Goal: Information Seeking & Learning: Find contact information

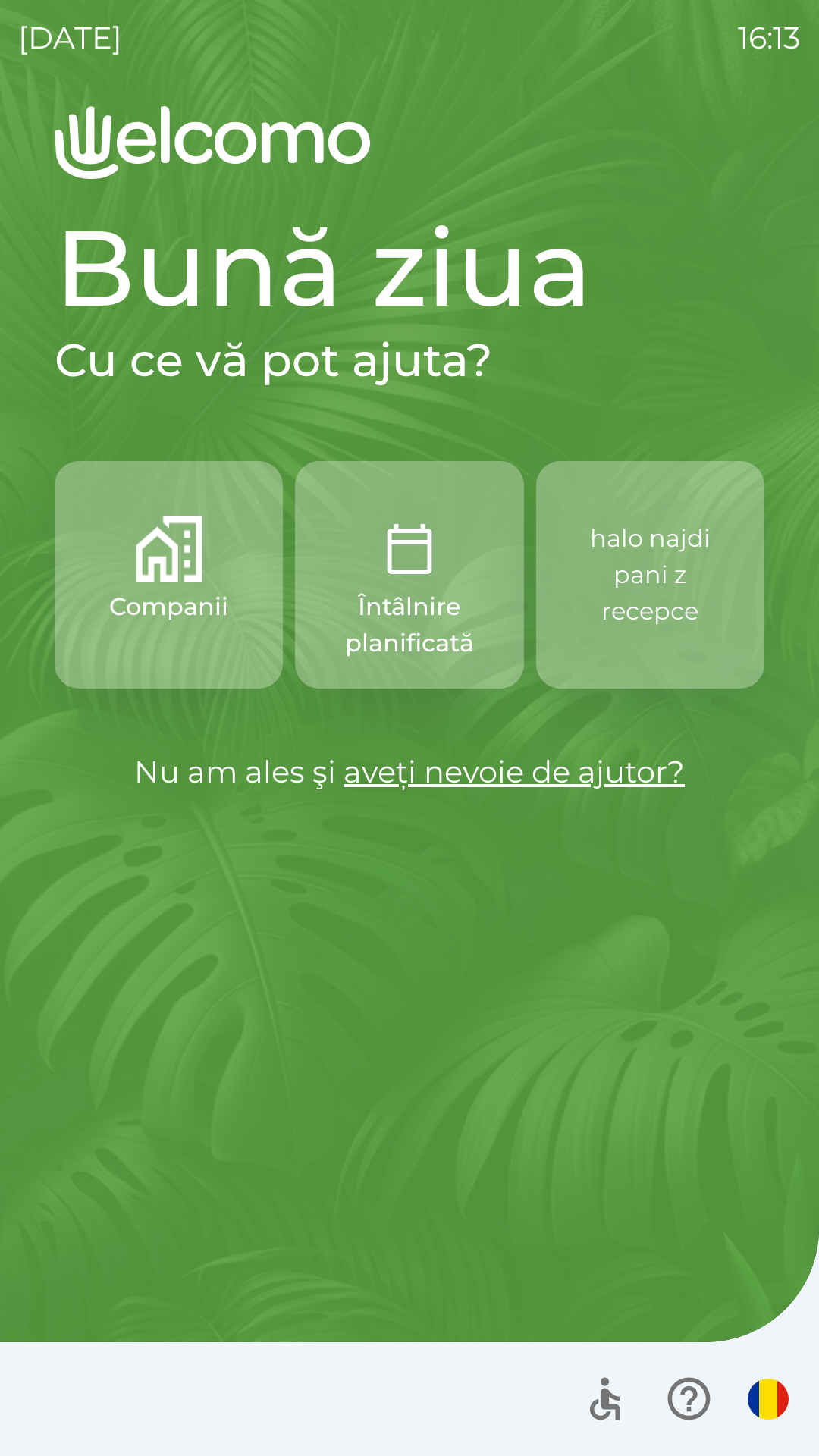
click at [682, 544] on p "halo najdi pani z recepce" at bounding box center [650, 575] width 156 height 110
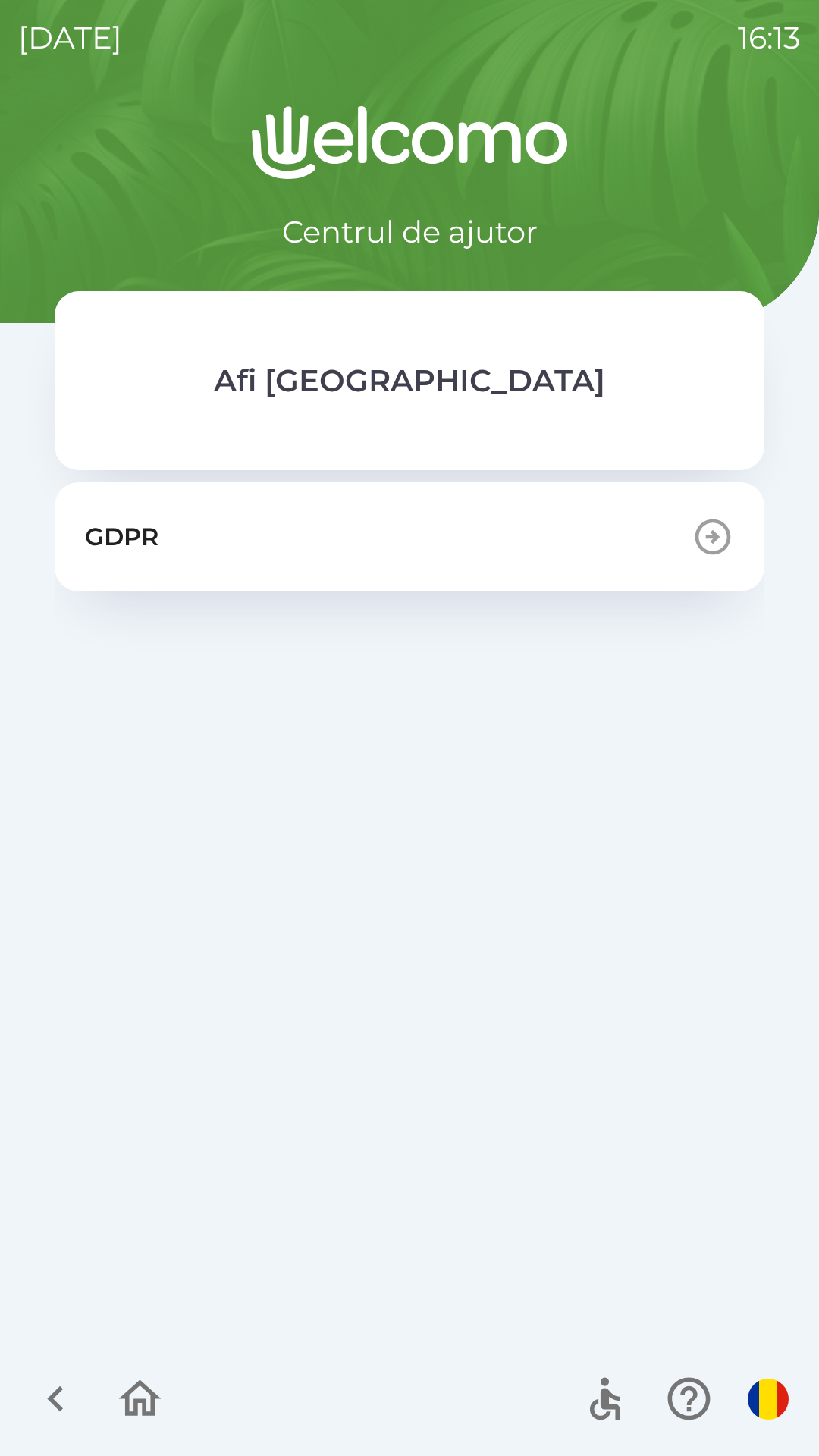
click at [140, 1419] on icon "button" at bounding box center [140, 1399] width 50 height 50
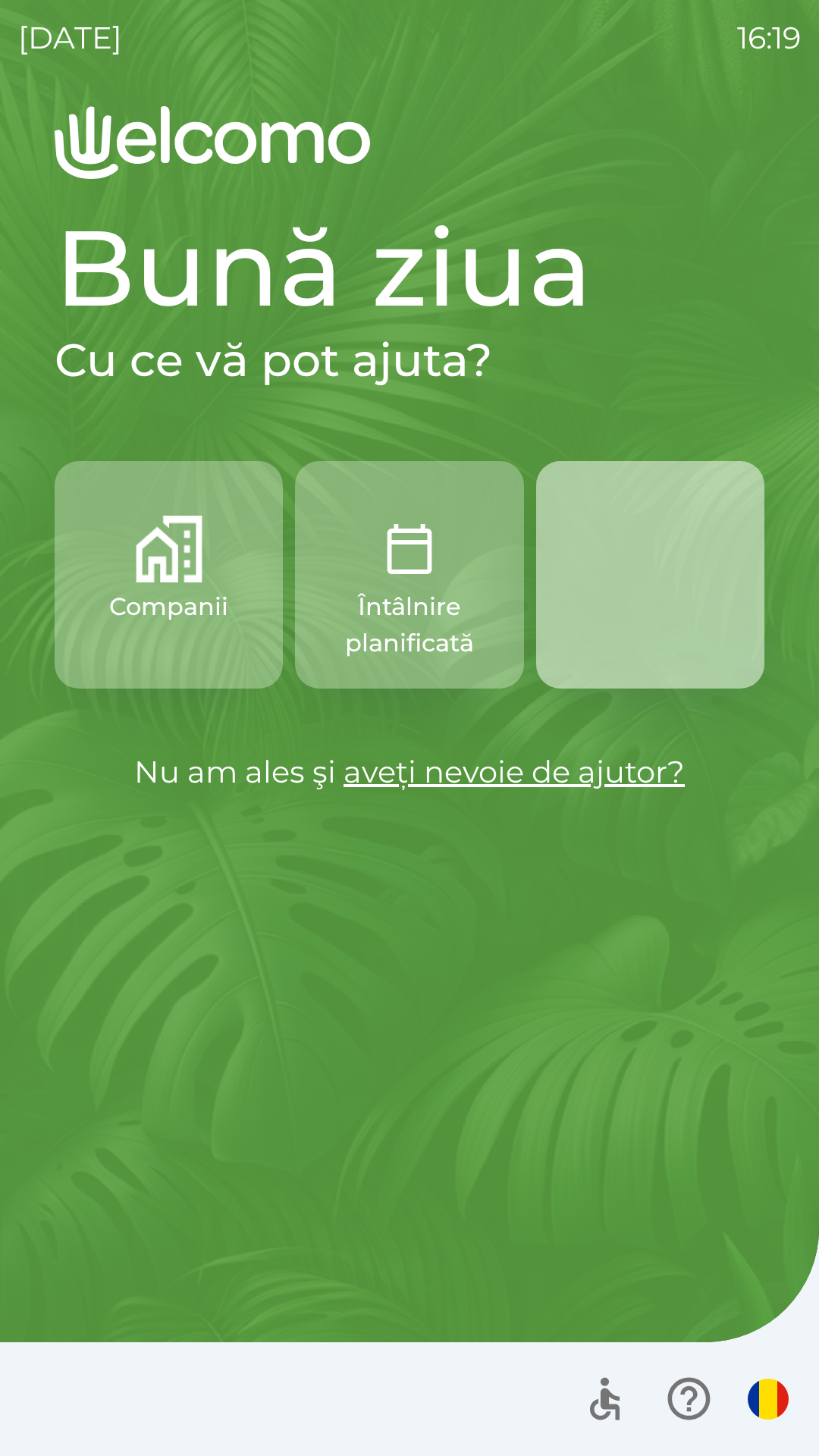
click at [633, 568] on button "button" at bounding box center [650, 575] width 229 height 228
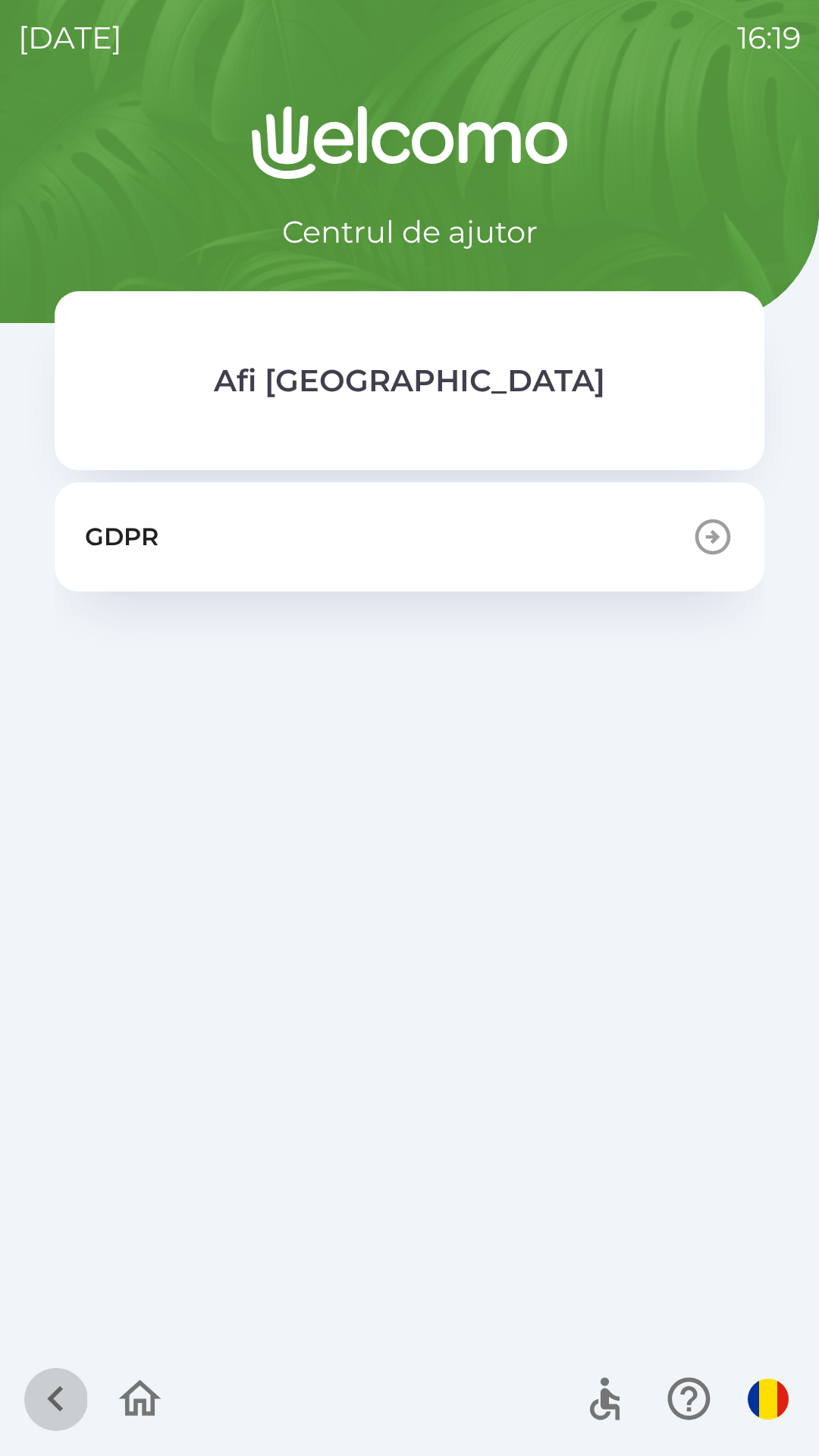
click at [57, 1381] on icon "button" at bounding box center [56, 1399] width 50 height 50
click at [60, 1379] on icon "button" at bounding box center [56, 1399] width 50 height 50
click at [134, 1389] on icon "button" at bounding box center [140, 1399] width 43 height 37
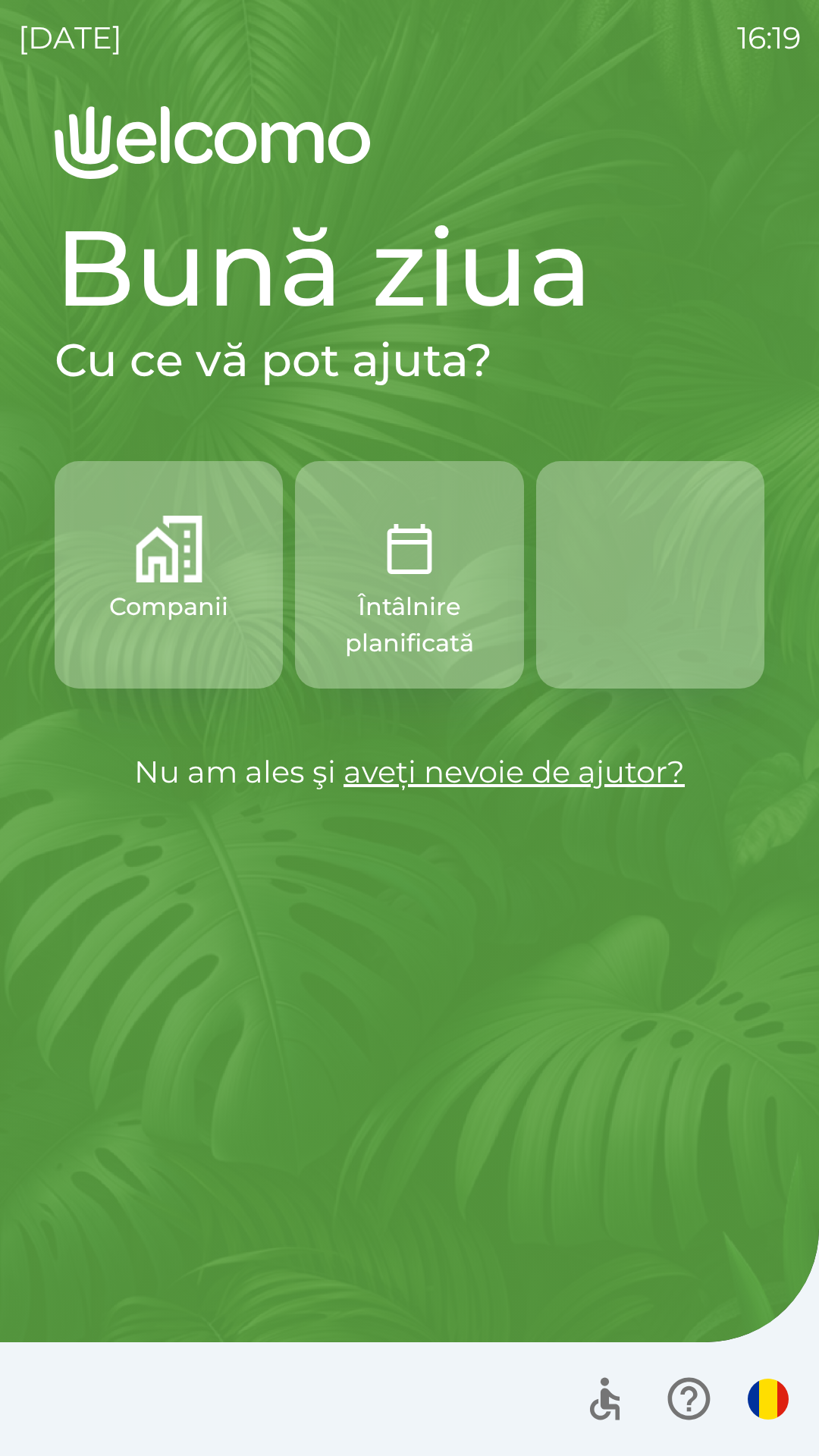
click at [645, 591] on button "button" at bounding box center [650, 575] width 229 height 228
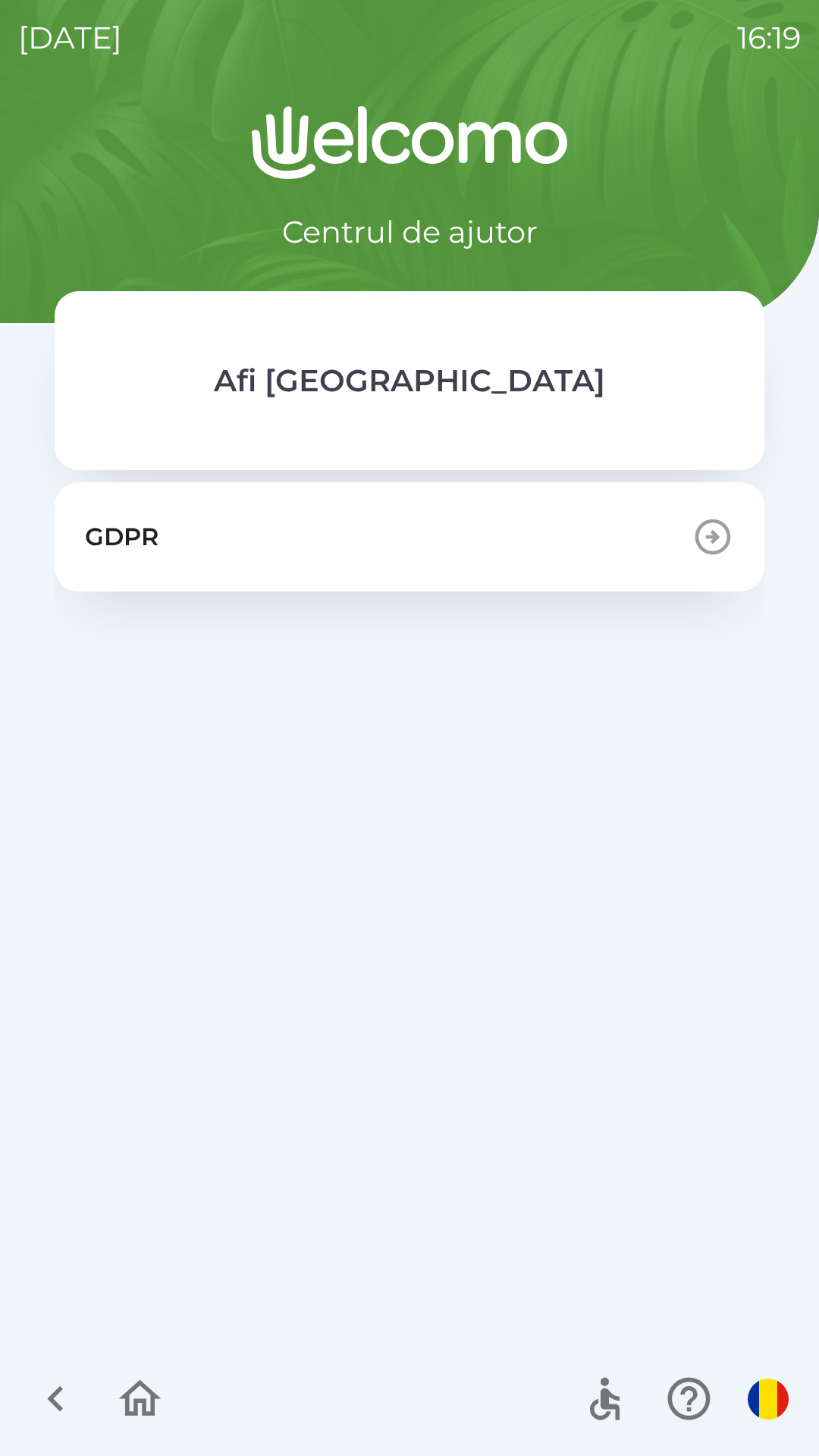
click at [478, 644] on div "GDPR" at bounding box center [410, 910] width 710 height 855
click at [489, 540] on button "GDPR" at bounding box center [410, 537] width 710 height 110
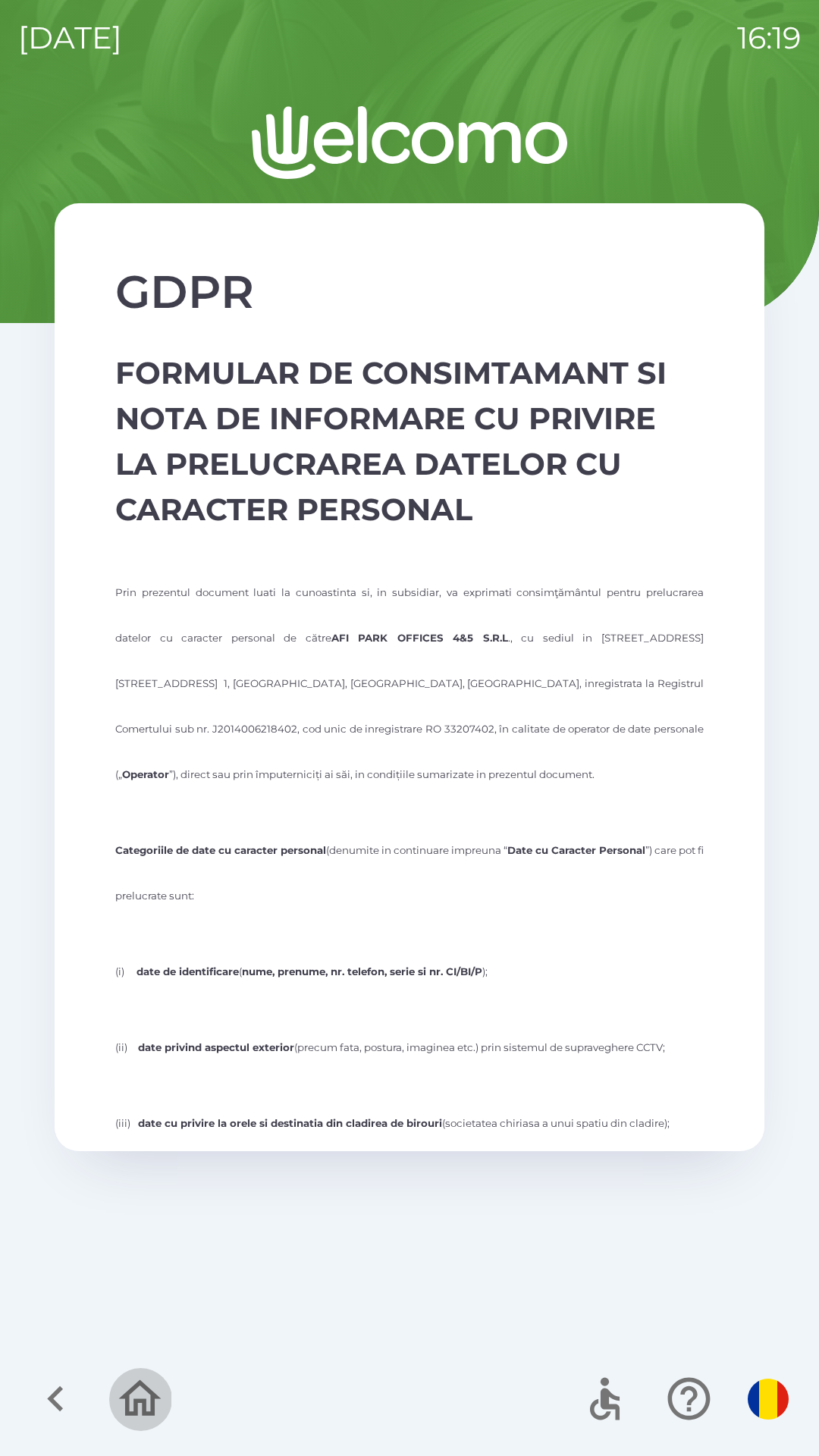
click at [110, 1403] on button "button" at bounding box center [140, 1399] width 63 height 63
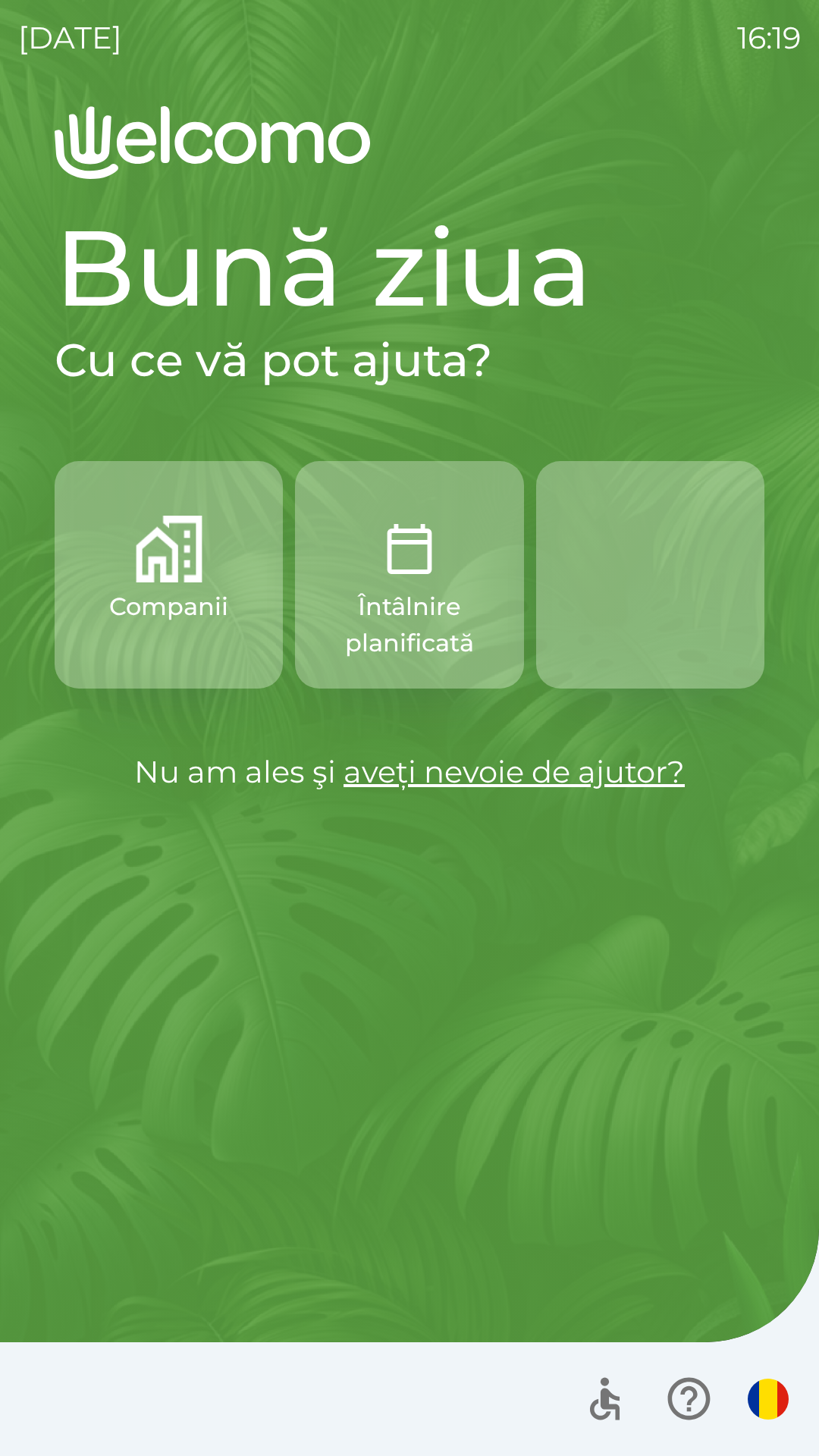
click at [677, 1404] on icon "button" at bounding box center [689, 1399] width 50 height 50
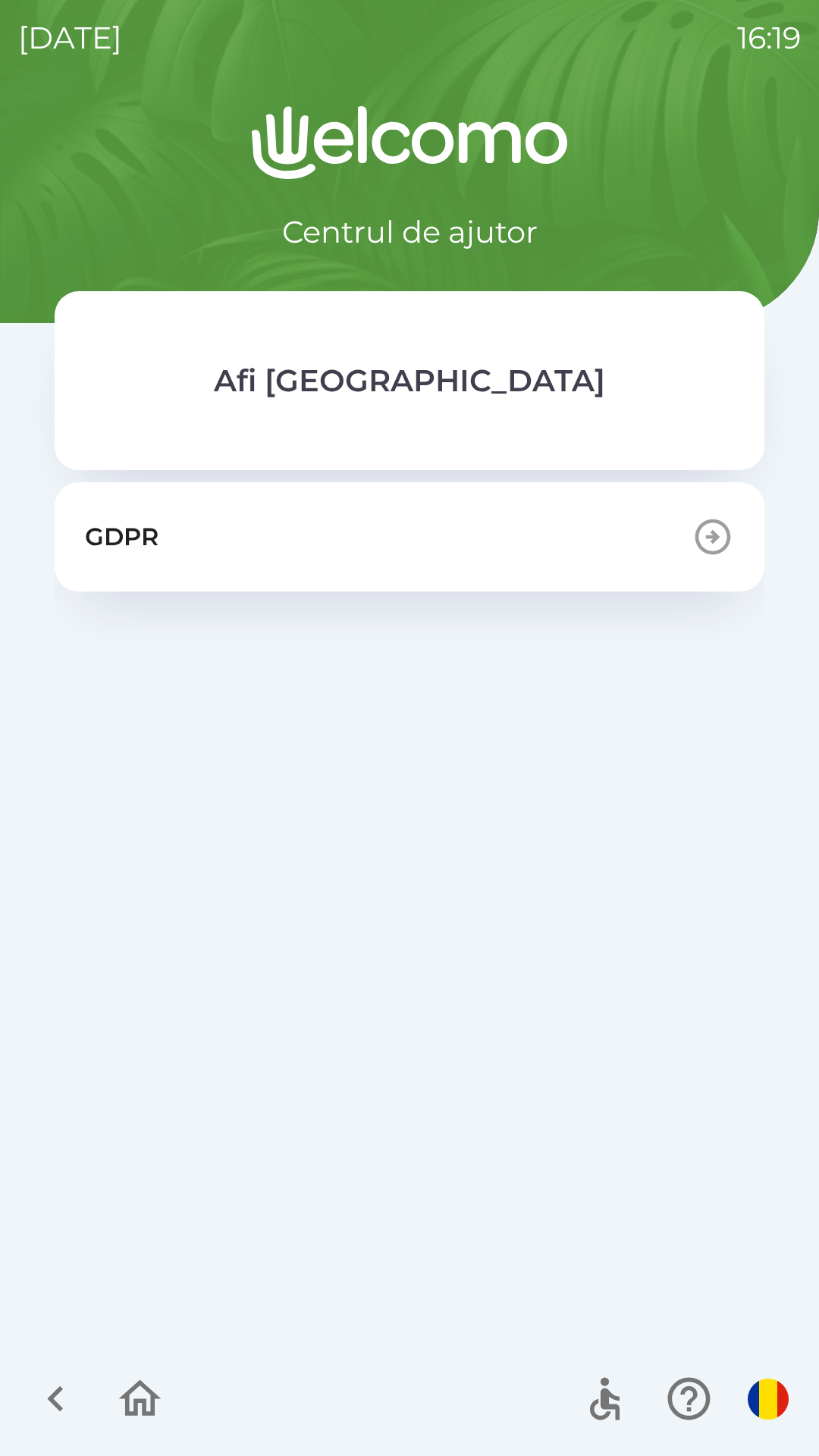
click at [133, 1393] on icon "button" at bounding box center [140, 1399] width 50 height 50
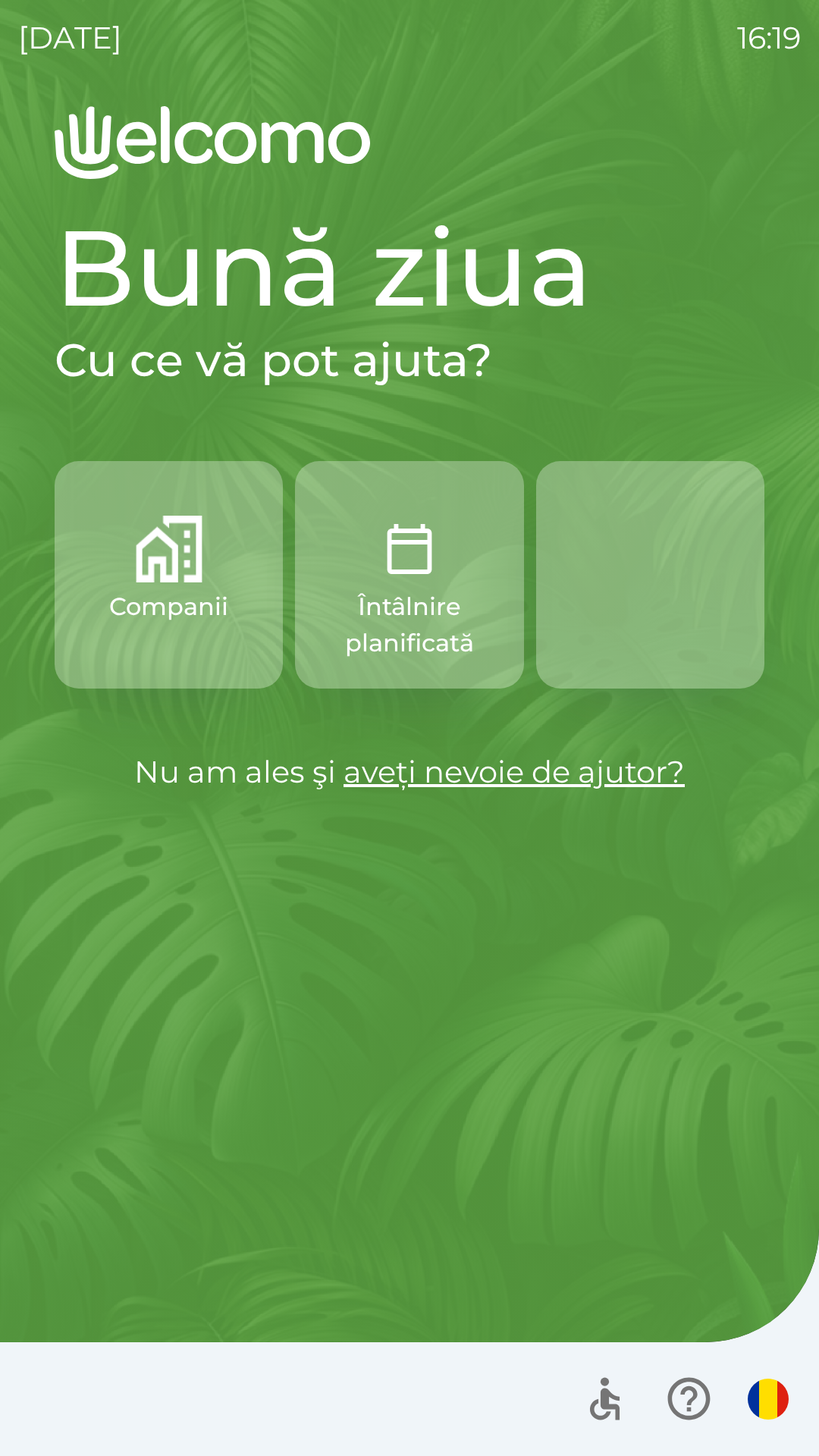
click at [676, 1381] on icon "button" at bounding box center [689, 1399] width 50 height 50
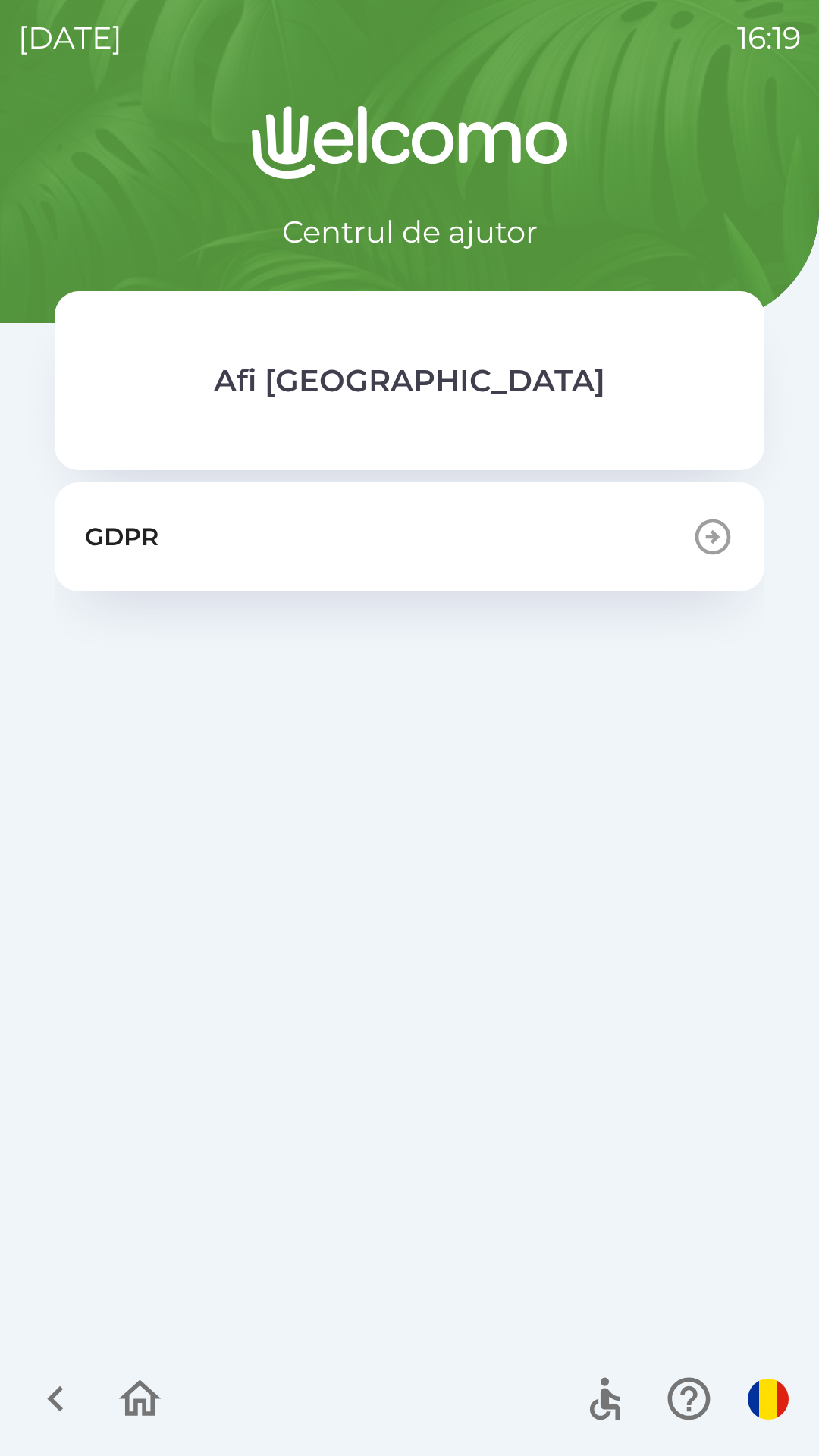
click at [400, 653] on div "GDPR" at bounding box center [410, 910] width 710 height 855
click at [61, 1396] on icon "button" at bounding box center [56, 1399] width 50 height 50
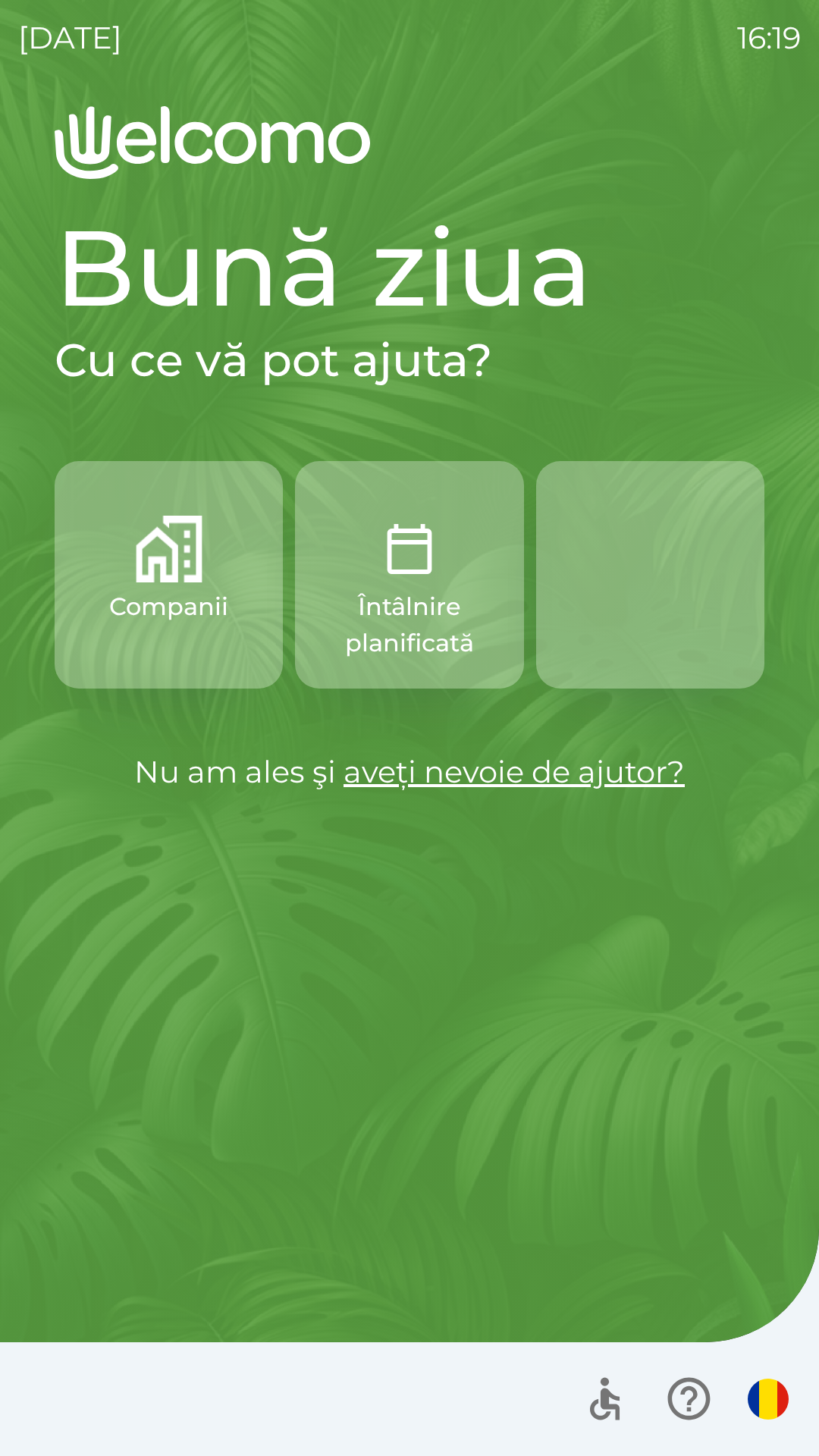
click at [674, 1410] on icon "button" at bounding box center [689, 1399] width 43 height 43
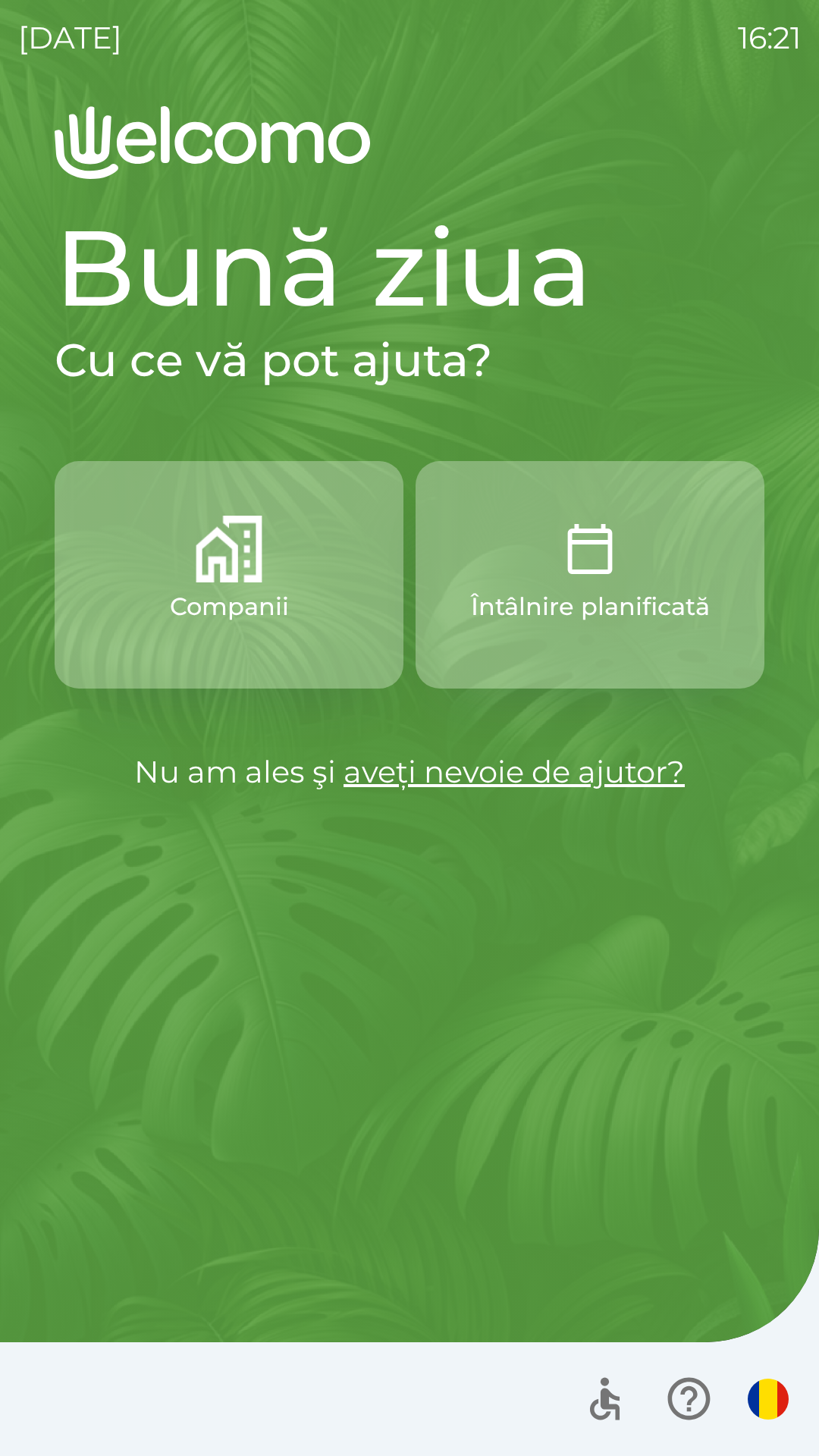
click at [640, 772] on link "aveți nevoie de ajutor?" at bounding box center [514, 771] width 342 height 37
click at [649, 774] on link "aveți nevoie de ajutor?" at bounding box center [514, 771] width 342 height 37
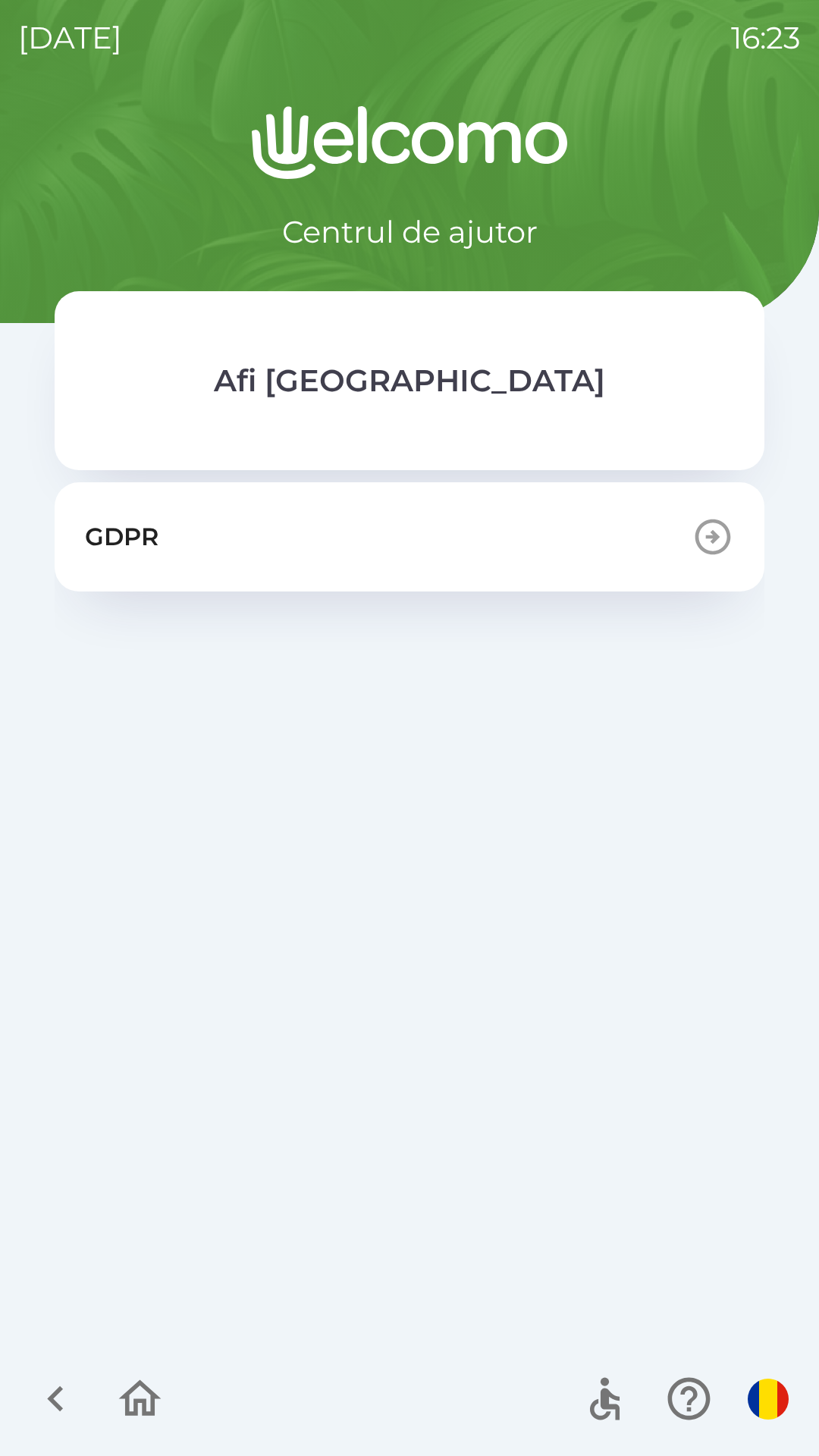
click at [676, 1381] on icon "button" at bounding box center [689, 1399] width 50 height 50
click at [137, 1381] on icon "button" at bounding box center [140, 1399] width 50 height 50
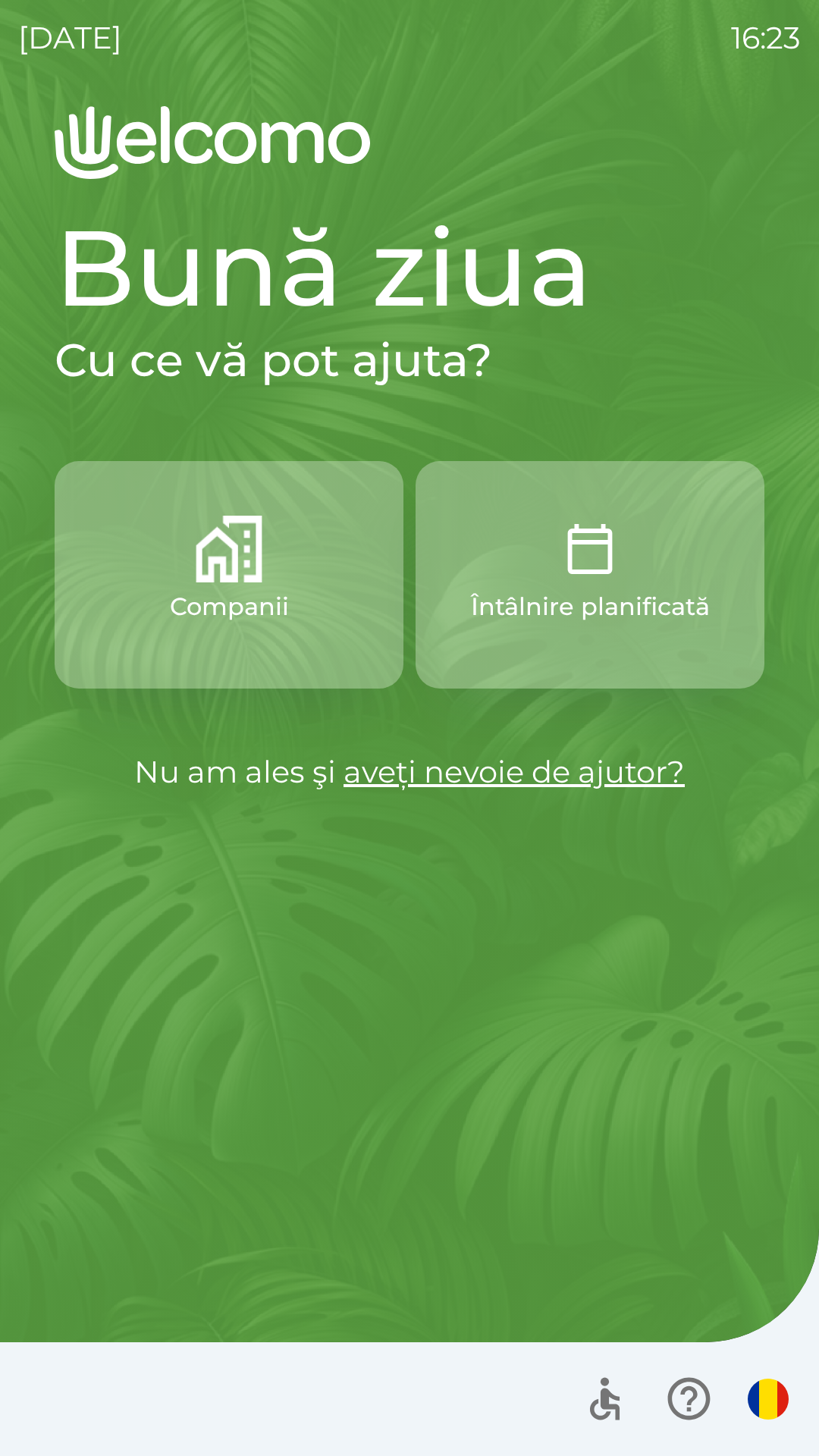
click at [690, 1406] on icon "button" at bounding box center [689, 1399] width 43 height 43
click at [304, 591] on button "Companii" at bounding box center [229, 575] width 349 height 228
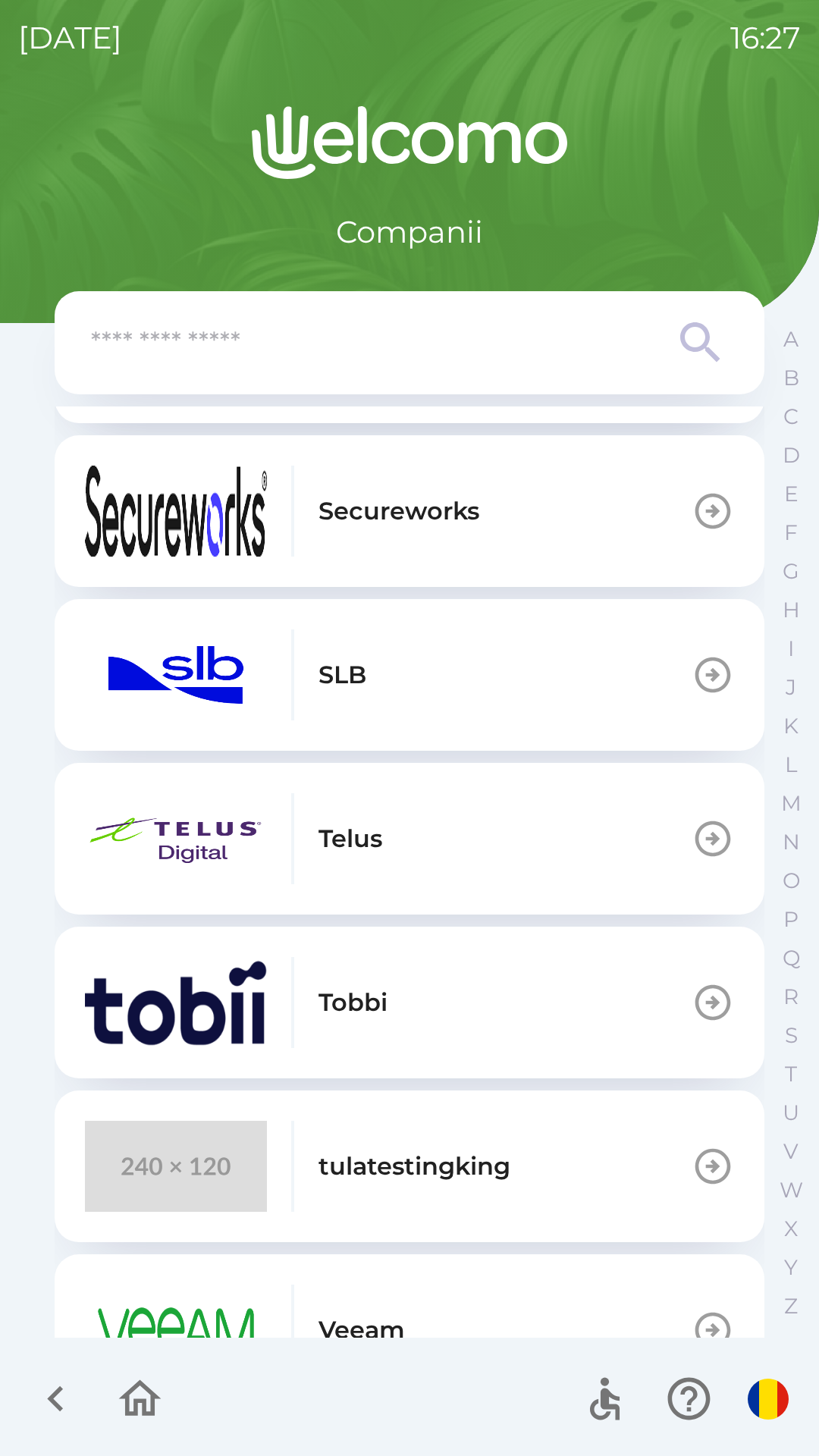
scroll to position [695, 0]
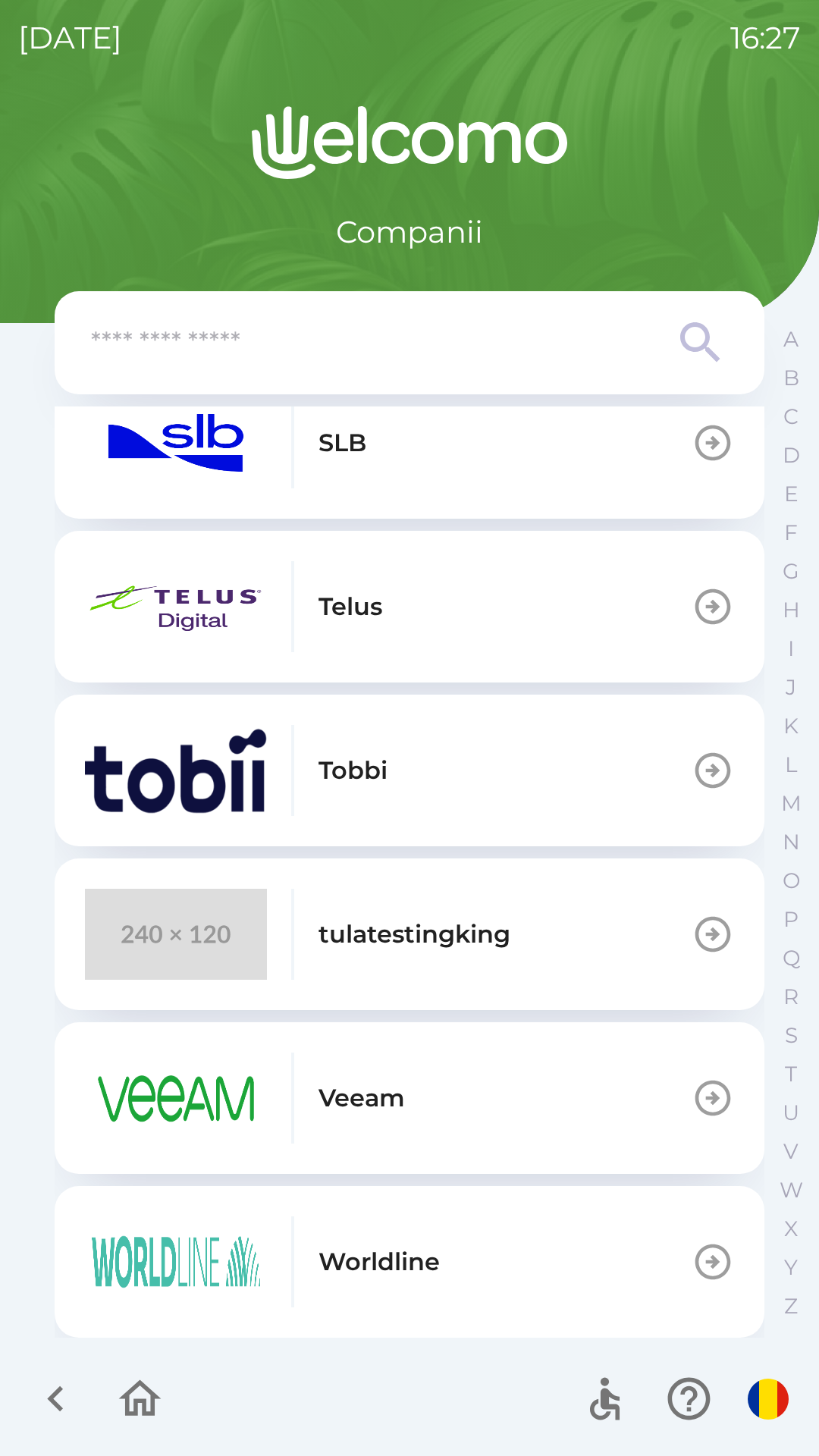
click at [488, 783] on button "Tobbi" at bounding box center [410, 770] width 710 height 152
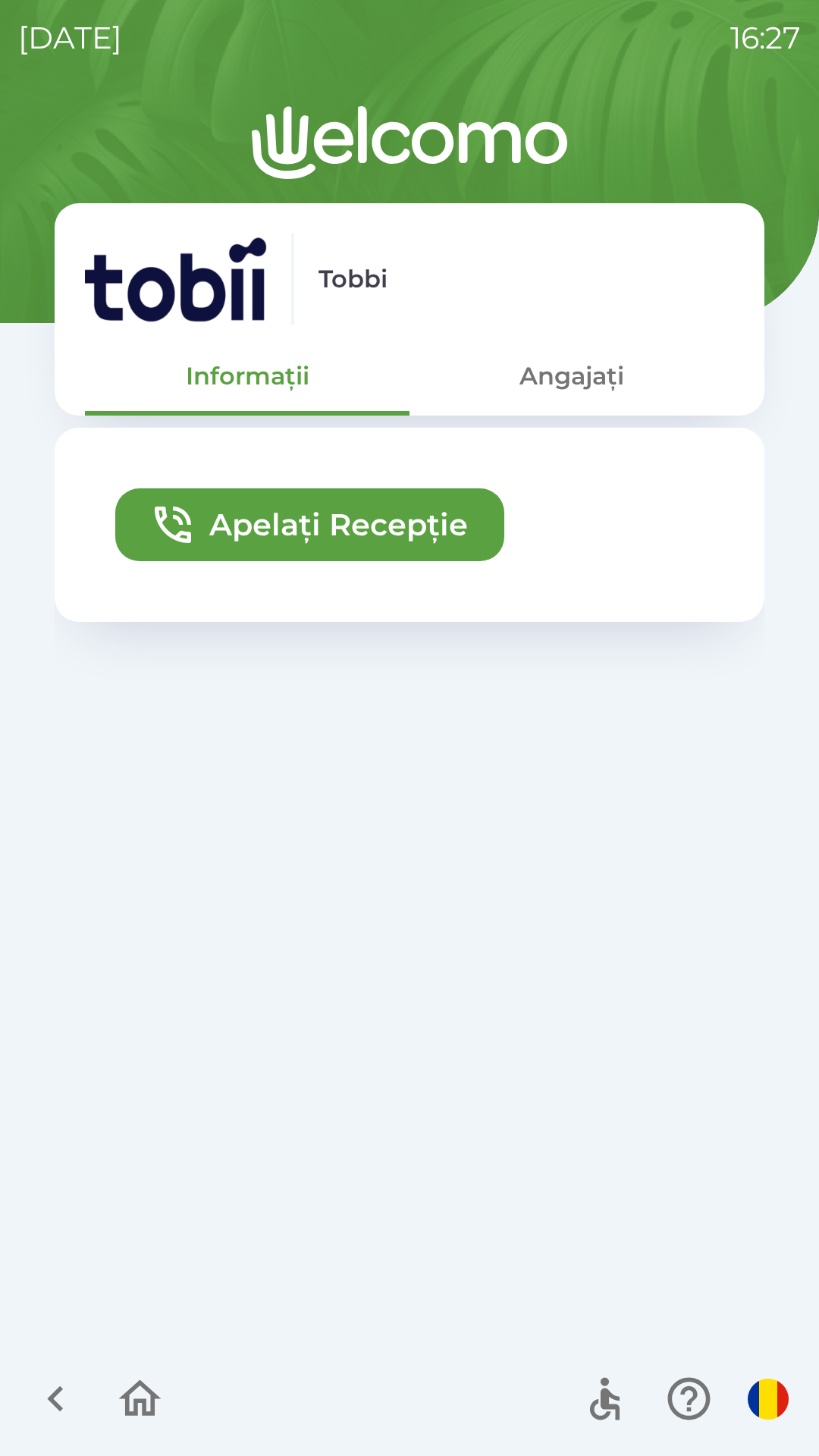
click at [541, 369] on button "Angajați" at bounding box center [571, 376] width 324 height 55
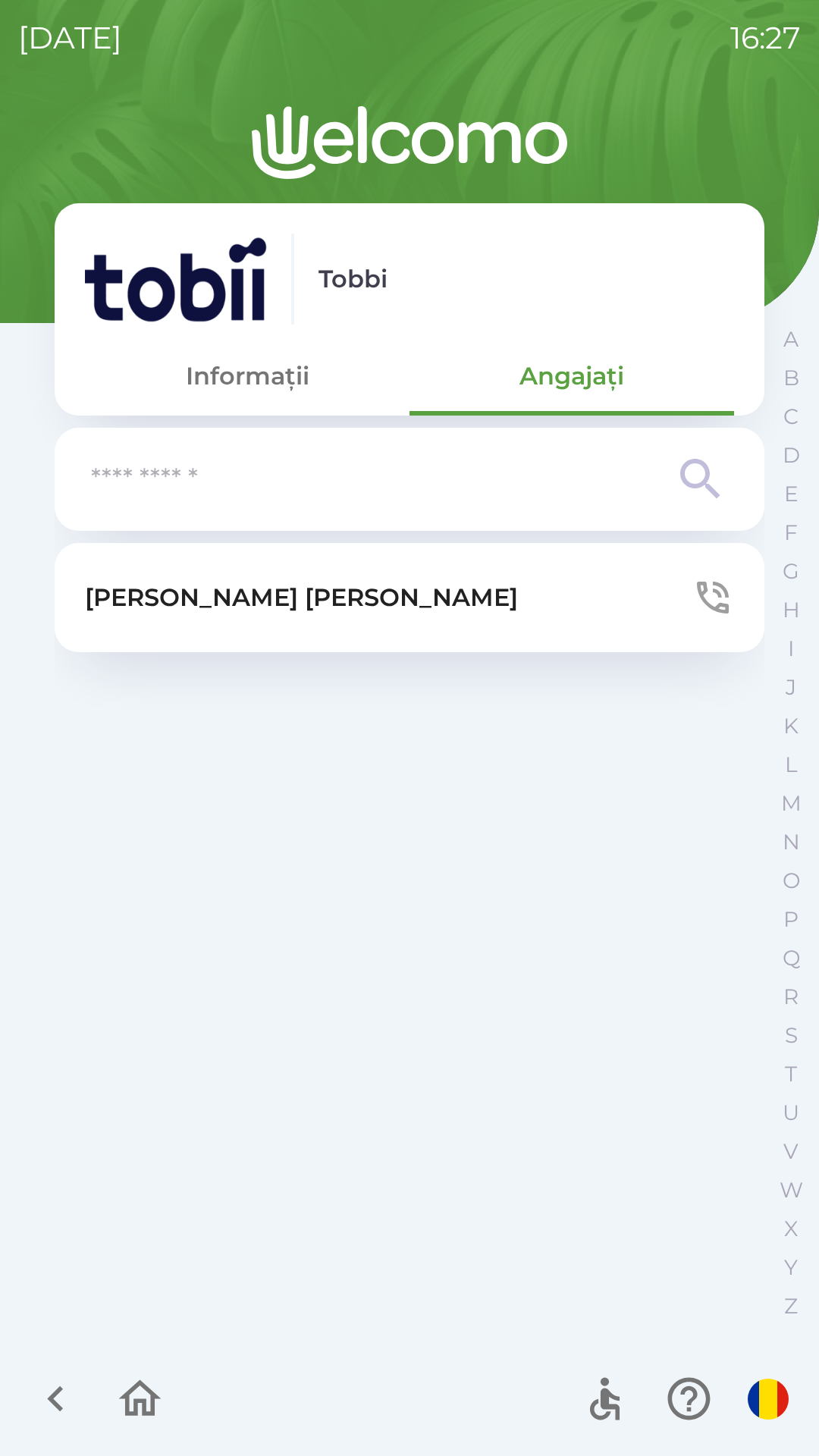
click at [259, 381] on button "Informații" at bounding box center [247, 376] width 324 height 55
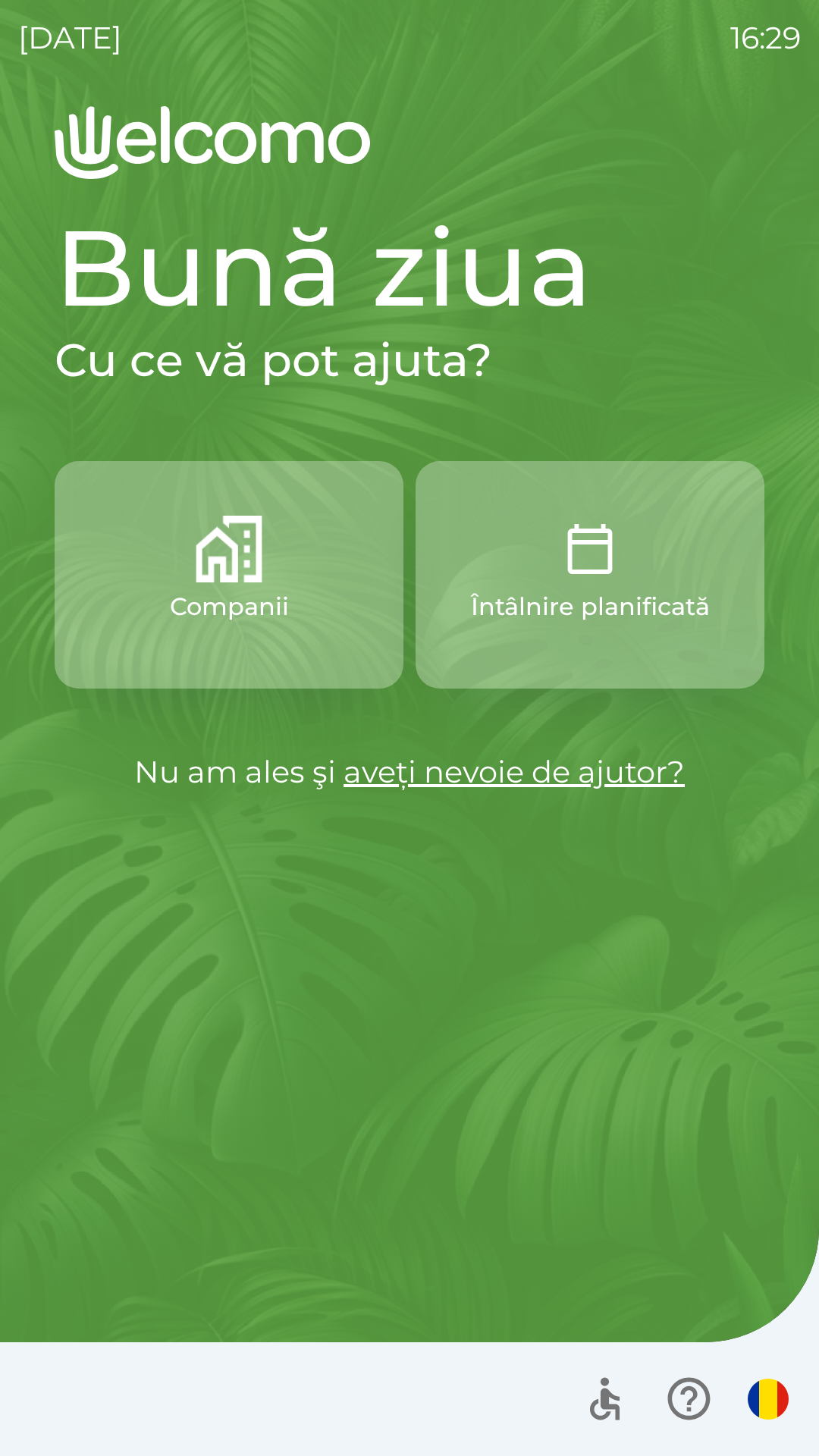
click at [259, 538] on img "button" at bounding box center [229, 548] width 67 height 67
click at [281, 568] on button "Companii" at bounding box center [229, 575] width 349 height 228
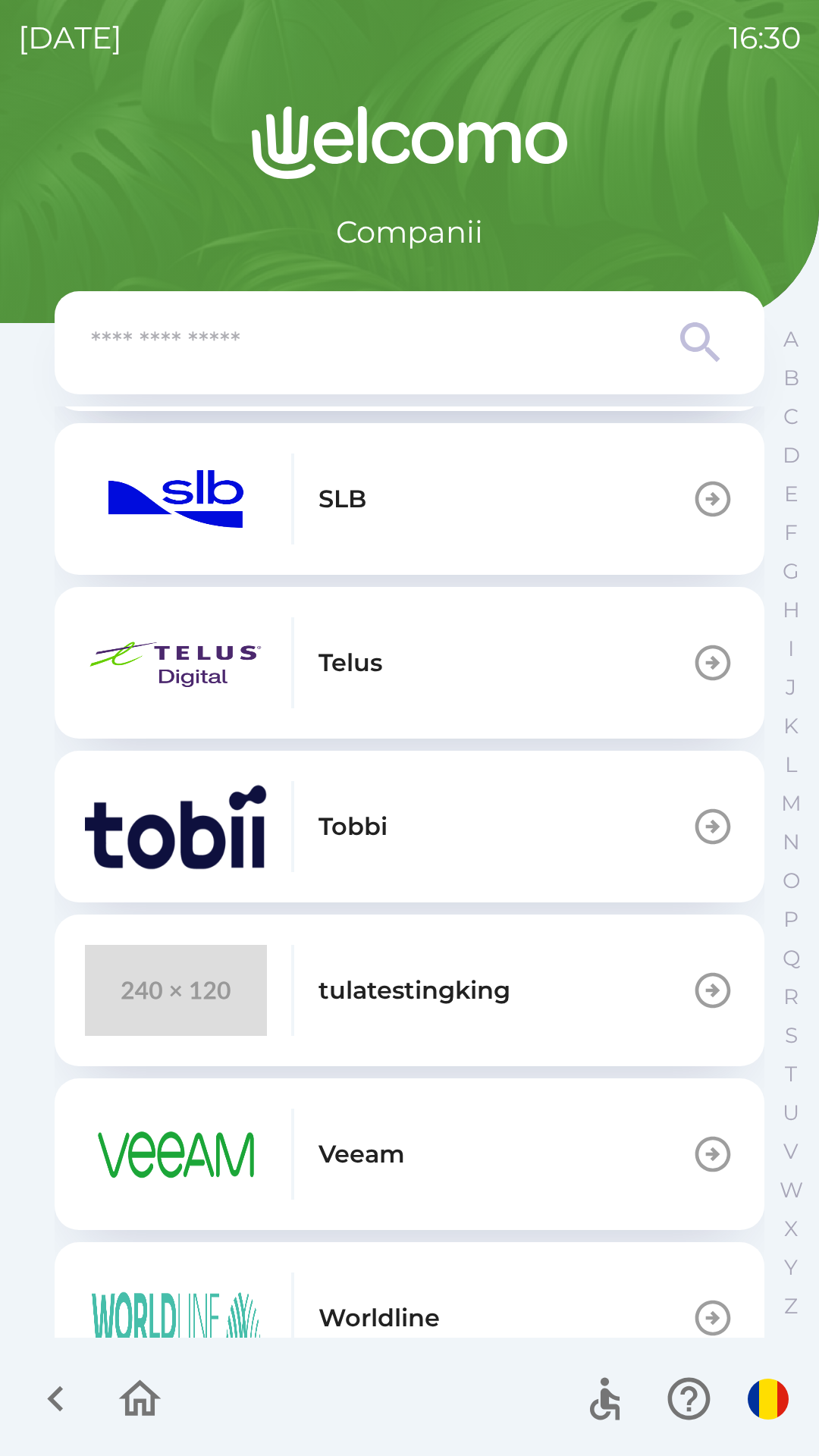
scroll to position [695, 0]
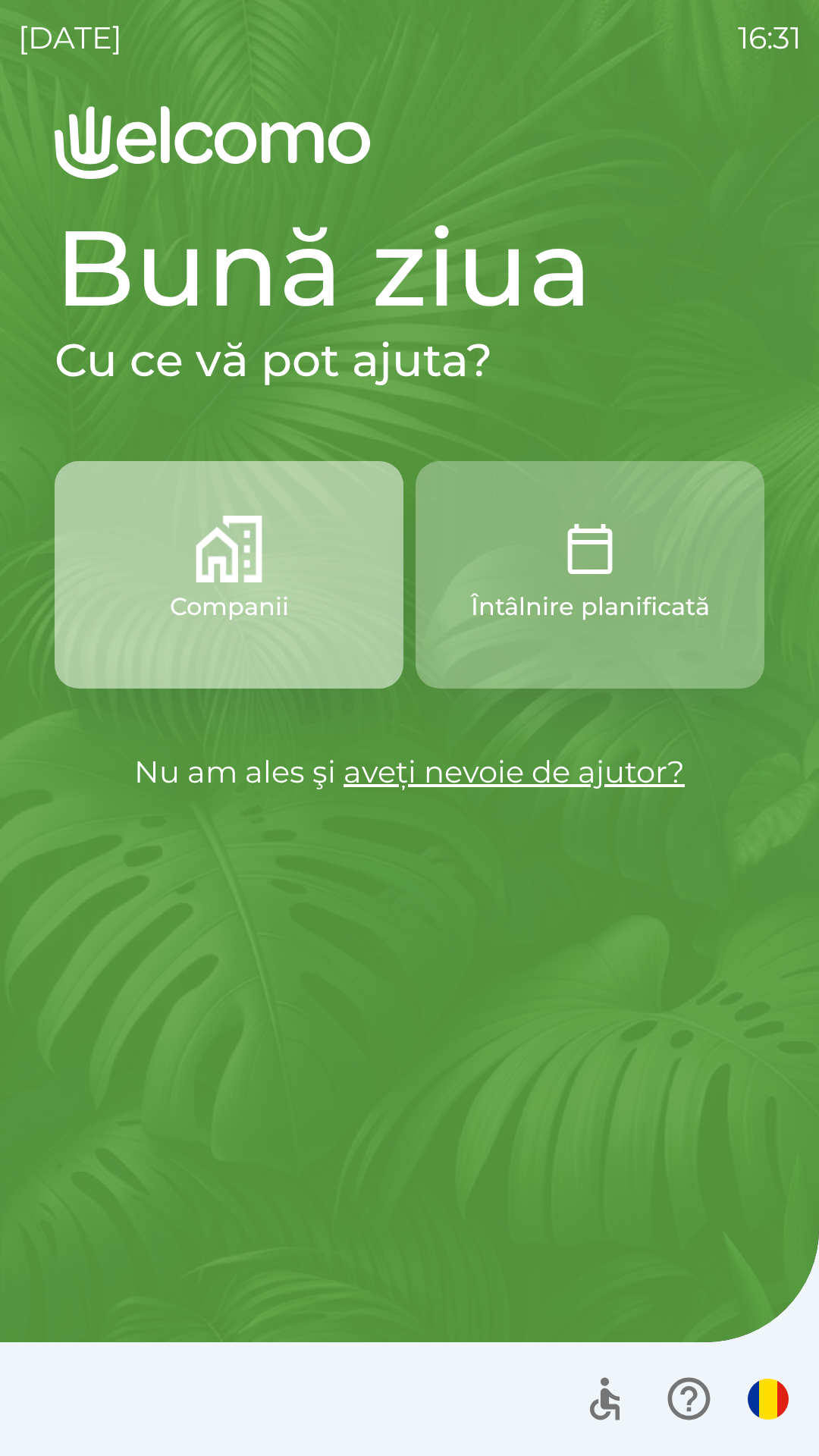
click at [279, 582] on button "Companii" at bounding box center [229, 575] width 349 height 228
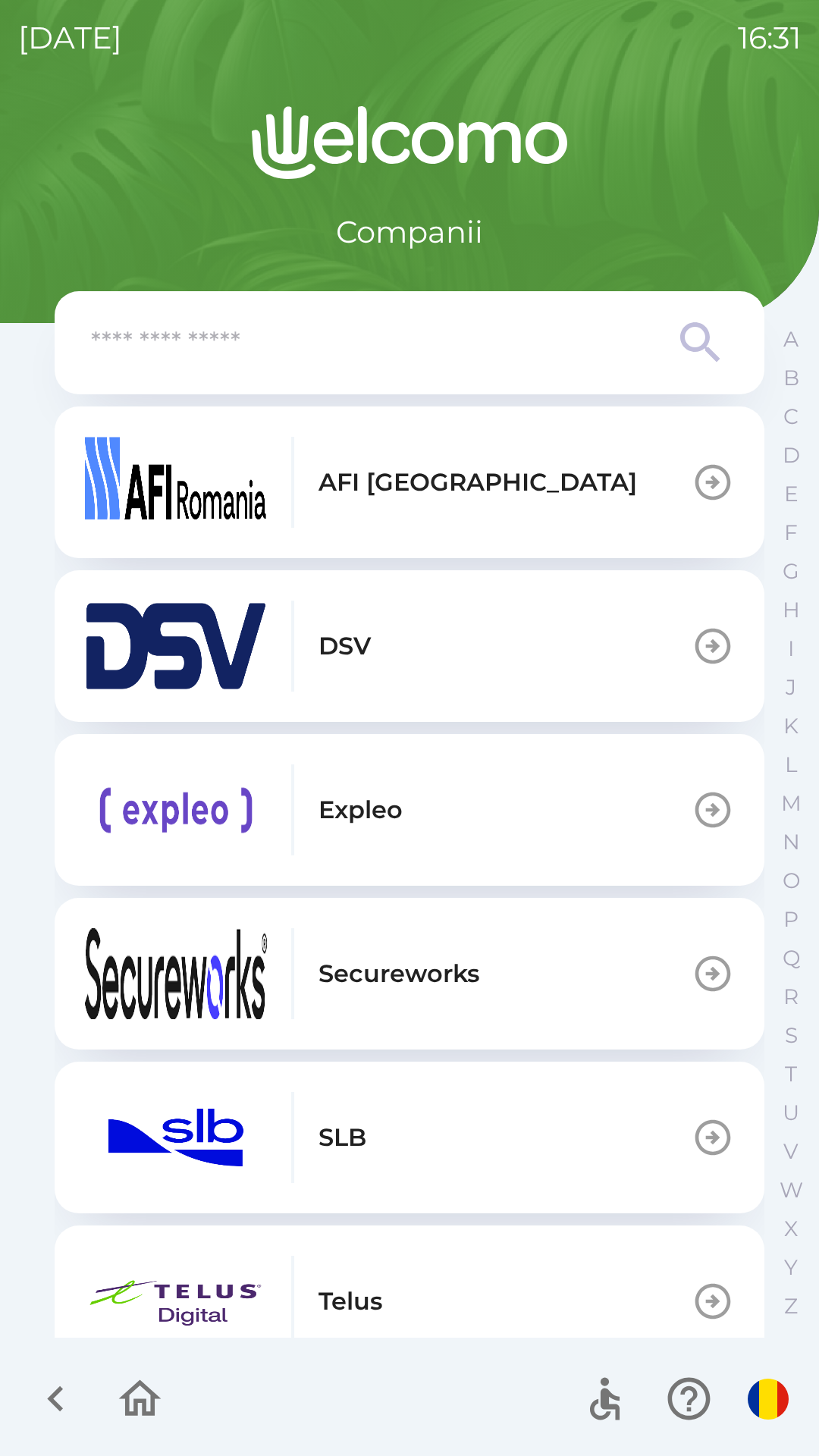
click at [463, 970] on p "Secureworks" at bounding box center [398, 974] width 161 height 37
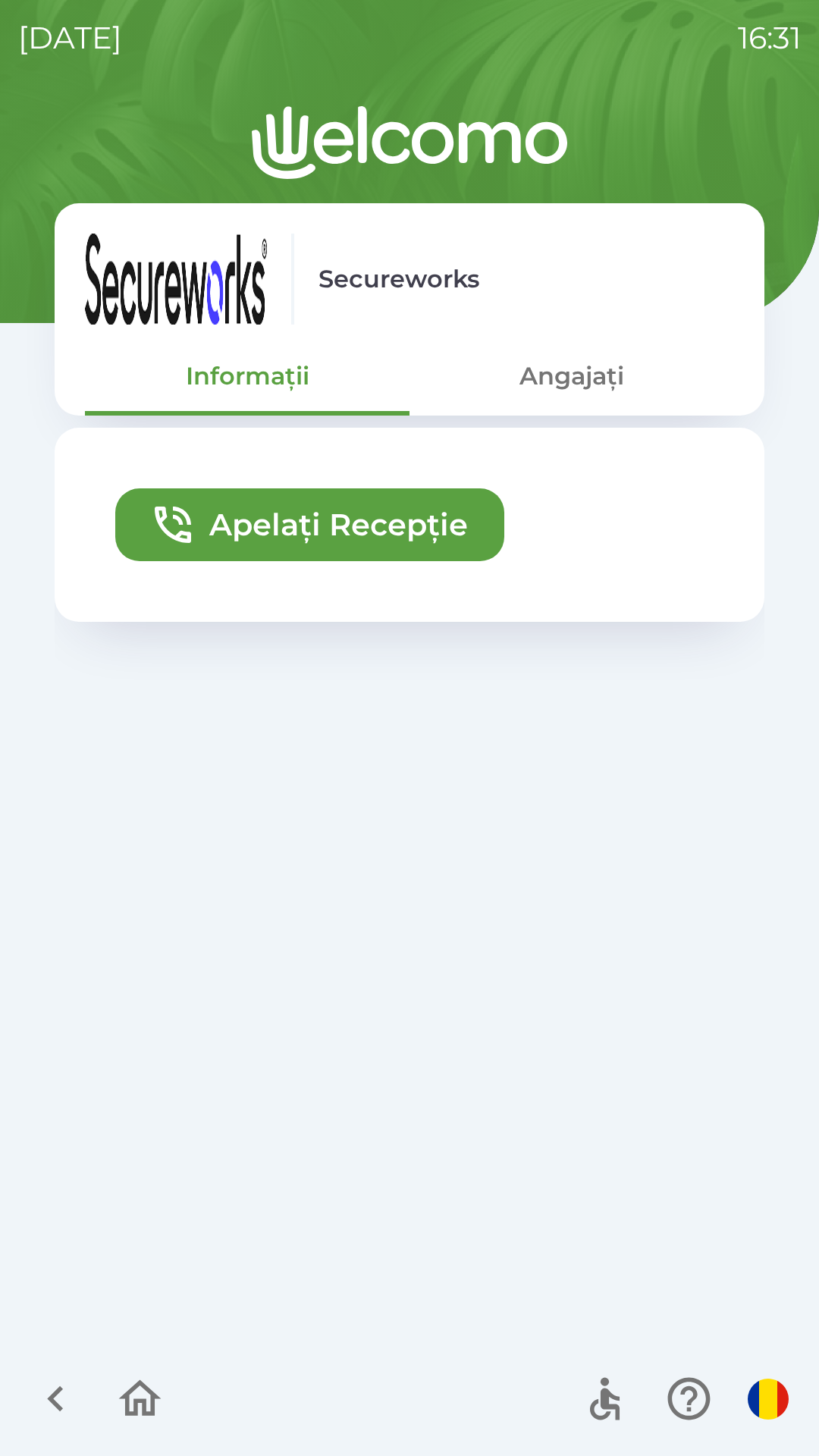
click at [567, 374] on button "Angajați" at bounding box center [571, 376] width 324 height 55
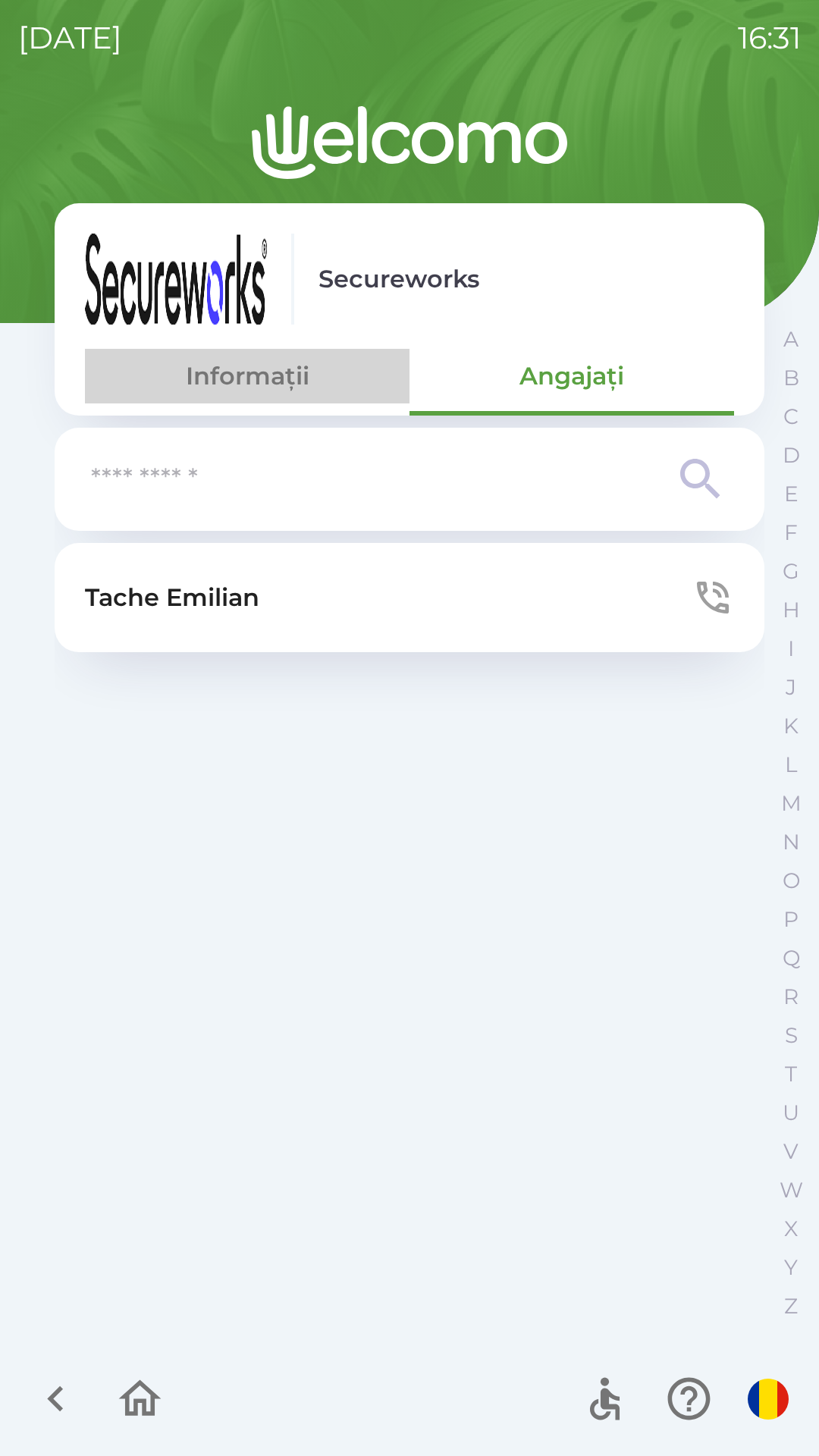
click at [265, 373] on button "Informații" at bounding box center [247, 376] width 324 height 55
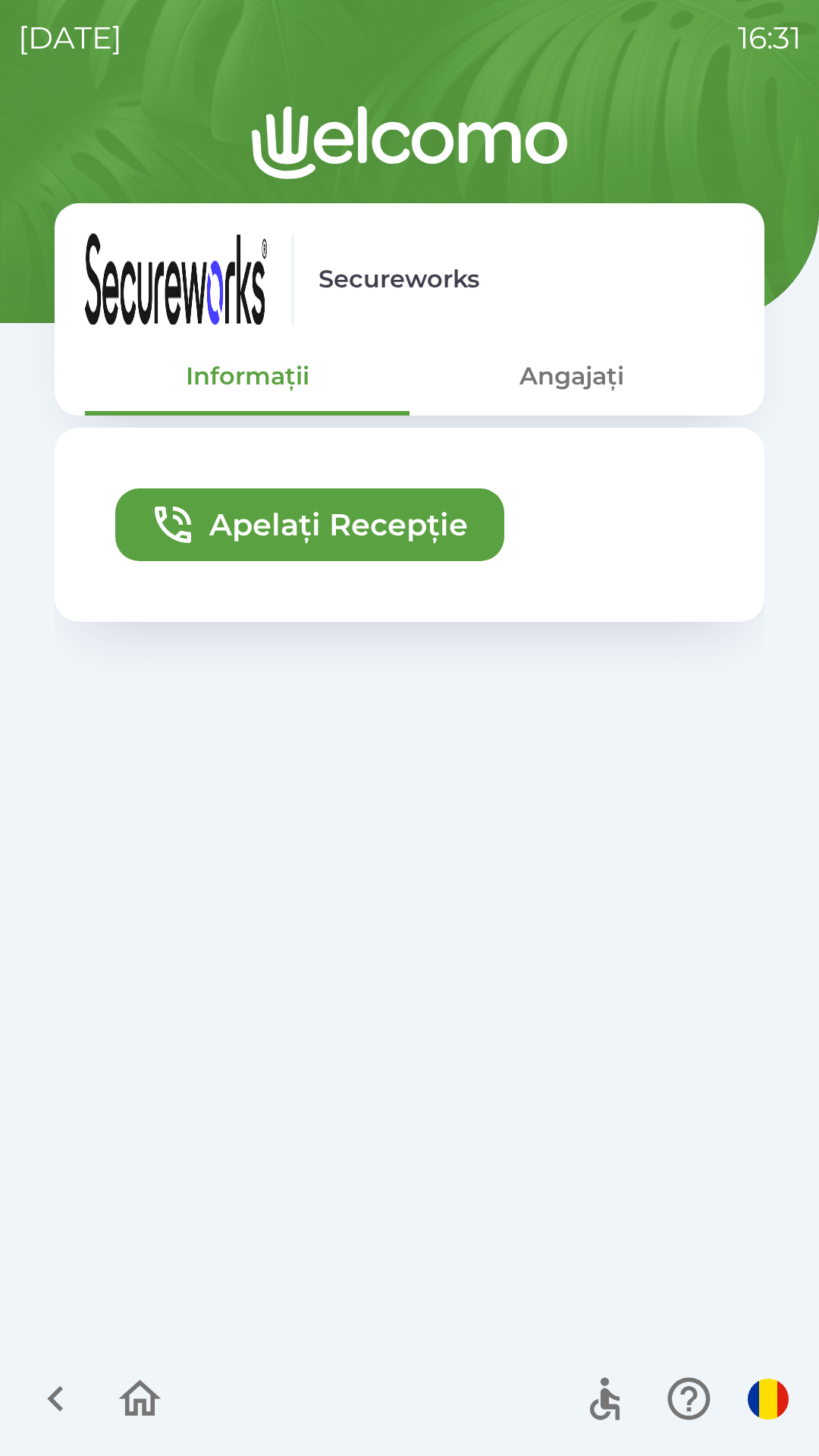
click at [596, 374] on button "Angajați" at bounding box center [571, 376] width 324 height 55
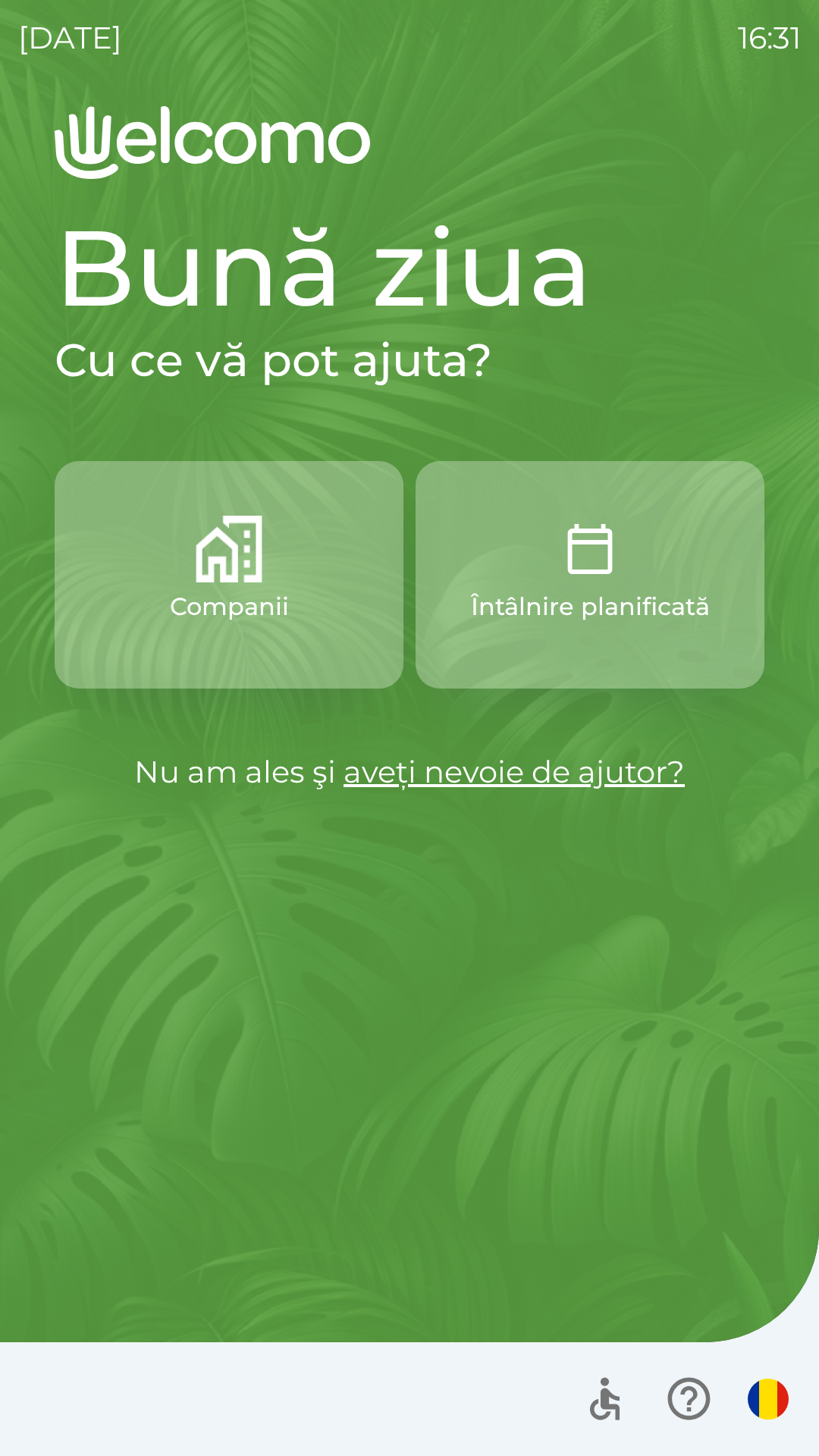
click at [657, 585] on button "Întâlnire planificată" at bounding box center [589, 575] width 349 height 228
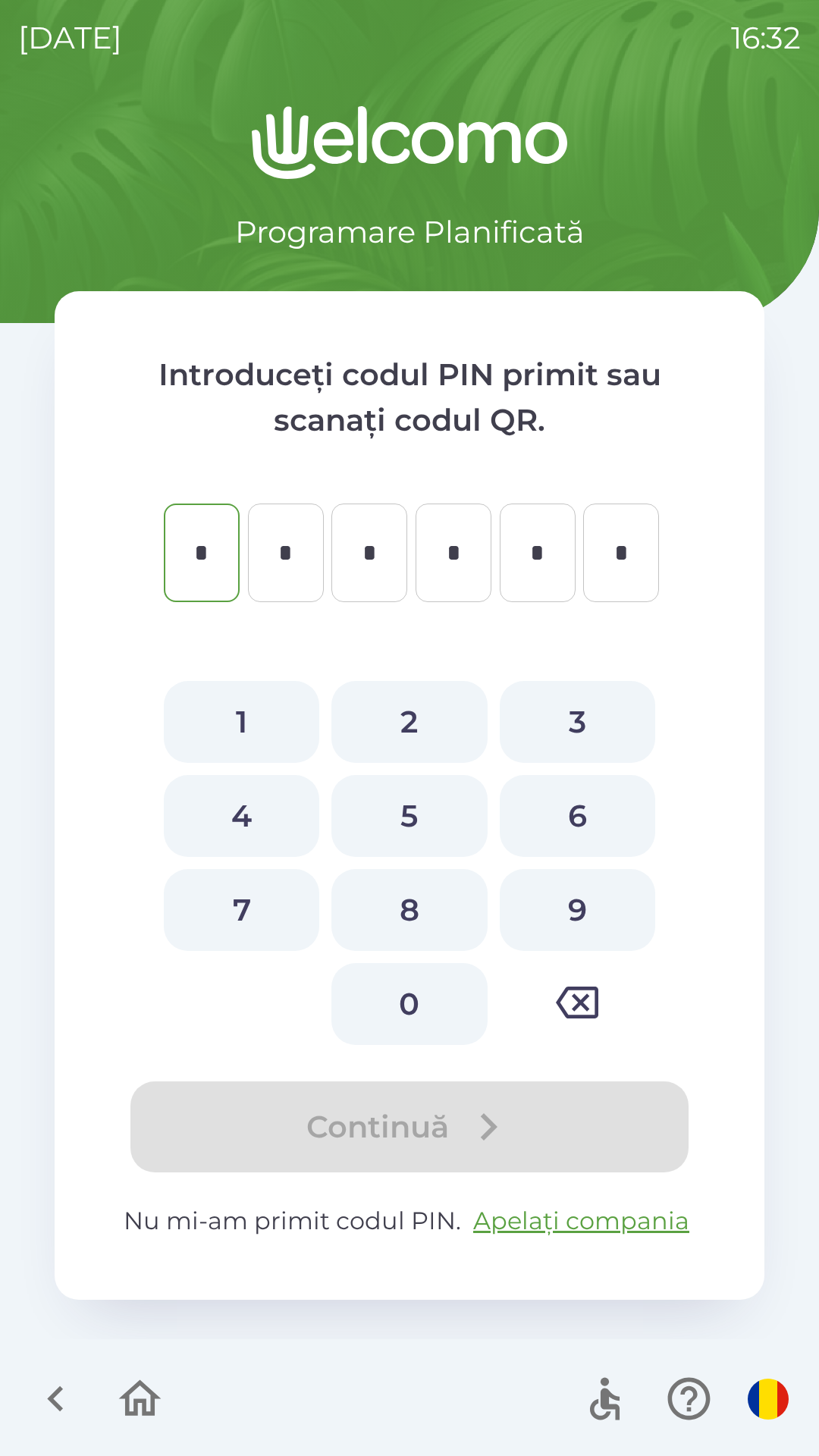
click at [146, 1398] on icon "button" at bounding box center [140, 1399] width 50 height 50
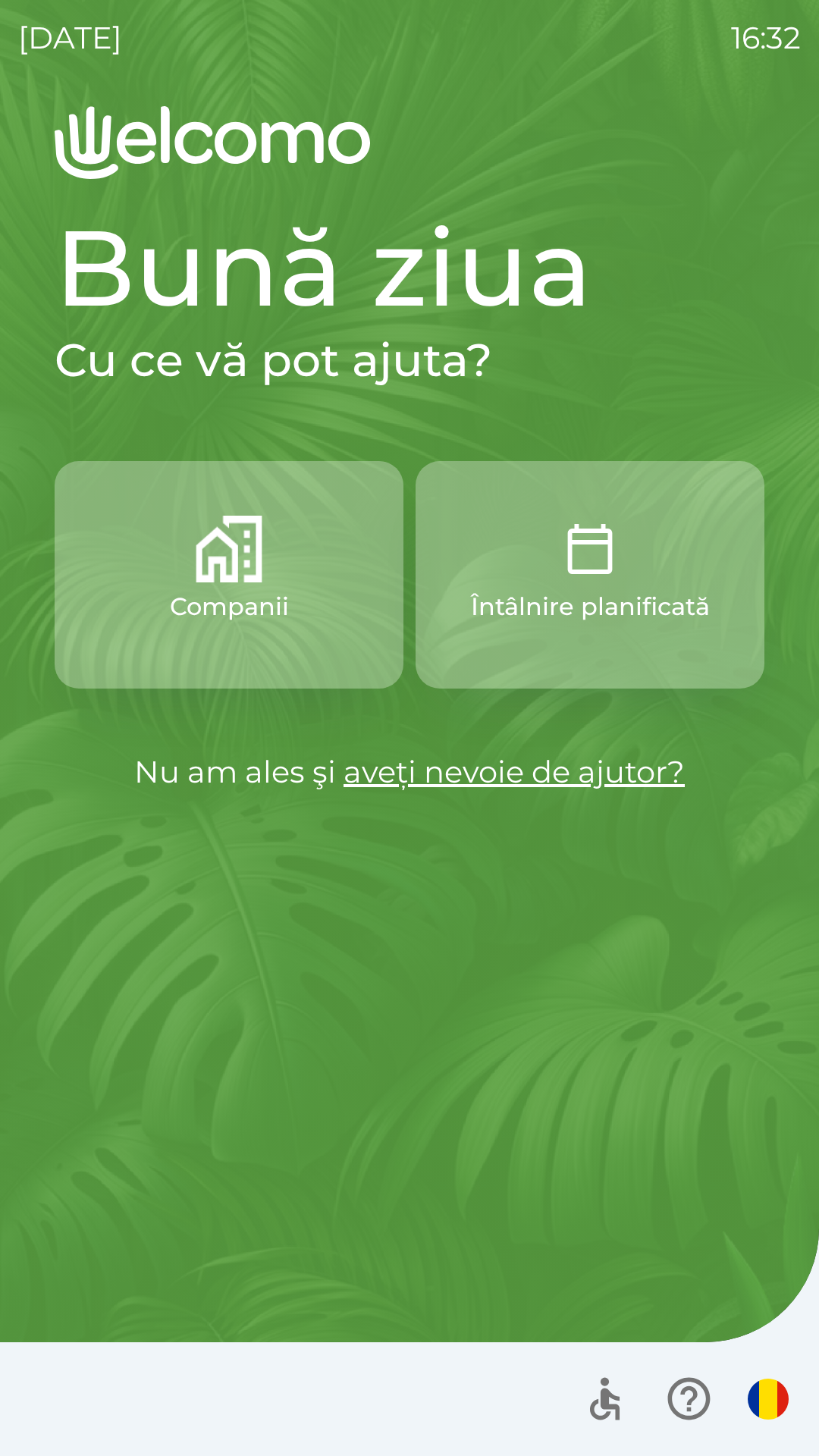
click at [275, 552] on button "Companii" at bounding box center [229, 575] width 349 height 228
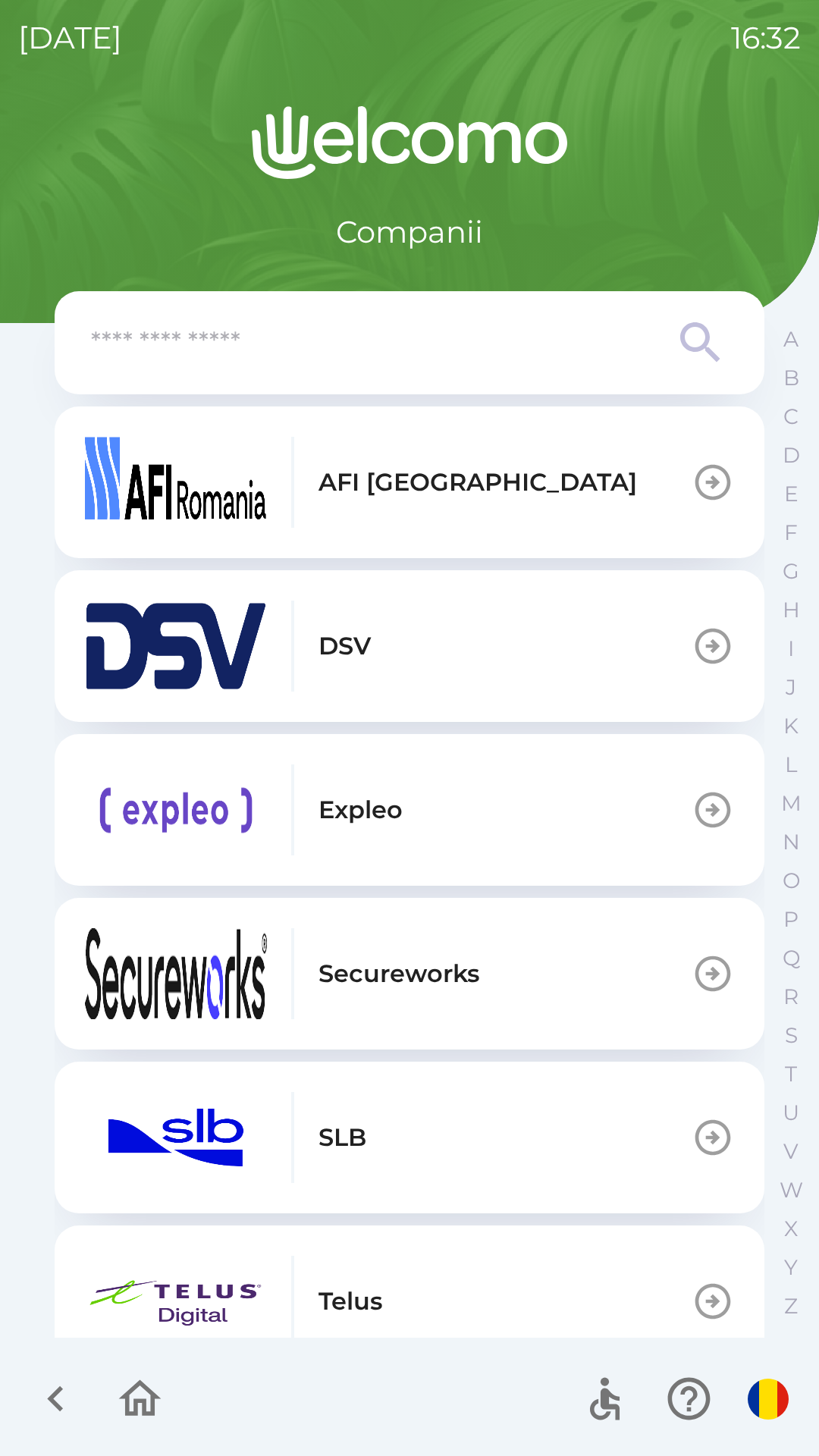
click at [447, 634] on button "DSV" at bounding box center [410, 646] width 710 height 152
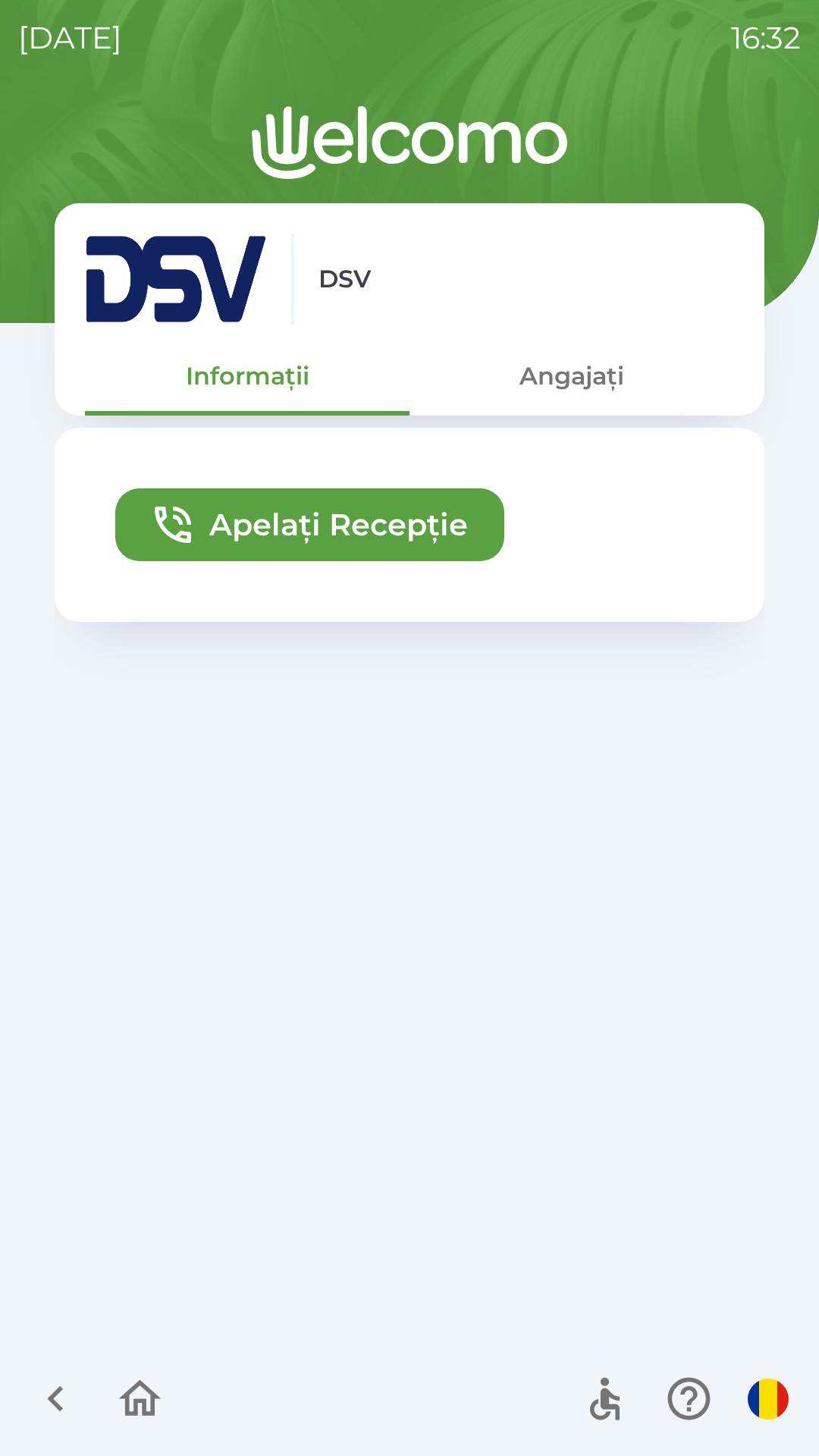
click at [571, 385] on button "Angajați" at bounding box center [571, 376] width 324 height 55
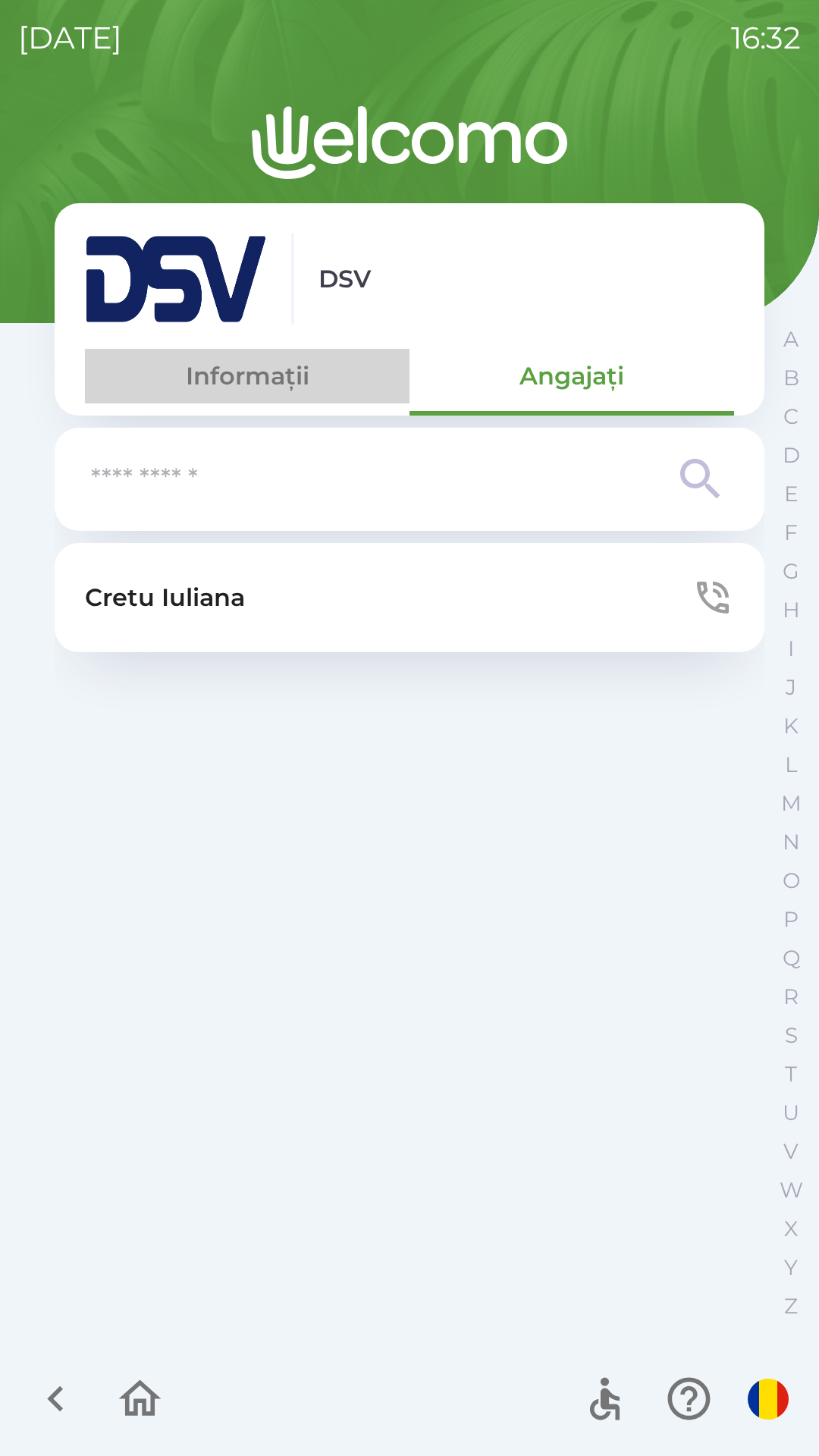
click at [217, 381] on button "Informații" at bounding box center [247, 376] width 324 height 55
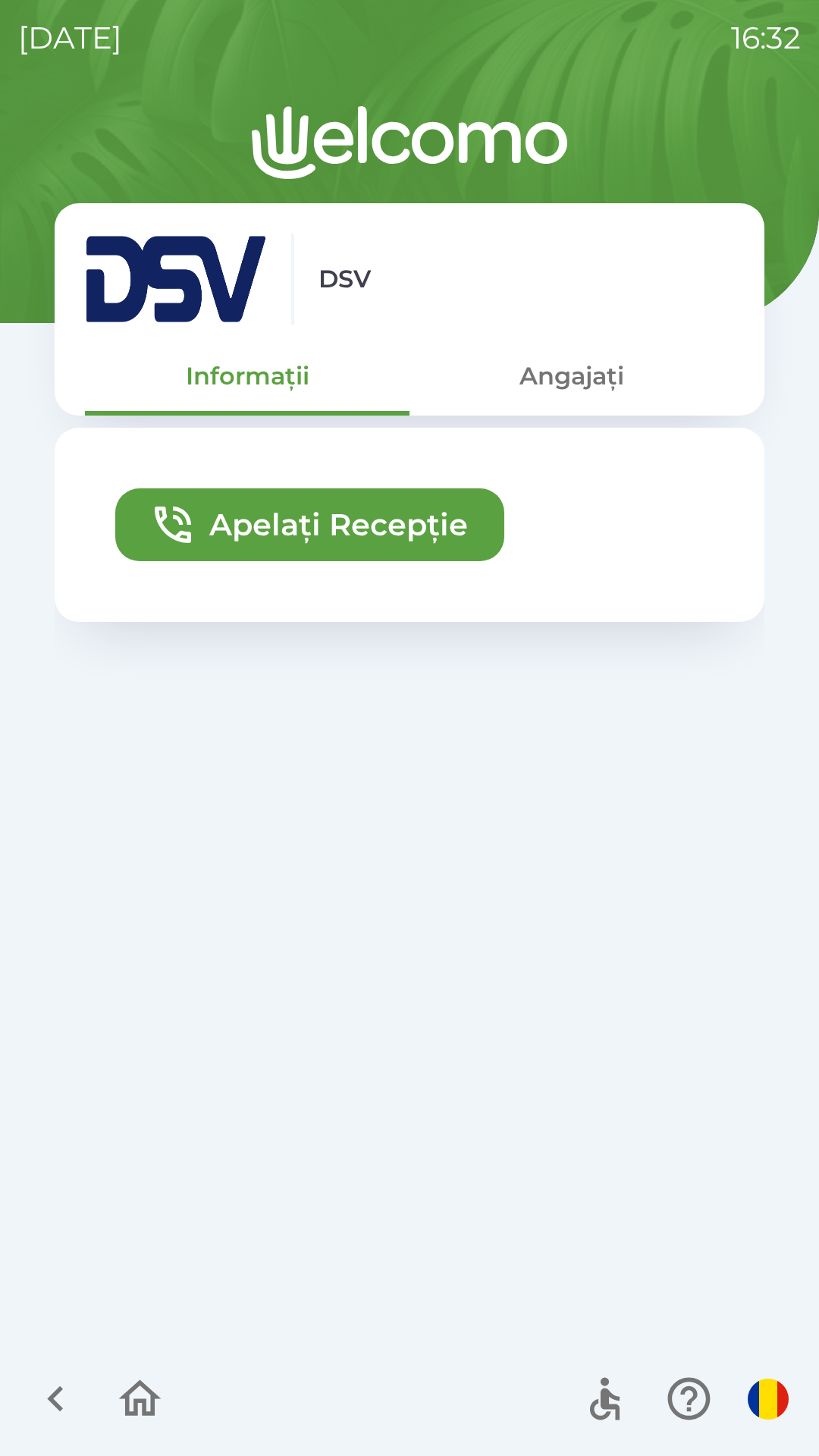
click at [604, 369] on button "Angajați" at bounding box center [571, 376] width 324 height 55
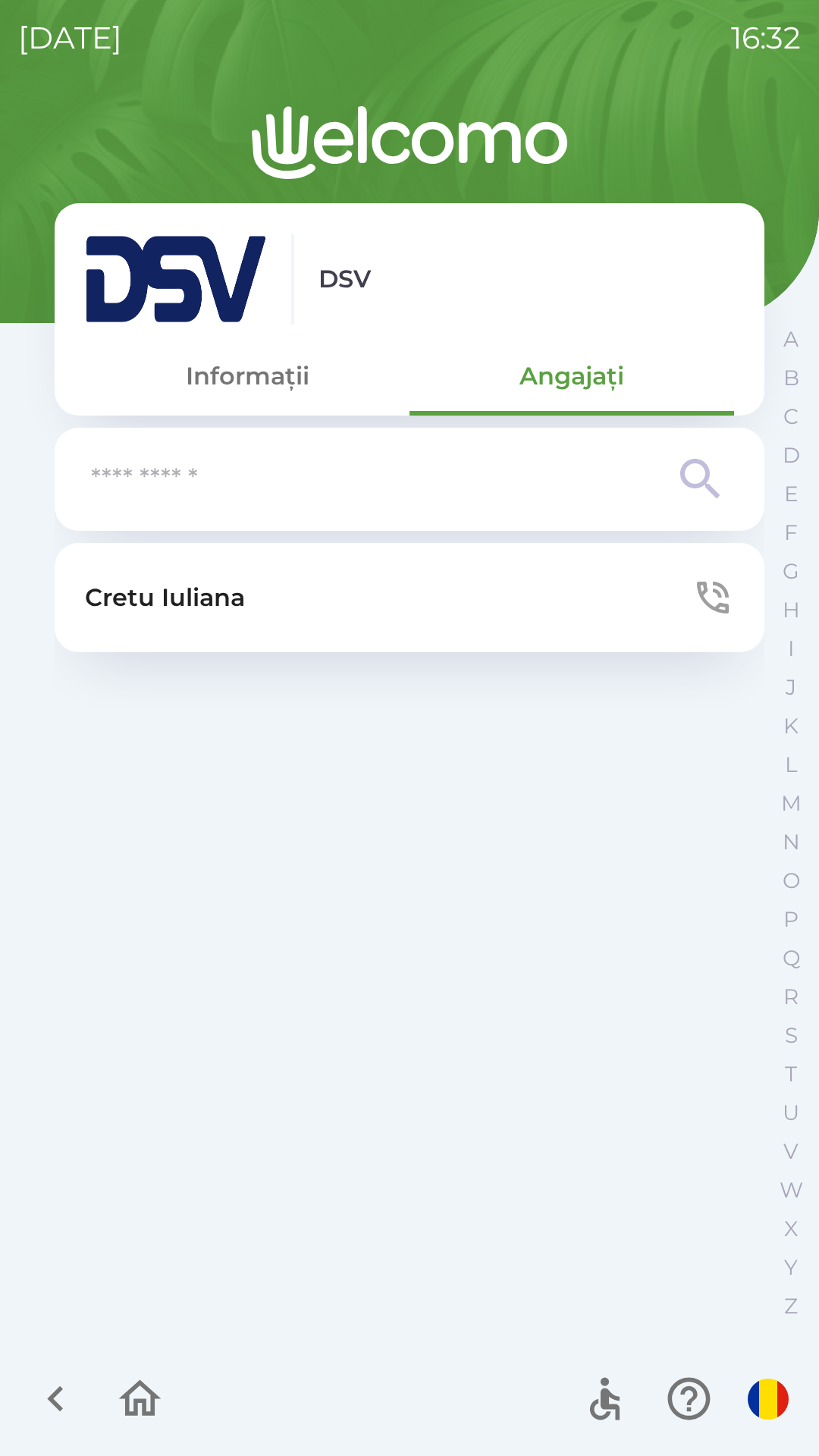
click at [62, 1393] on icon "button" at bounding box center [56, 1399] width 50 height 50
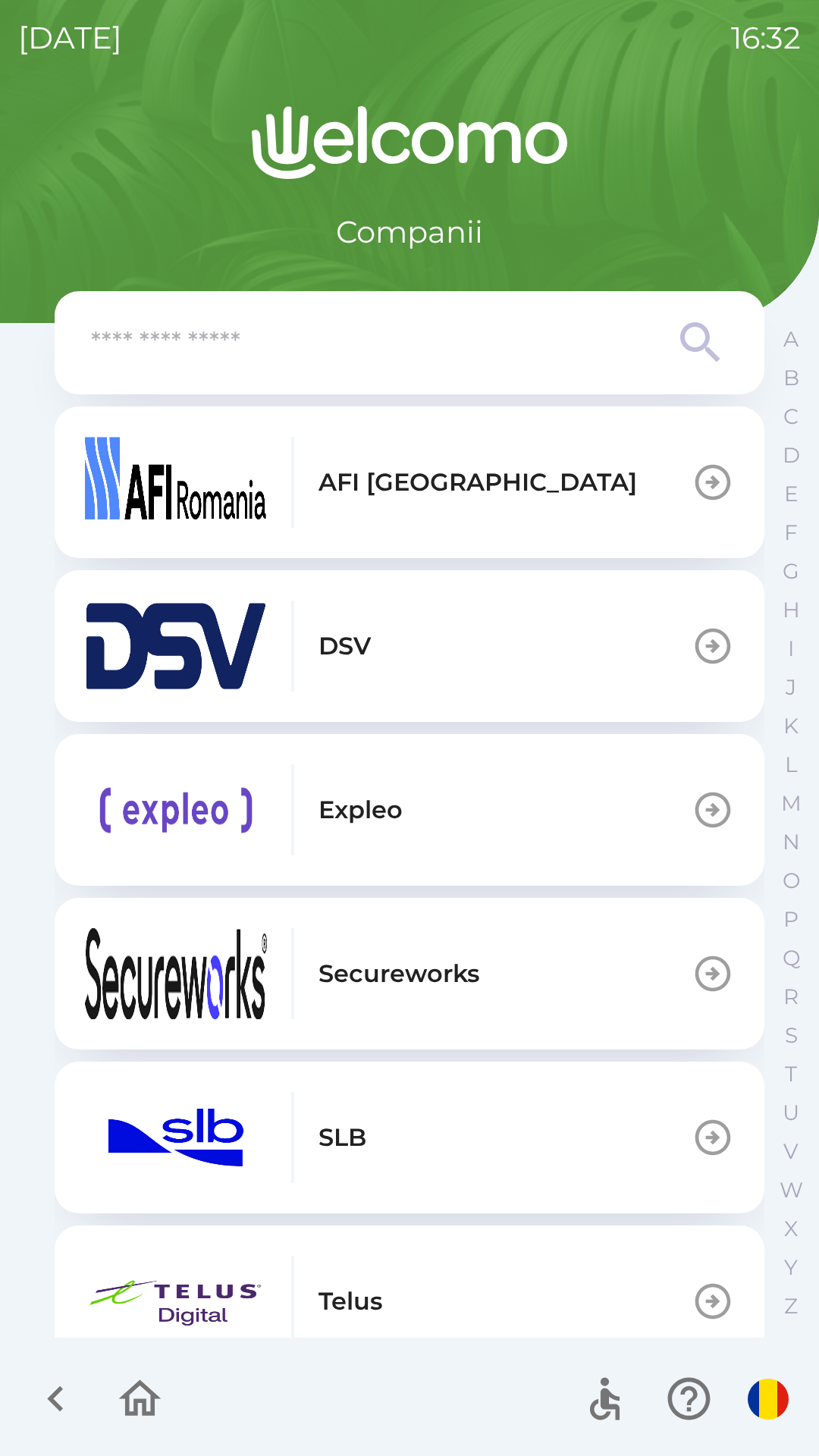
click at [428, 476] on p "AFI [GEOGRAPHIC_DATA]" at bounding box center [477, 482] width 318 height 37
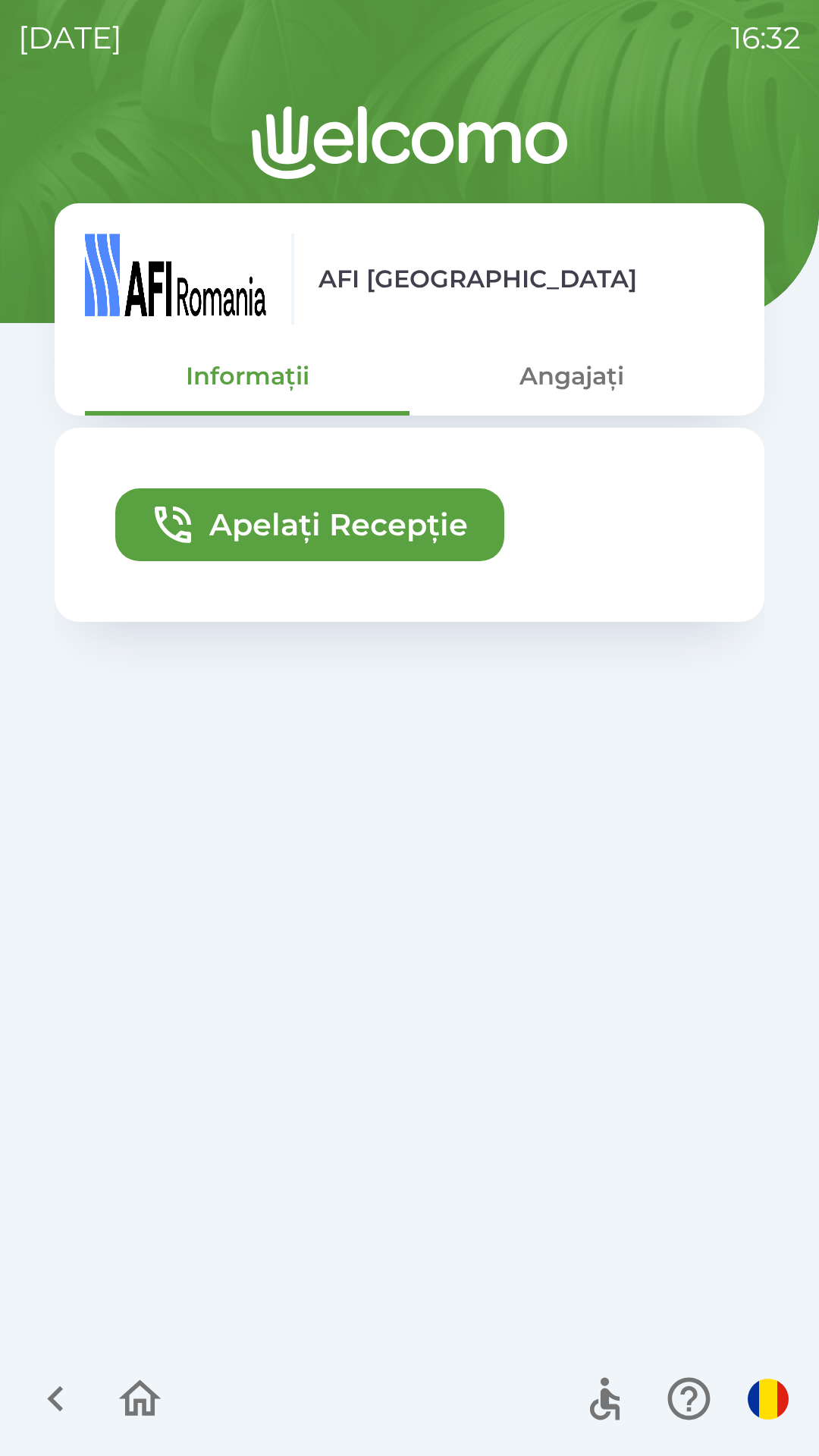
click at [564, 376] on button "Angajați" at bounding box center [571, 376] width 324 height 55
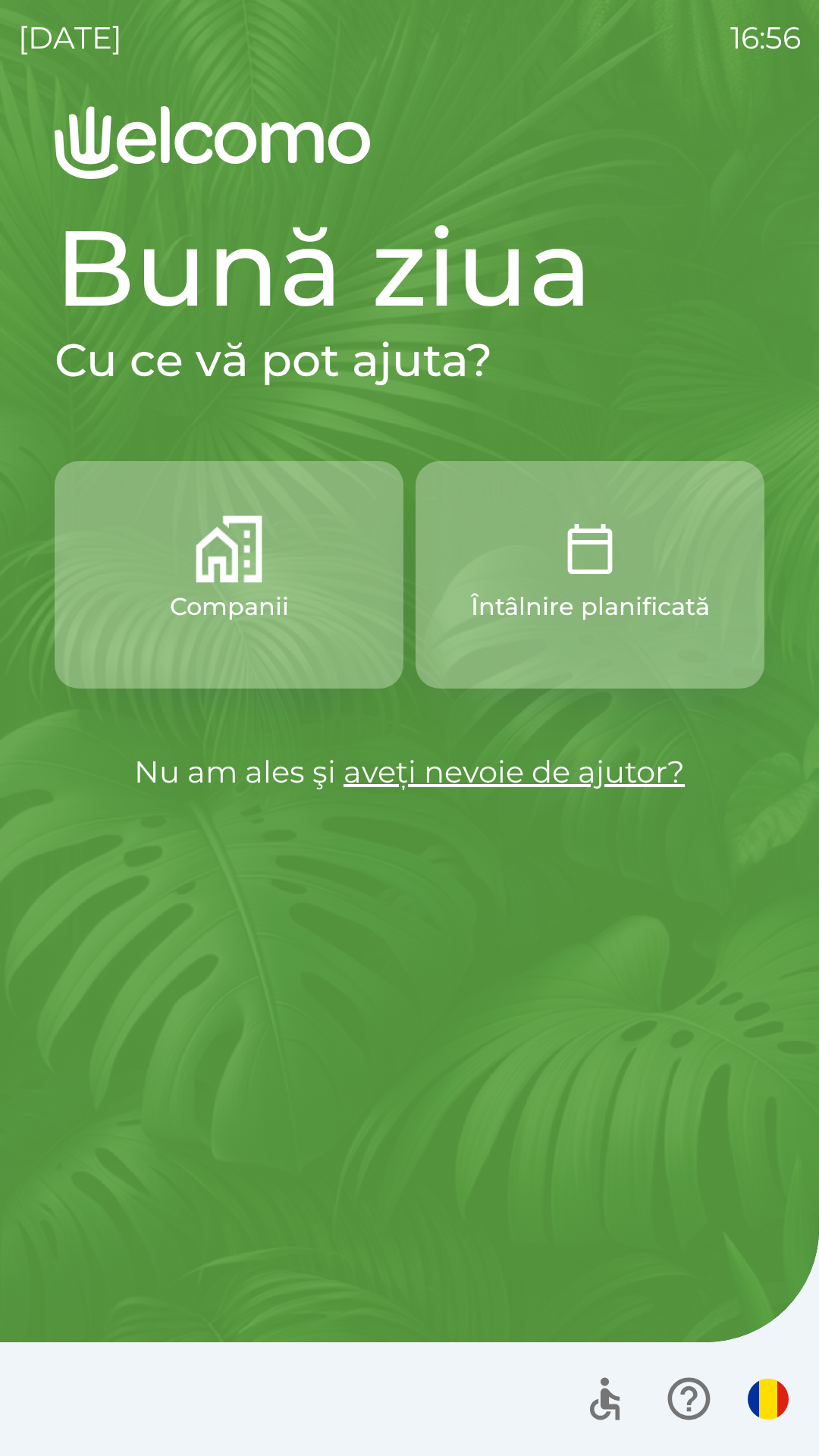
click at [280, 570] on button "Companii" at bounding box center [229, 575] width 349 height 228
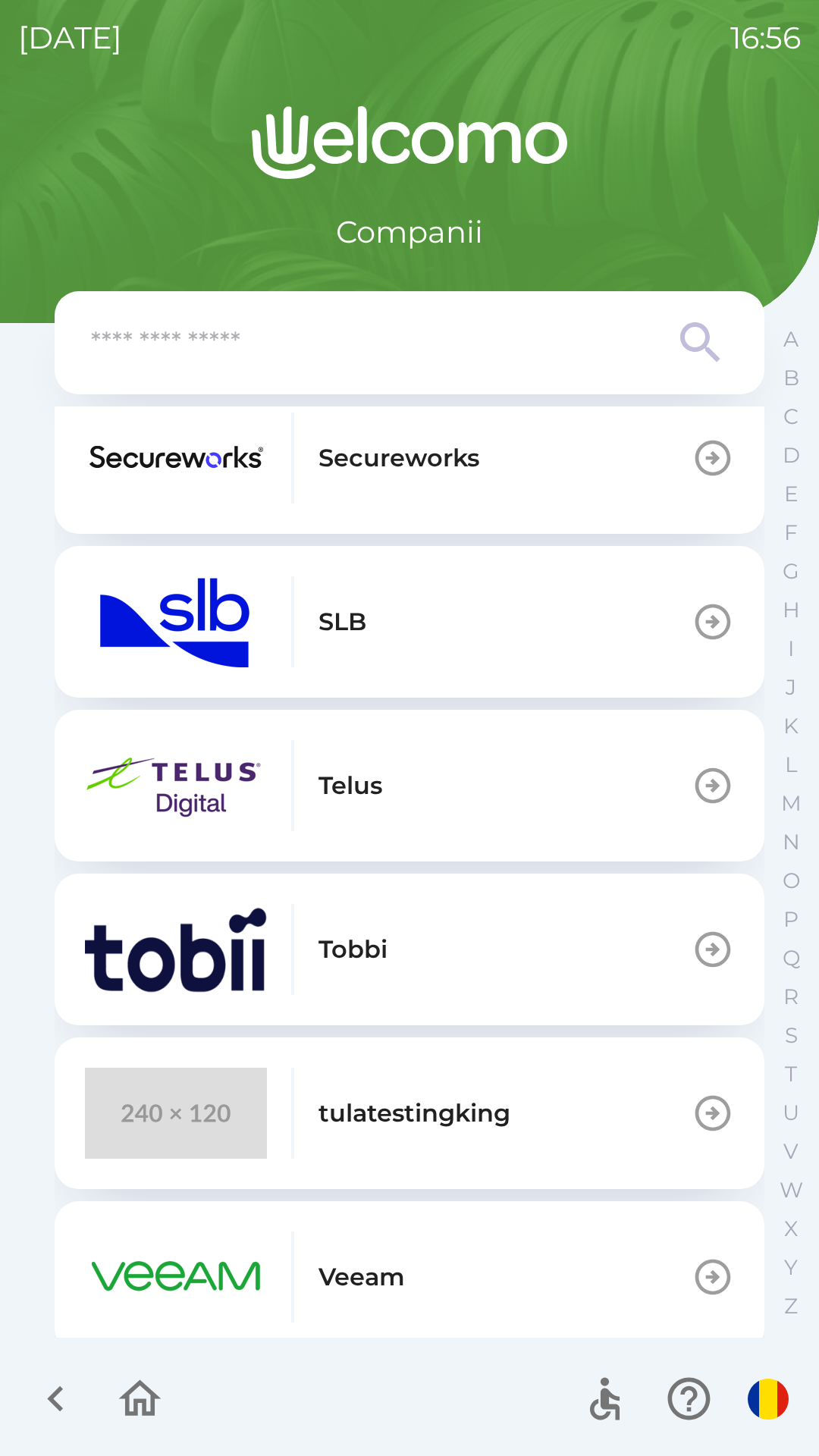
scroll to position [518, 0]
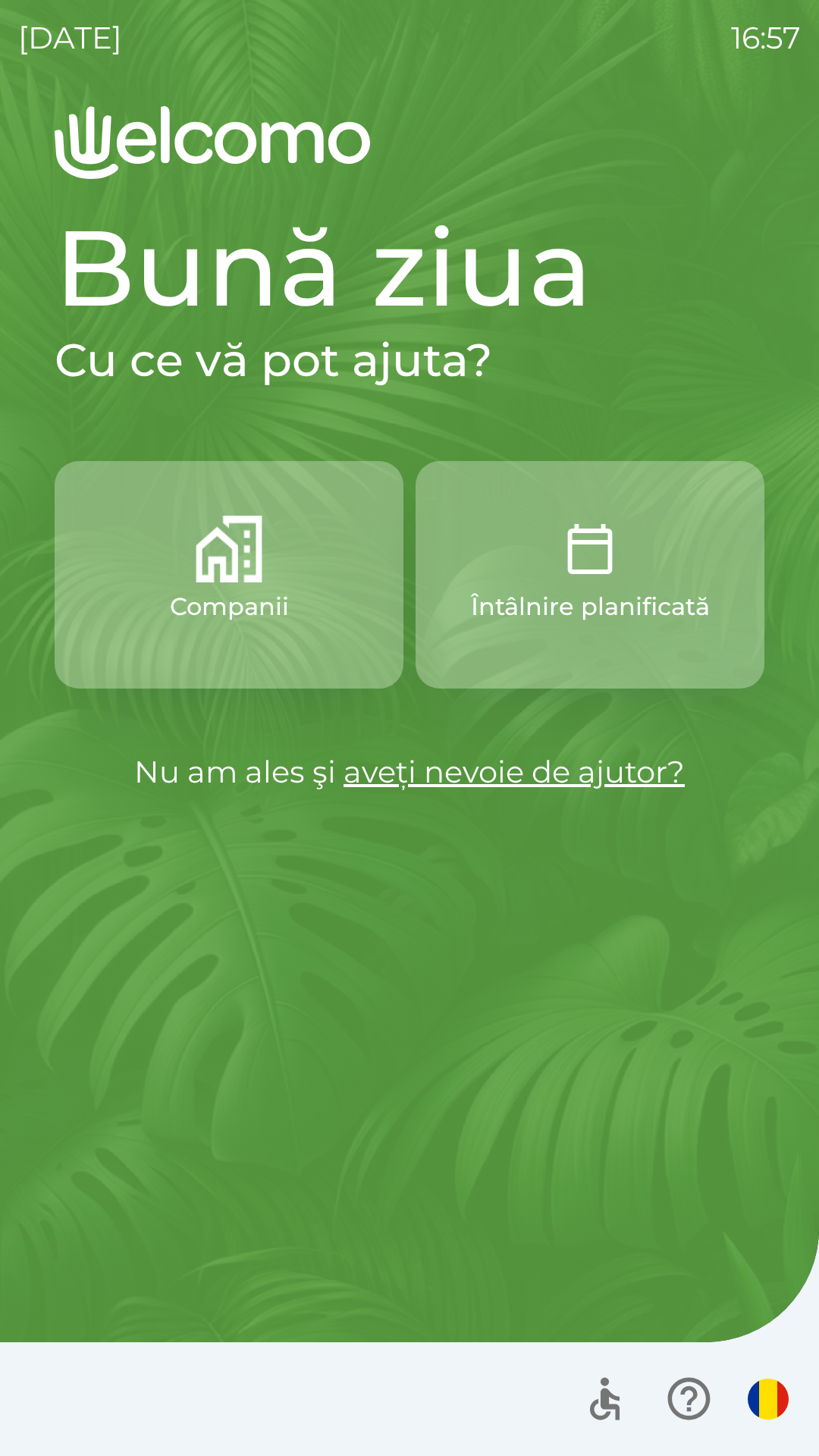
click at [641, 770] on link "aveți nevoie de ajutor?" at bounding box center [514, 771] width 342 height 37
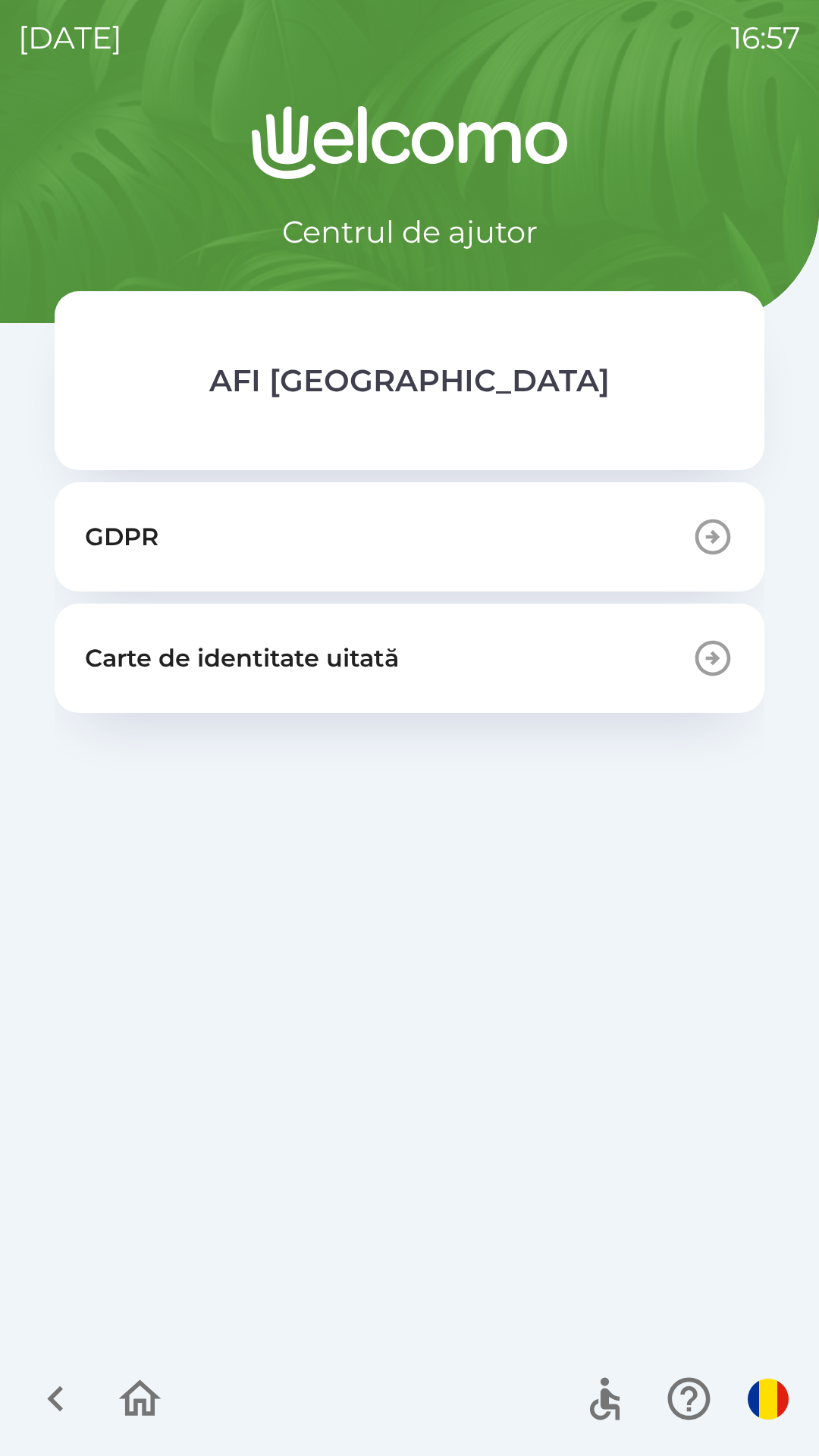
click at [765, 1393] on img "button" at bounding box center [768, 1399] width 41 height 41
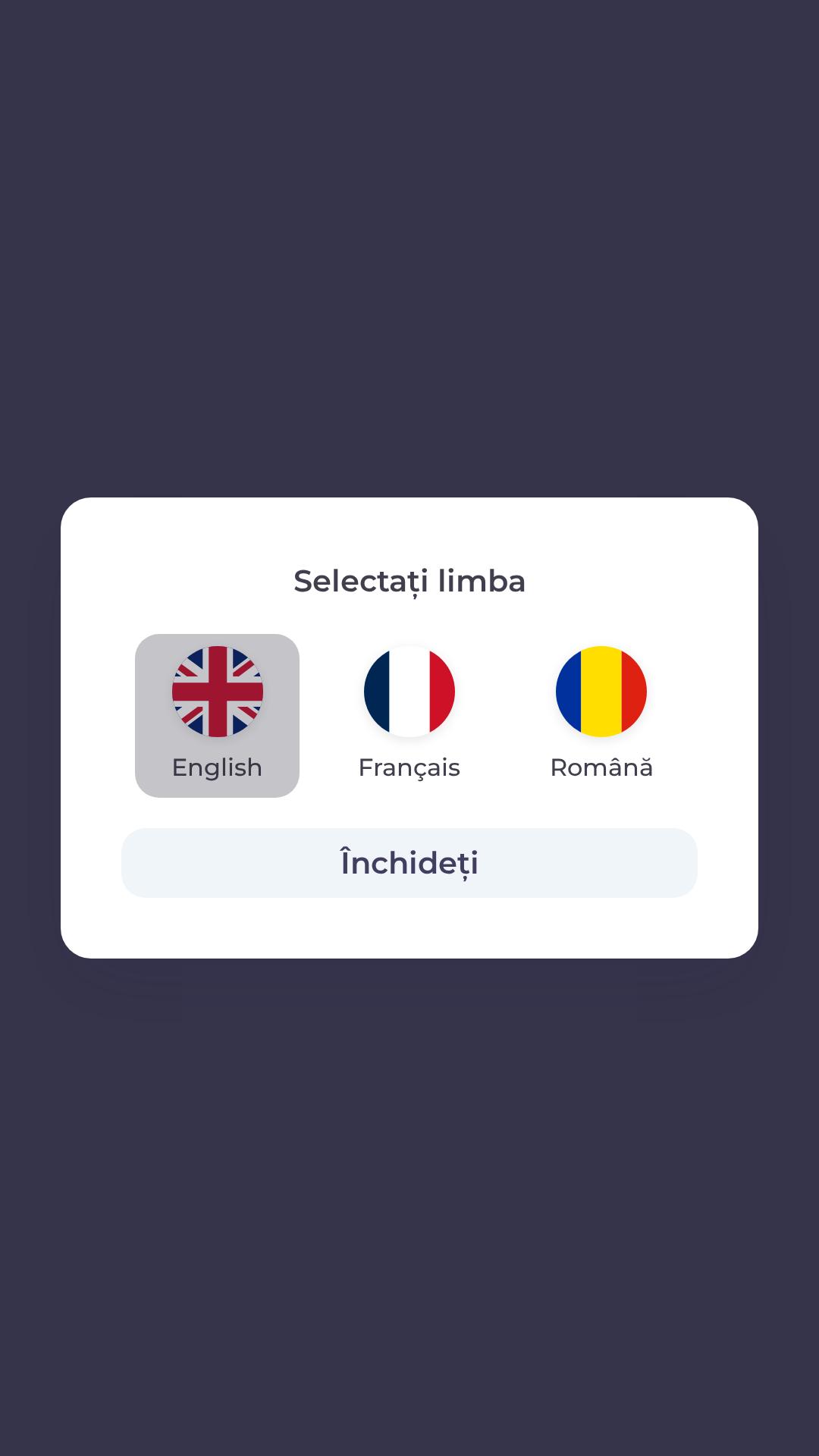
click at [230, 669] on img "button" at bounding box center [217, 691] width 91 height 91
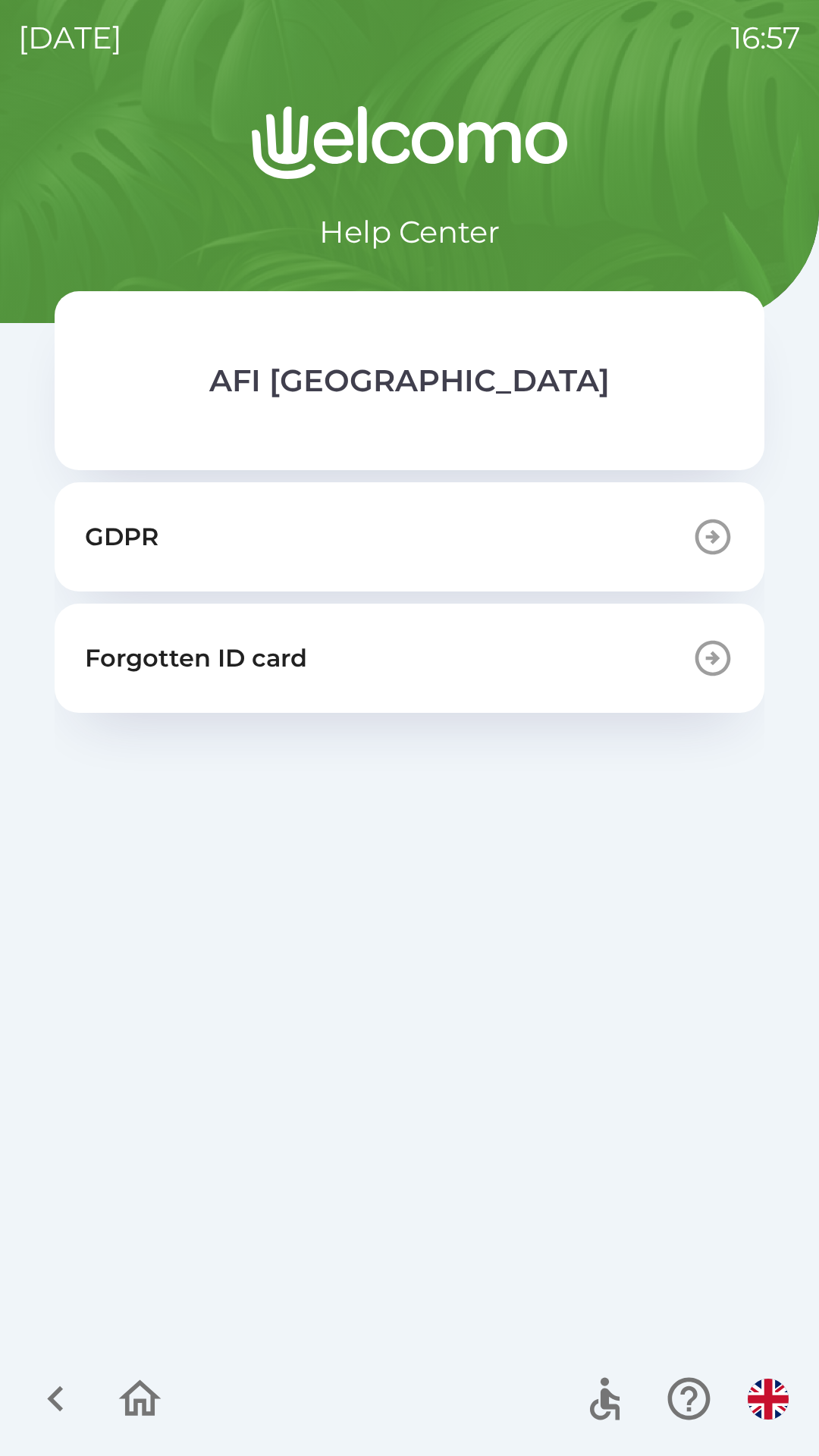
click at [488, 560] on button "GDPR" at bounding box center [410, 537] width 710 height 110
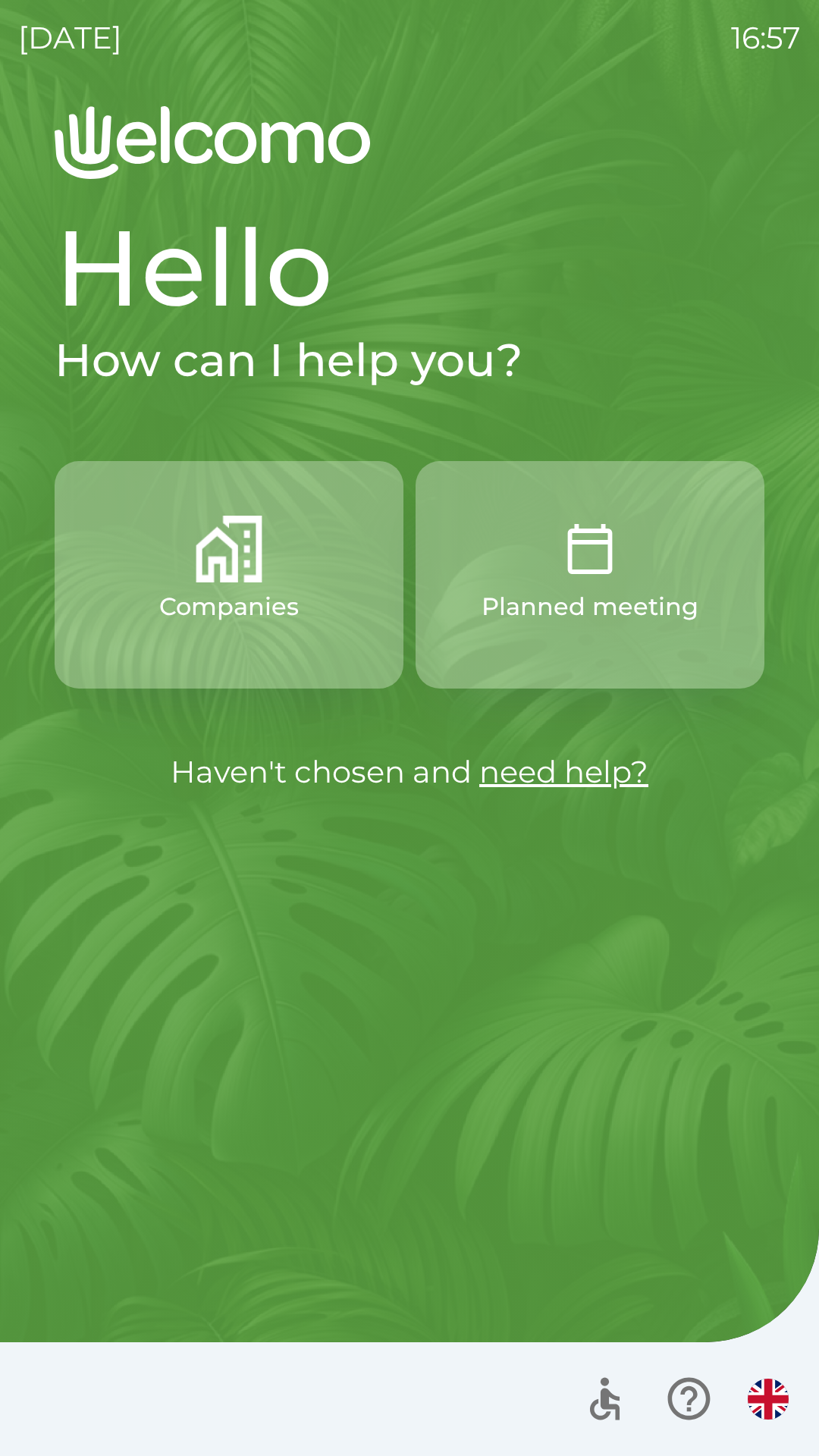
click at [599, 778] on link "need help?" at bounding box center [563, 771] width 170 height 37
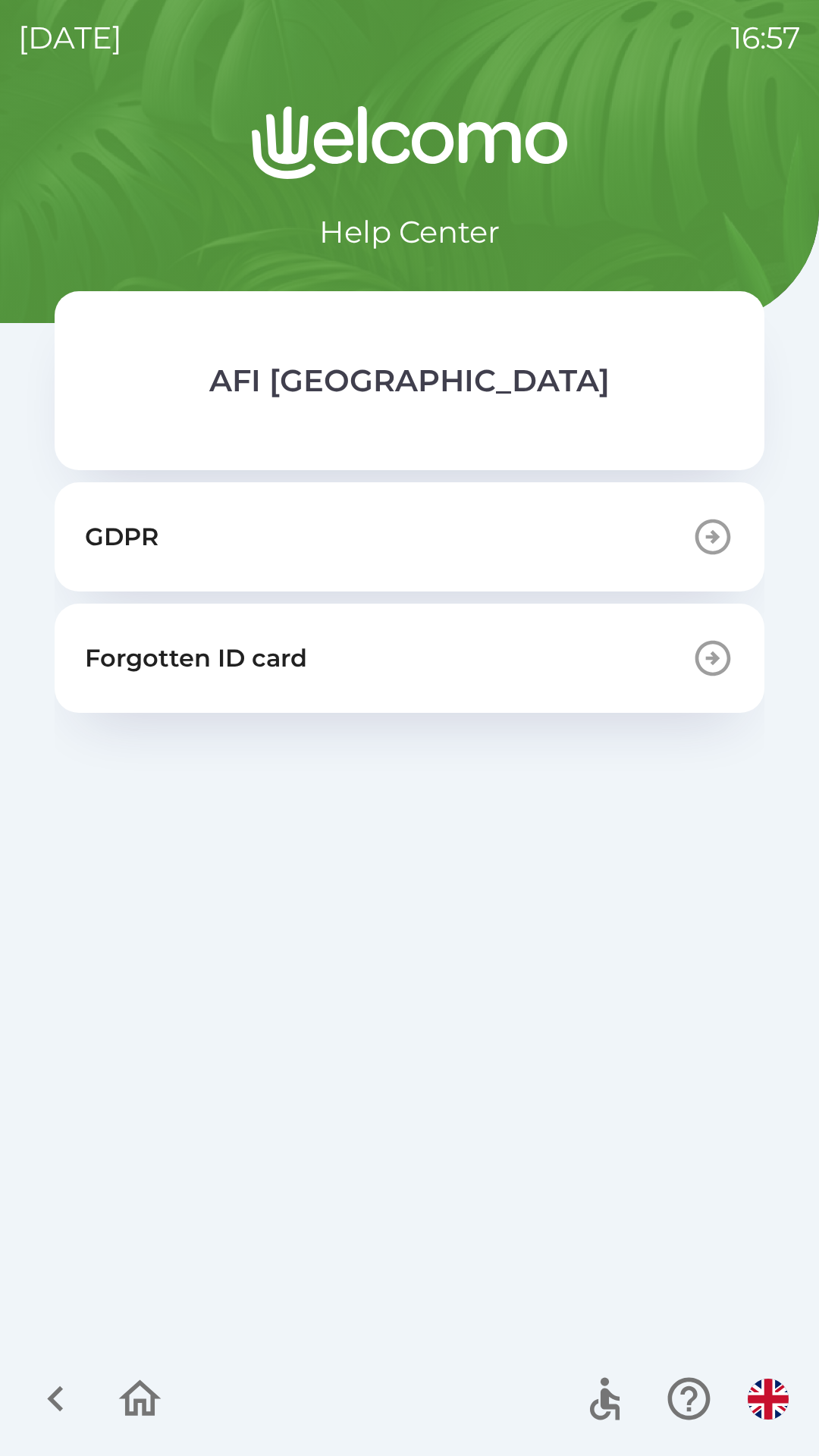
click at [491, 528] on button "GDPR" at bounding box center [410, 537] width 710 height 110
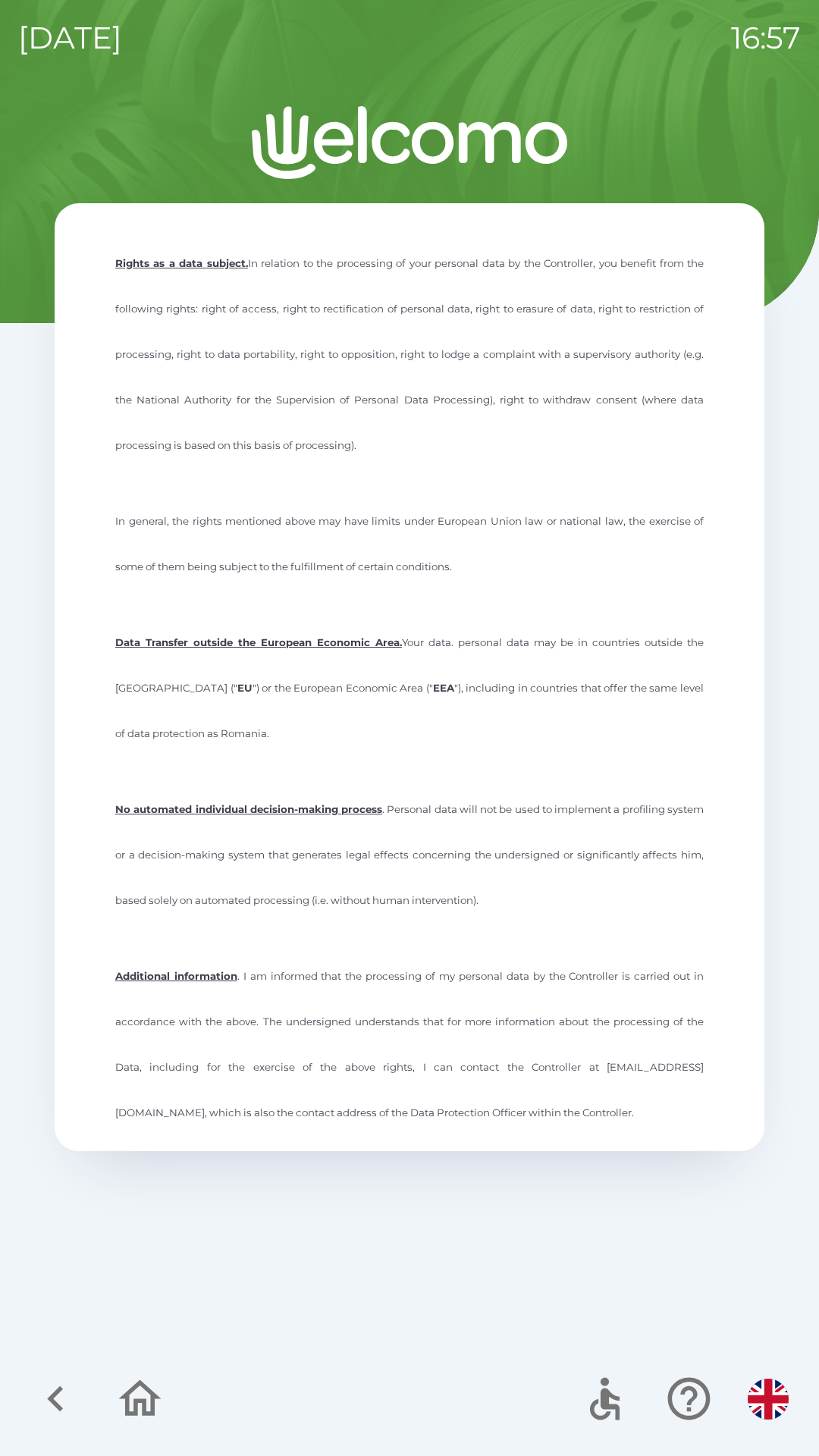
scroll to position [3310, 0]
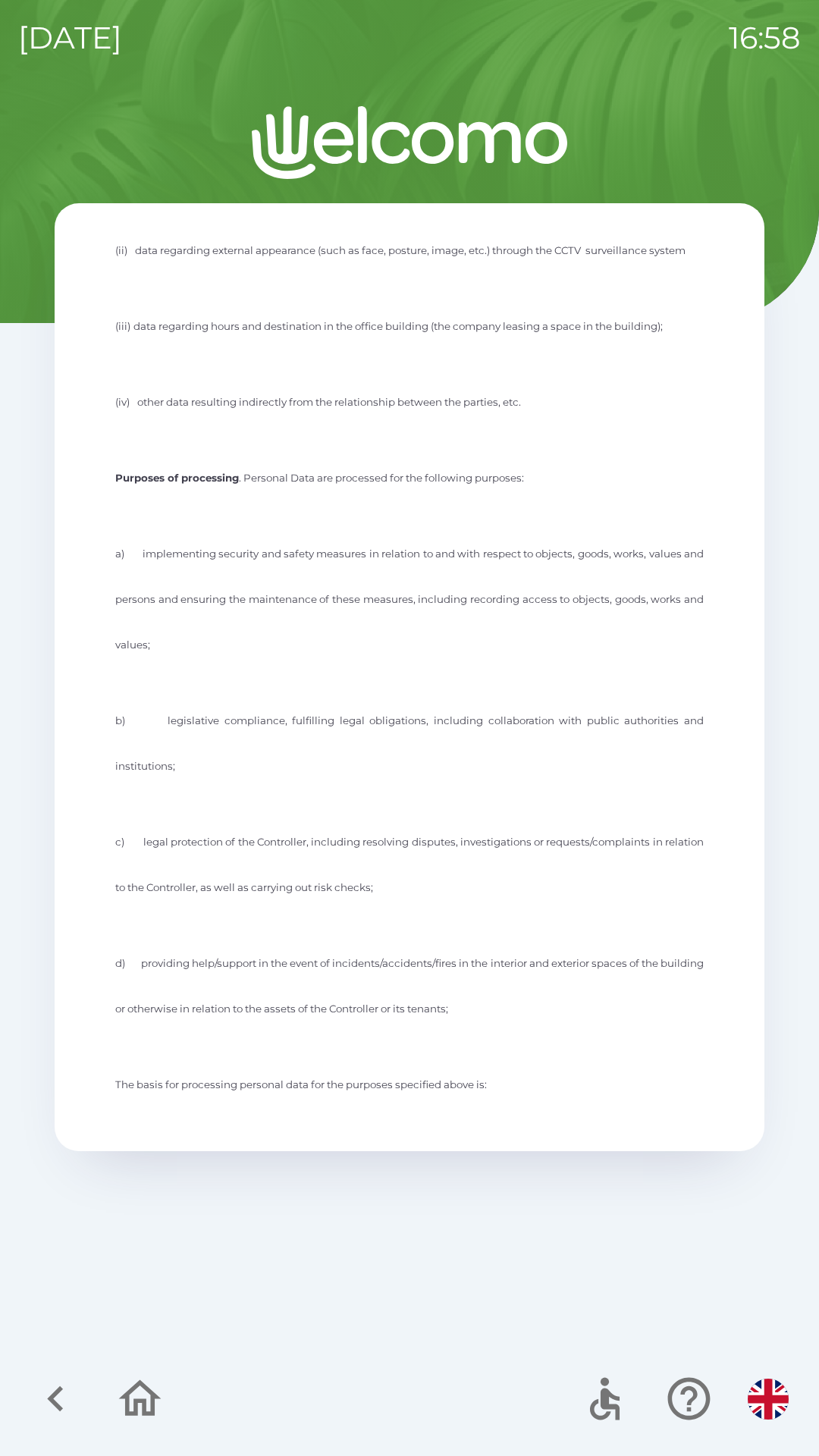
scroll to position [0, 0]
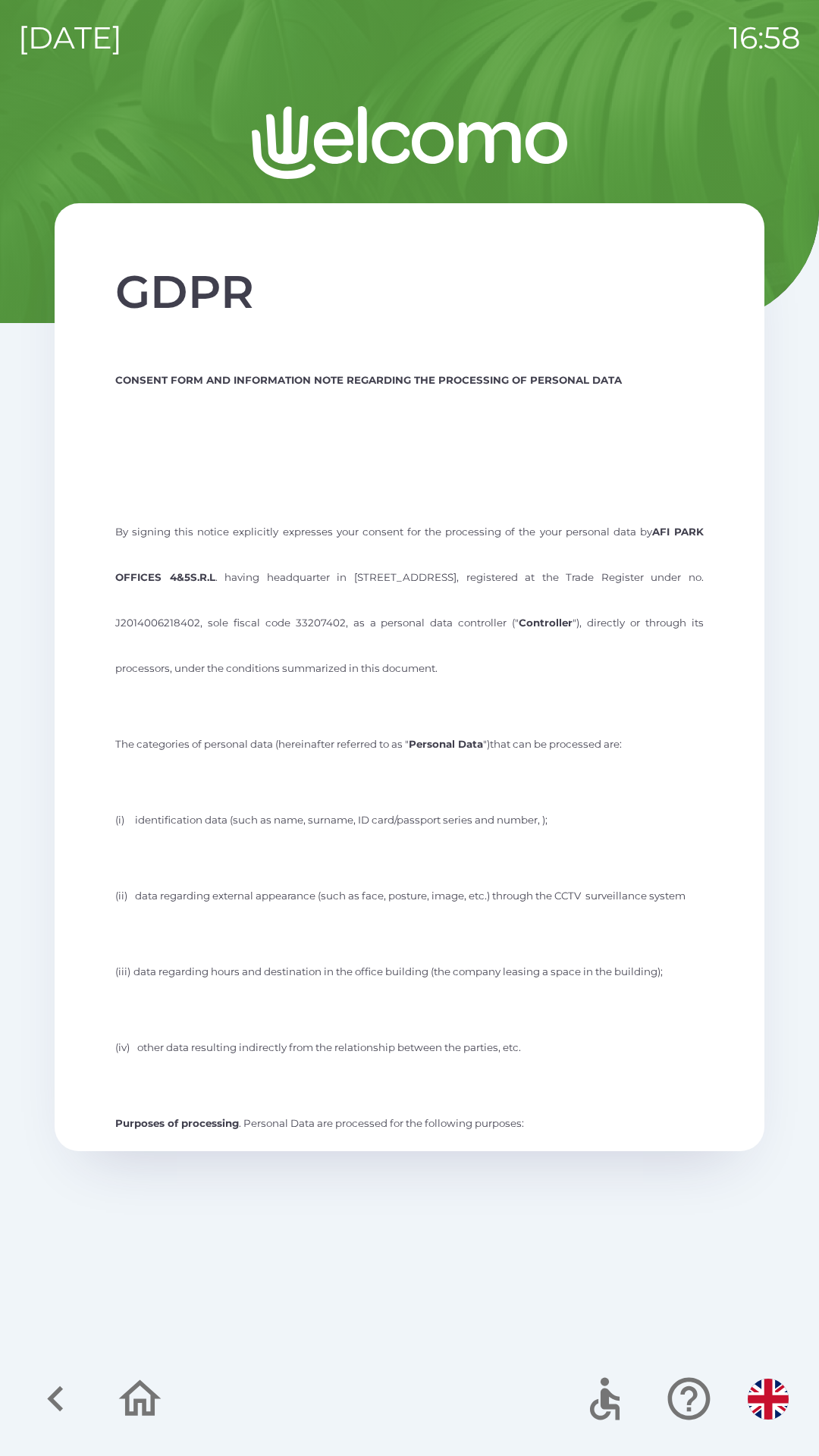
click at [137, 1376] on icon "button" at bounding box center [140, 1399] width 50 height 50
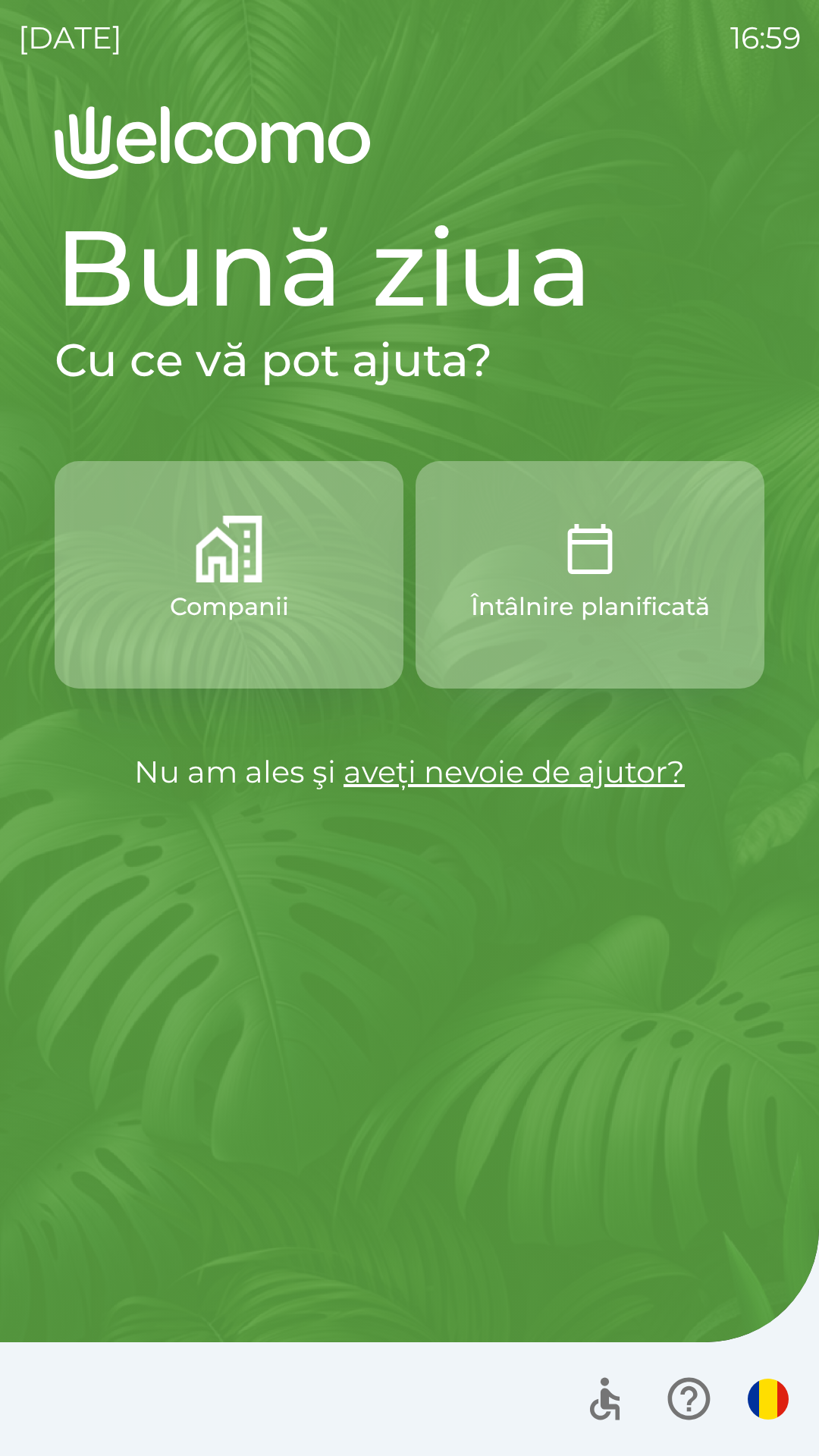
click at [757, 1397] on img "button" at bounding box center [768, 1399] width 41 height 41
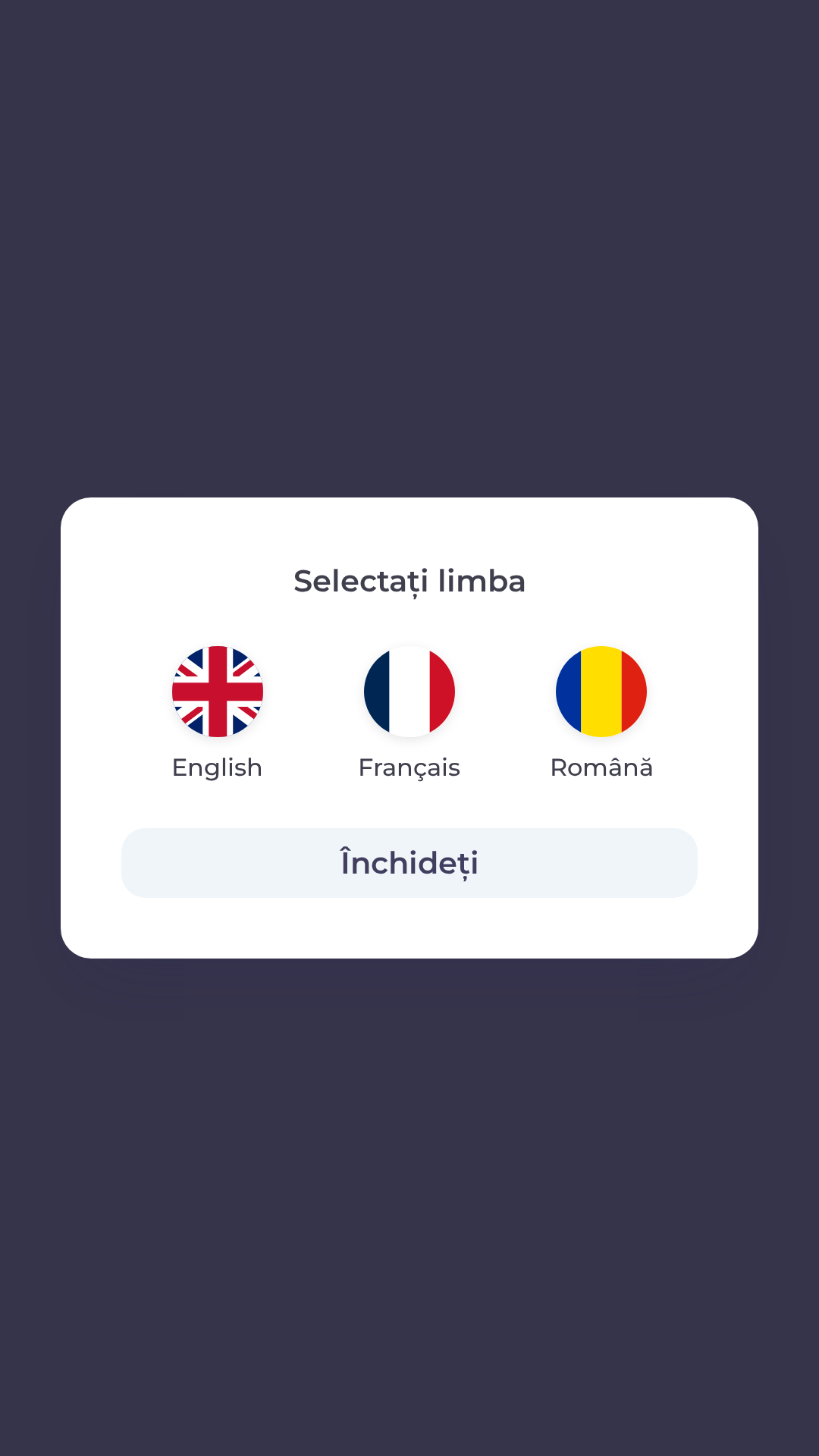
click at [199, 700] on img "button" at bounding box center [217, 691] width 91 height 91
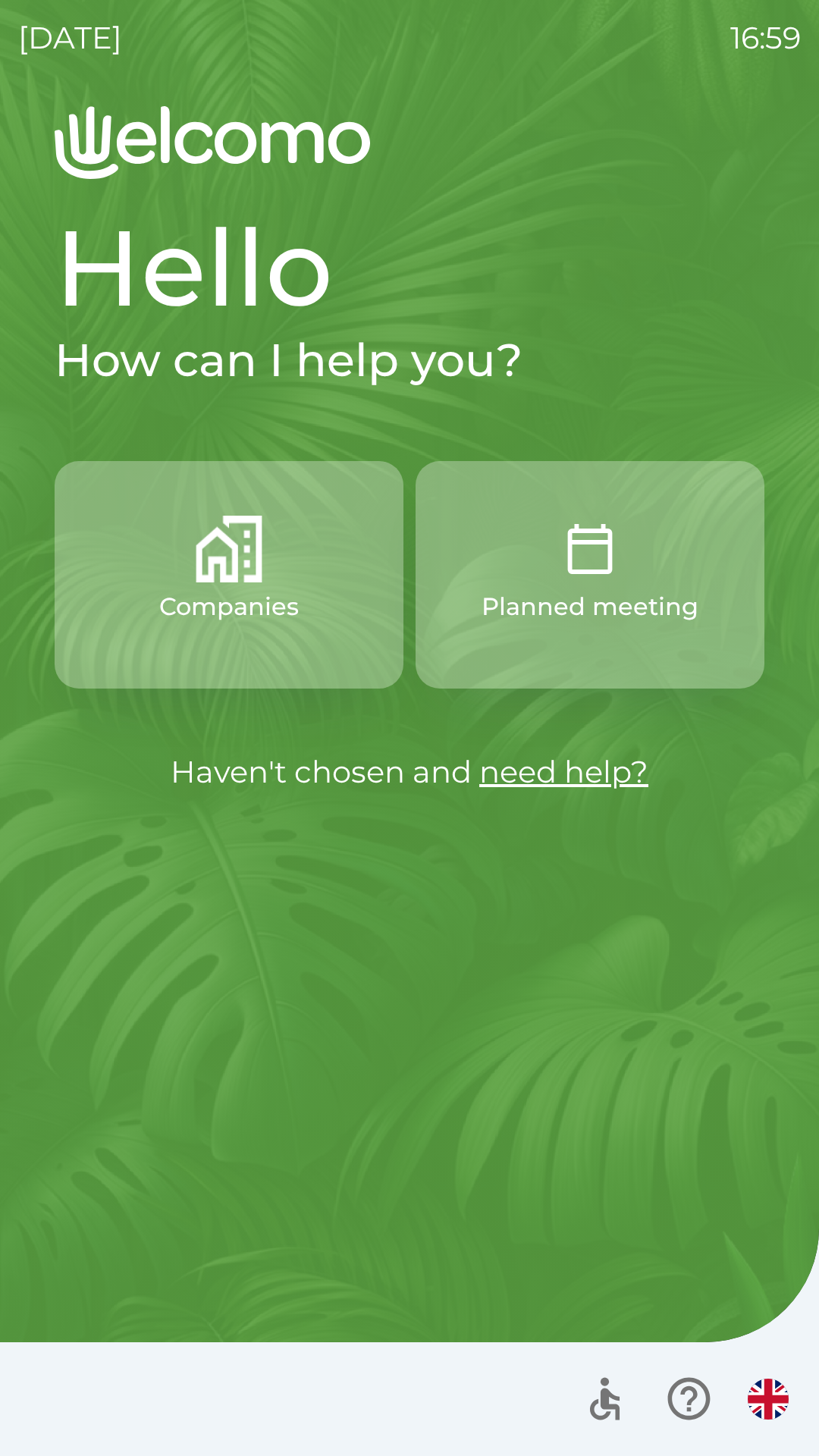
click at [613, 784] on link "need help?" at bounding box center [563, 771] width 170 height 37
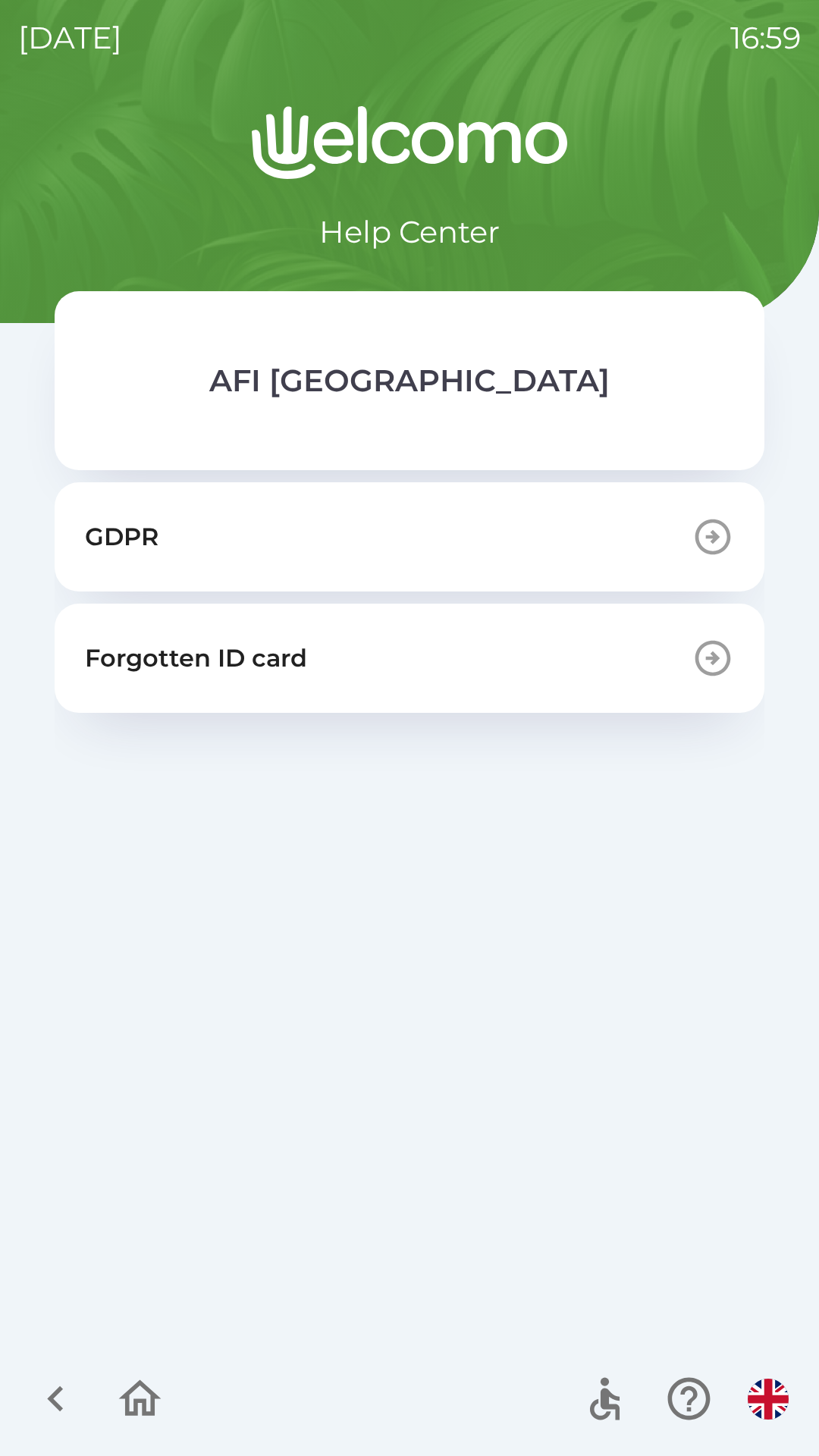
click at [581, 559] on button "GDPR" at bounding box center [410, 537] width 710 height 110
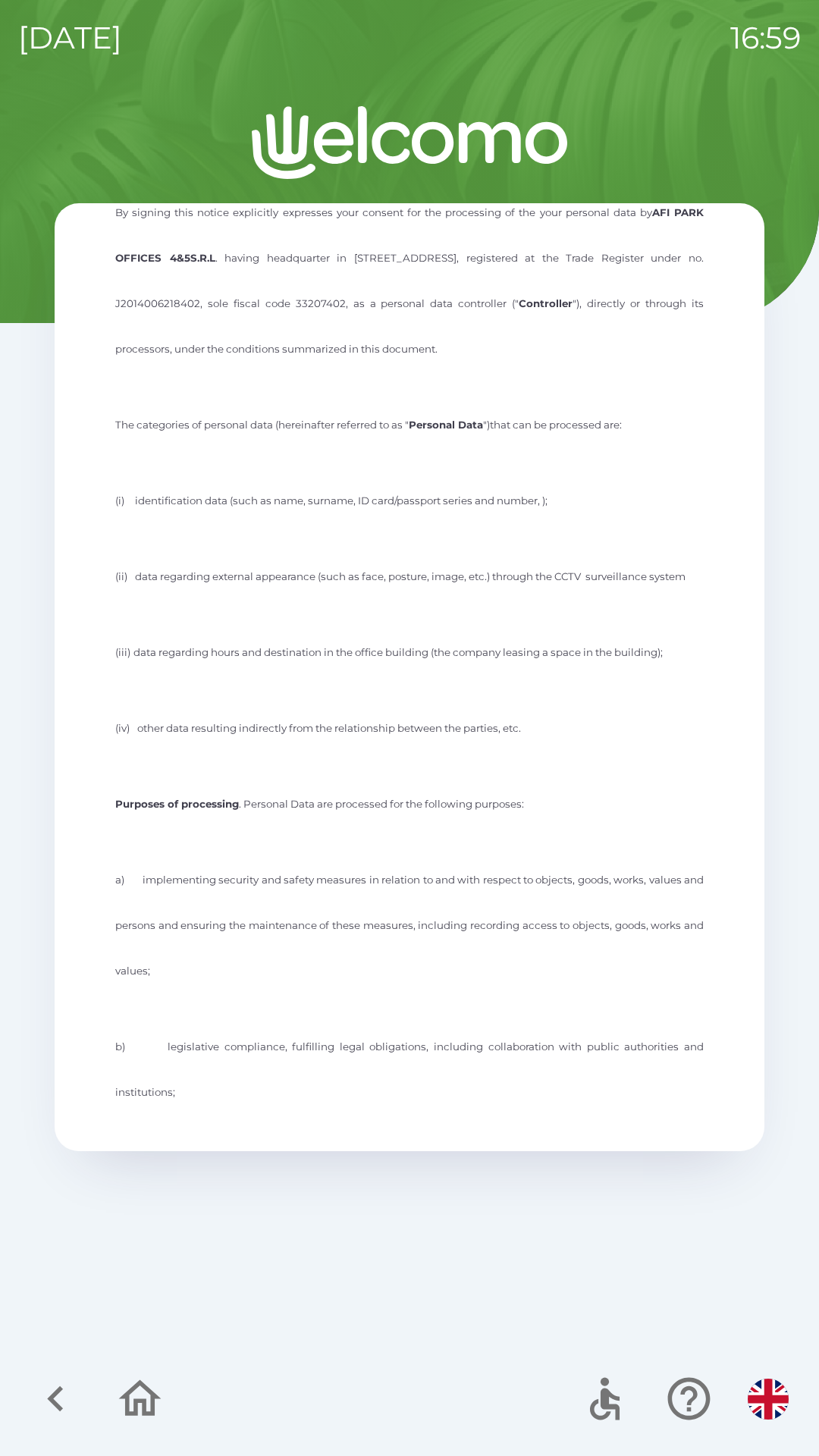
scroll to position [330, 0]
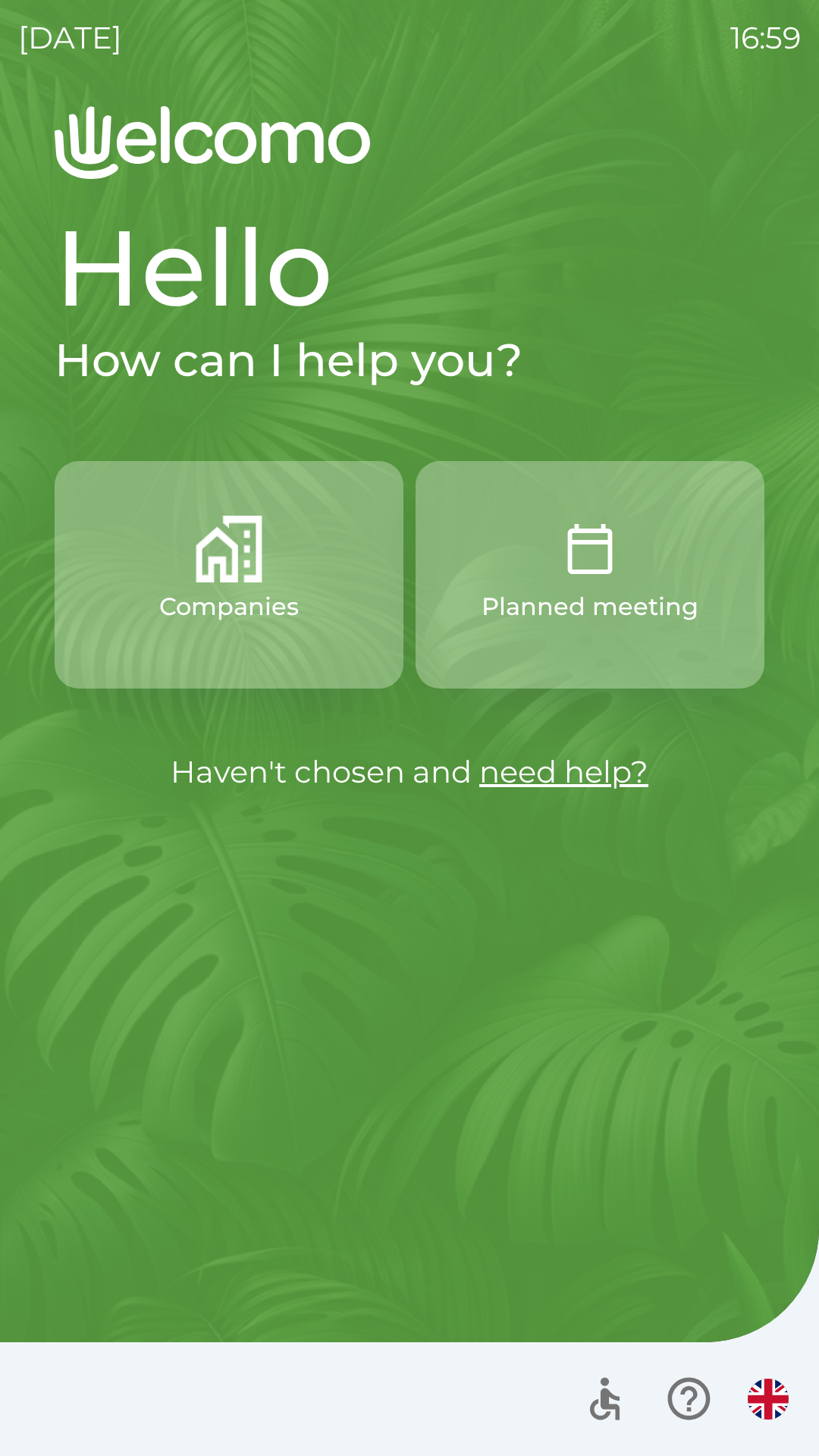
click at [579, 782] on link "need help?" at bounding box center [563, 771] width 170 height 37
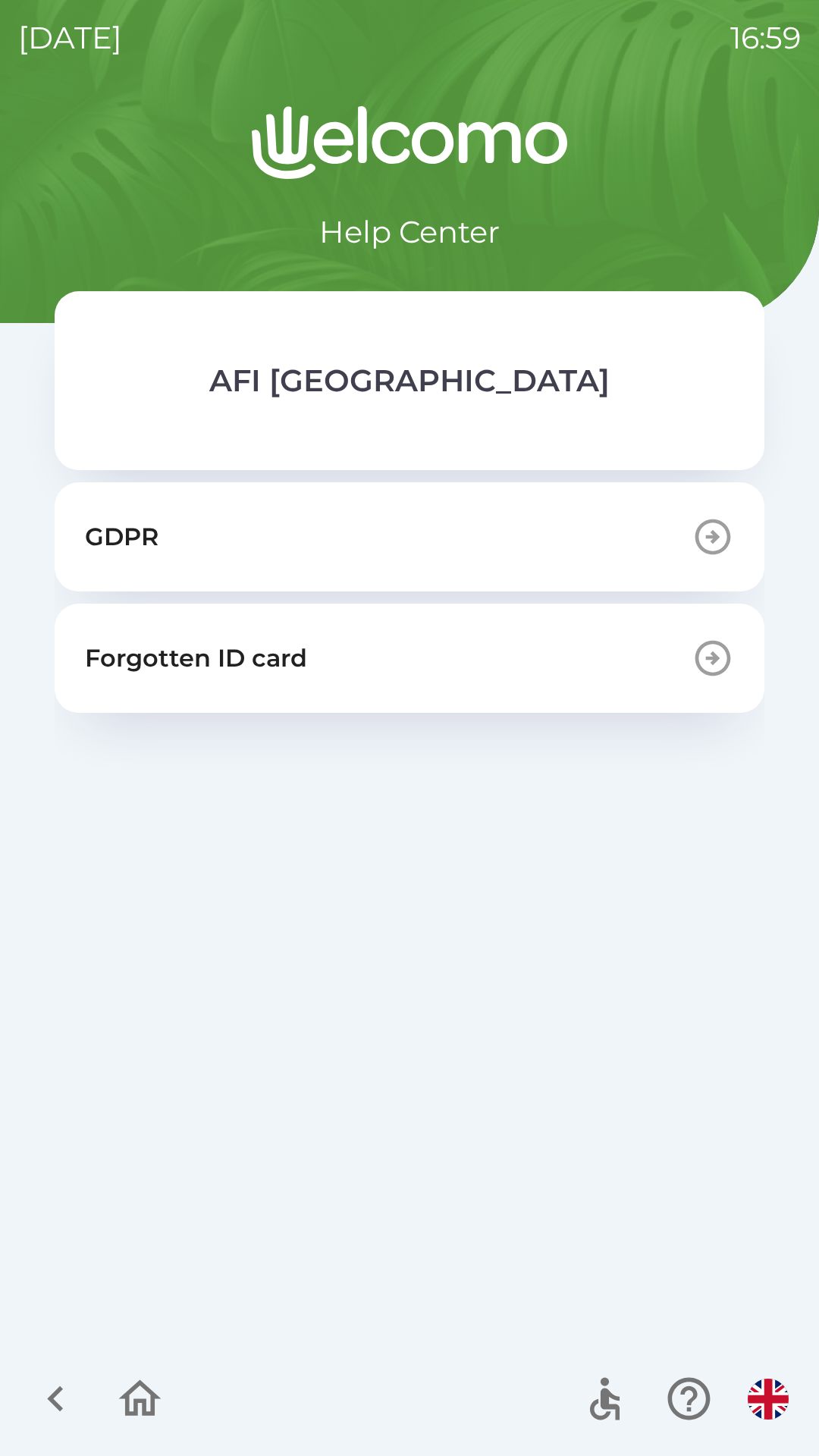
click at [491, 515] on button "GDPR" at bounding box center [410, 537] width 710 height 110
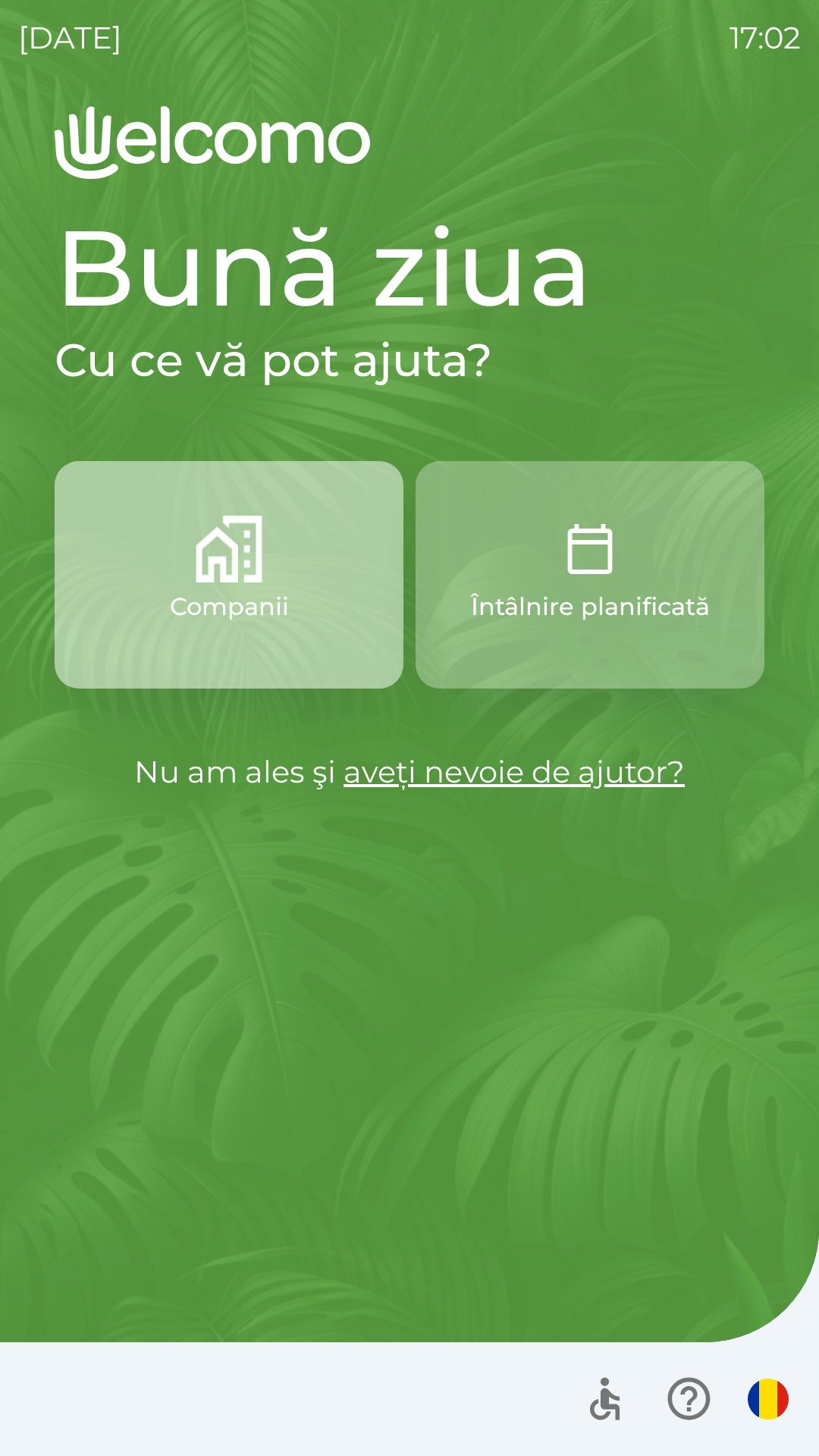
click at [290, 555] on button "Companii" at bounding box center [229, 575] width 349 height 228
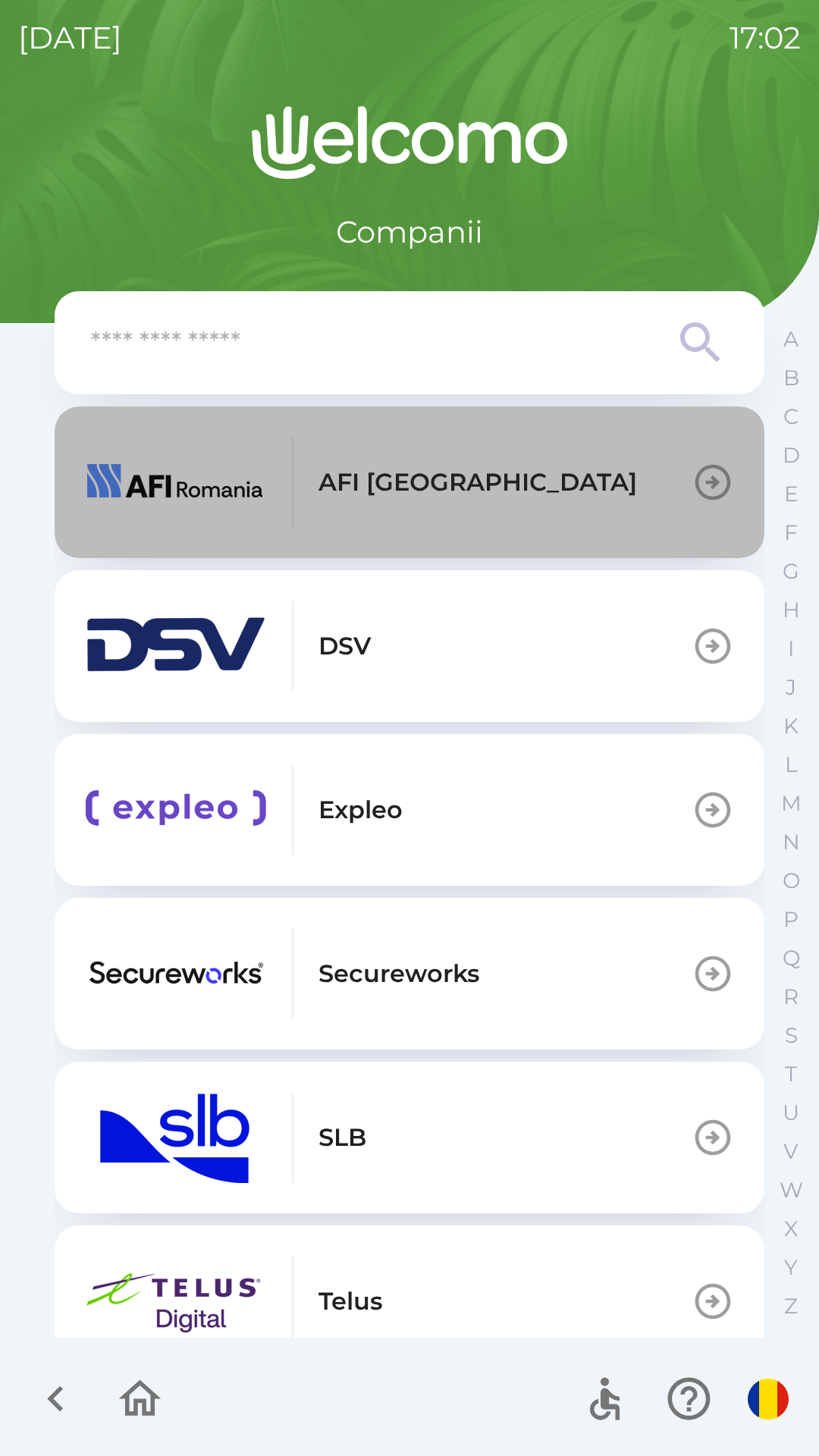
click at [459, 479] on button "AFI [GEOGRAPHIC_DATA]" at bounding box center [410, 482] width 710 height 152
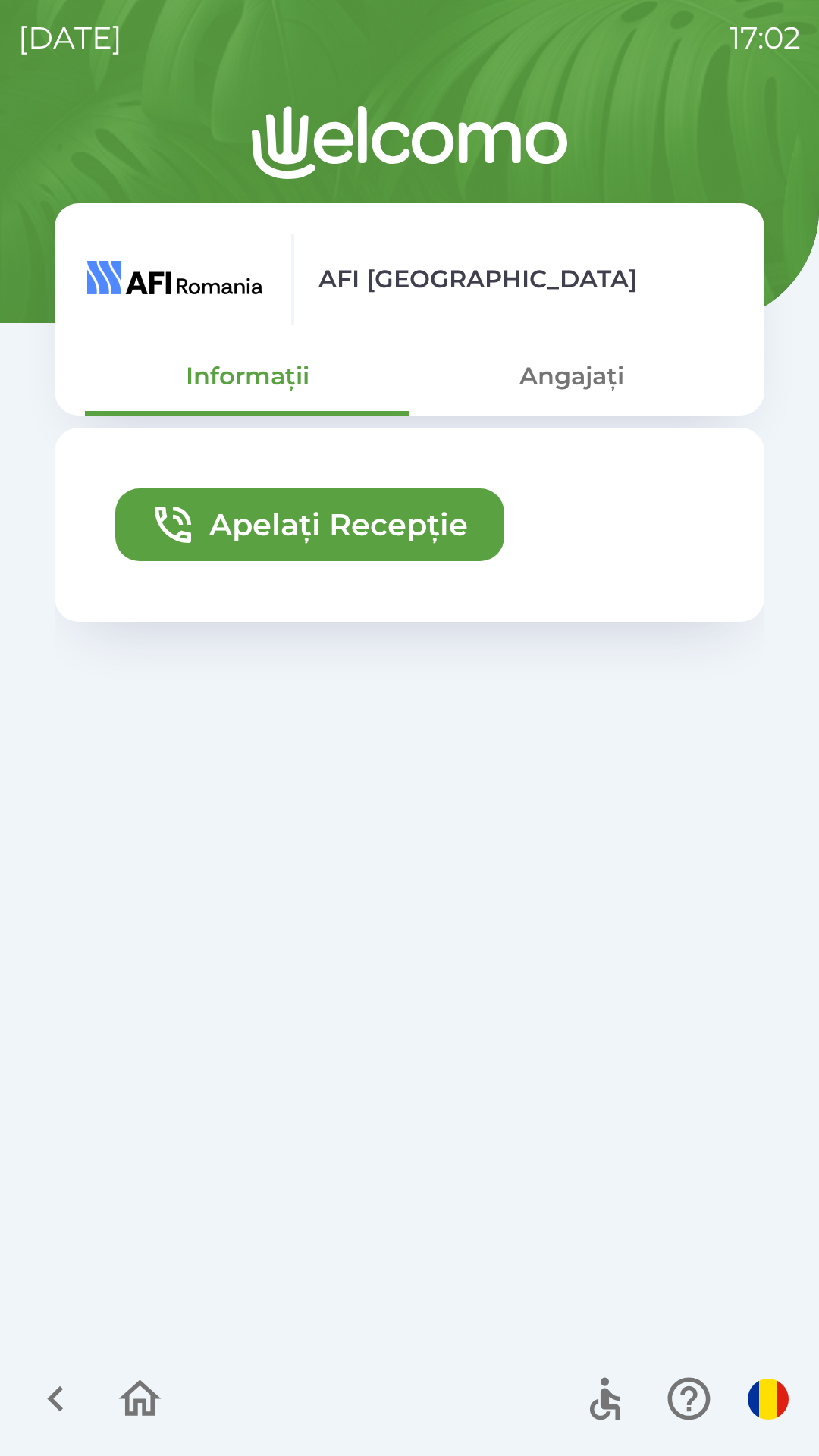
click at [556, 389] on button "Angajați" at bounding box center [571, 376] width 324 height 55
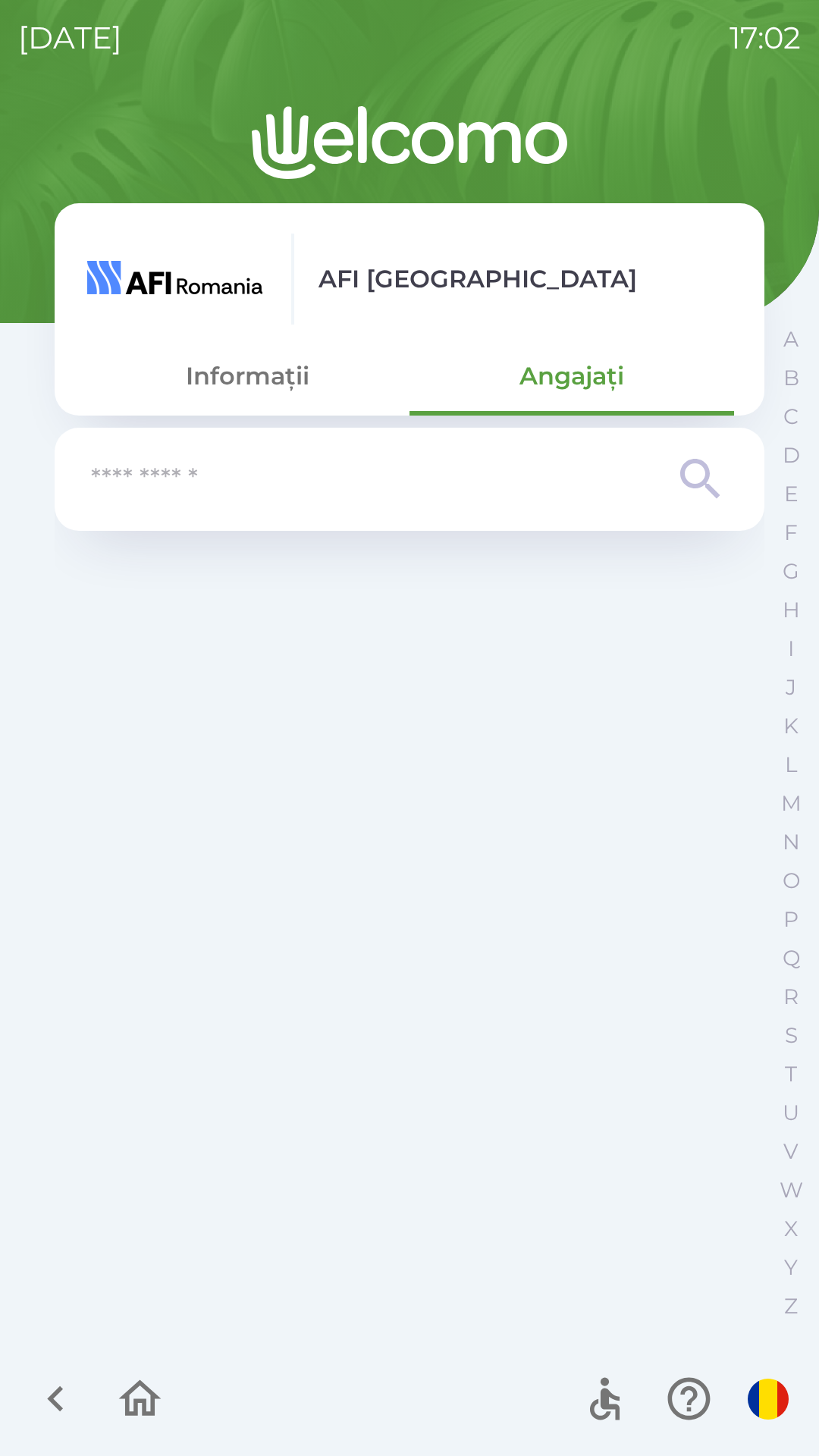
click at [139, 1393] on icon "button" at bounding box center [140, 1399] width 50 height 50
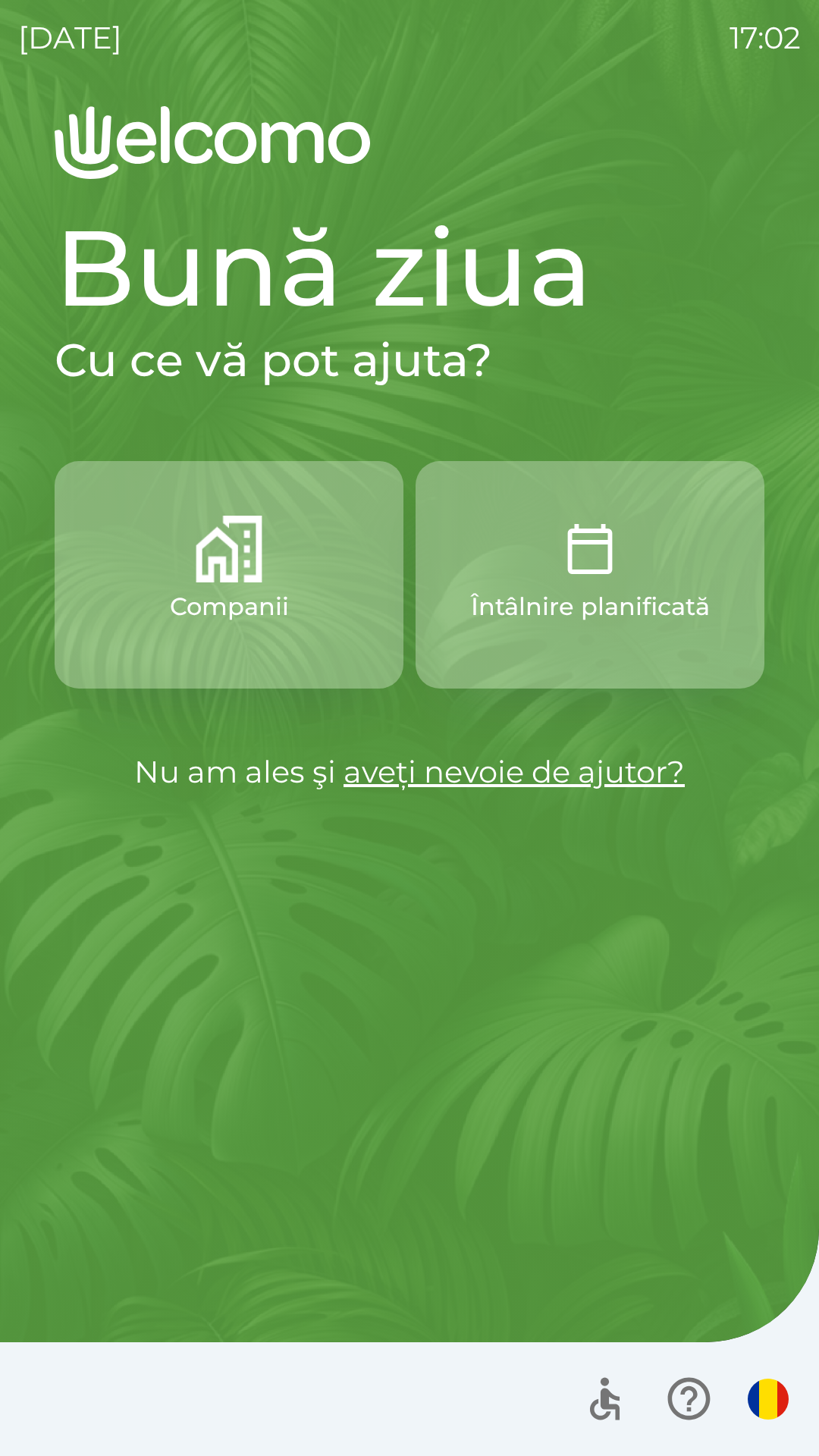
click at [293, 562] on button "Companii" at bounding box center [229, 575] width 349 height 228
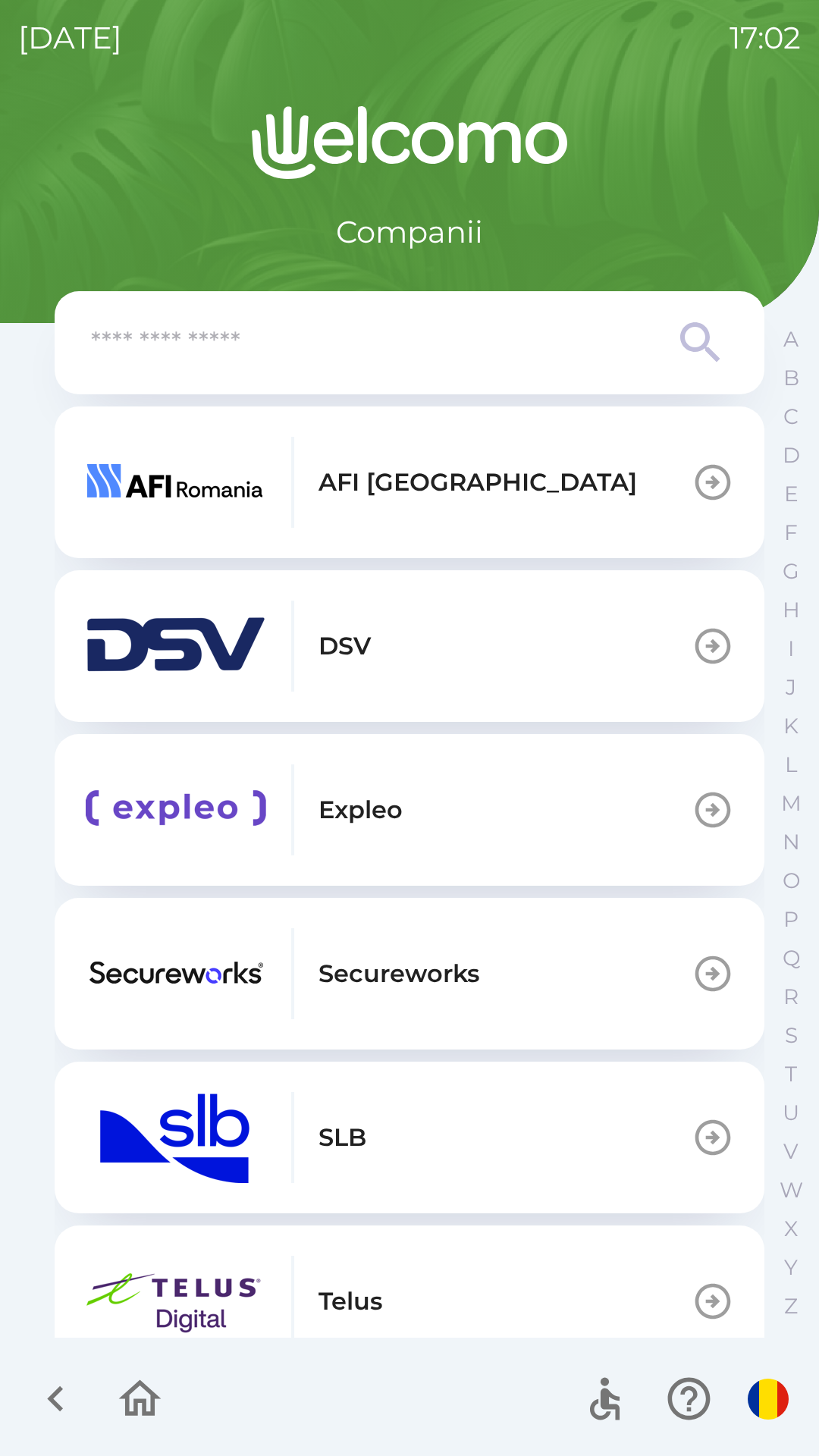
click at [413, 634] on button "DSV" at bounding box center [410, 646] width 710 height 152
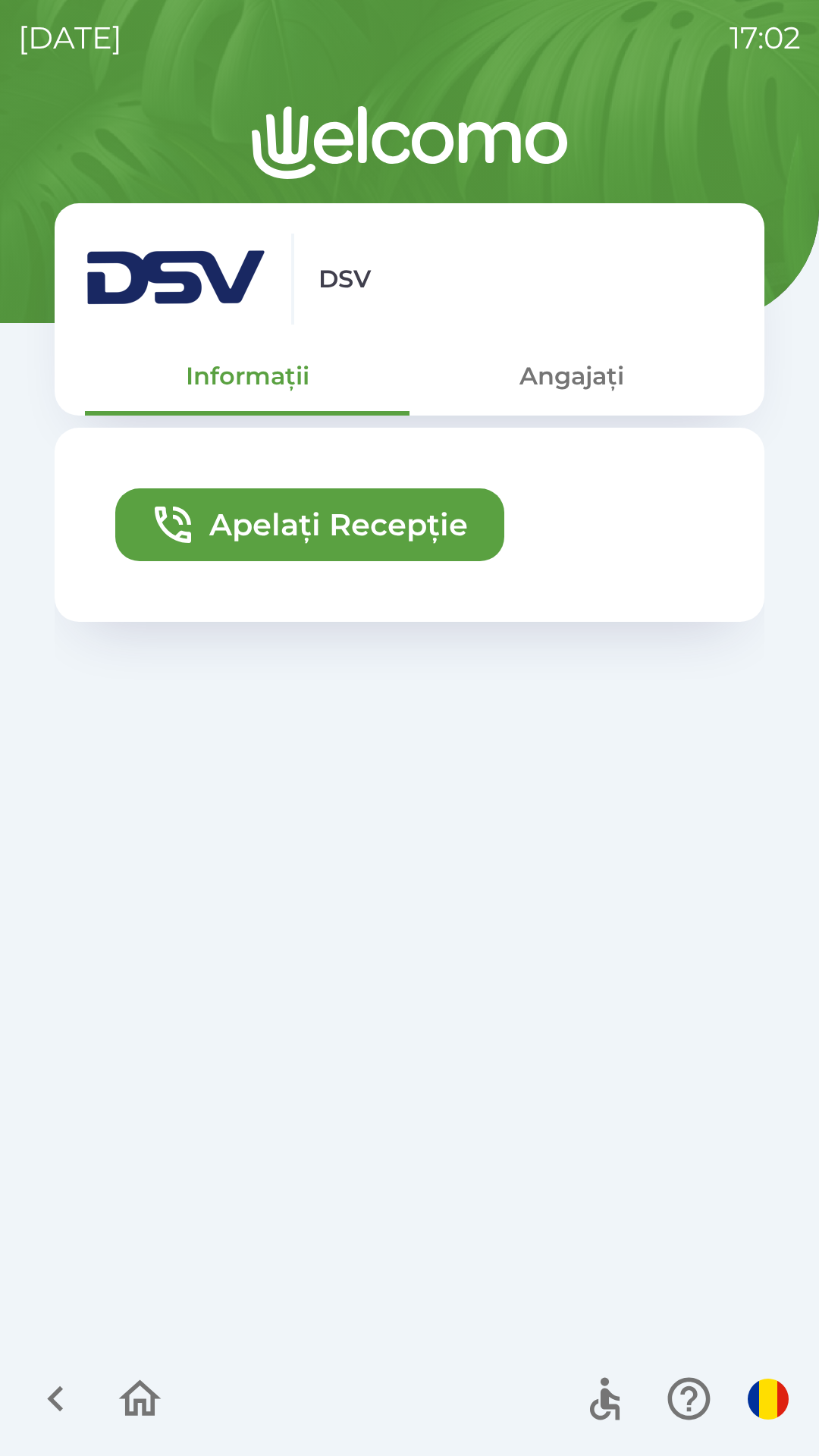
click at [580, 374] on button "Angajați" at bounding box center [571, 376] width 324 height 55
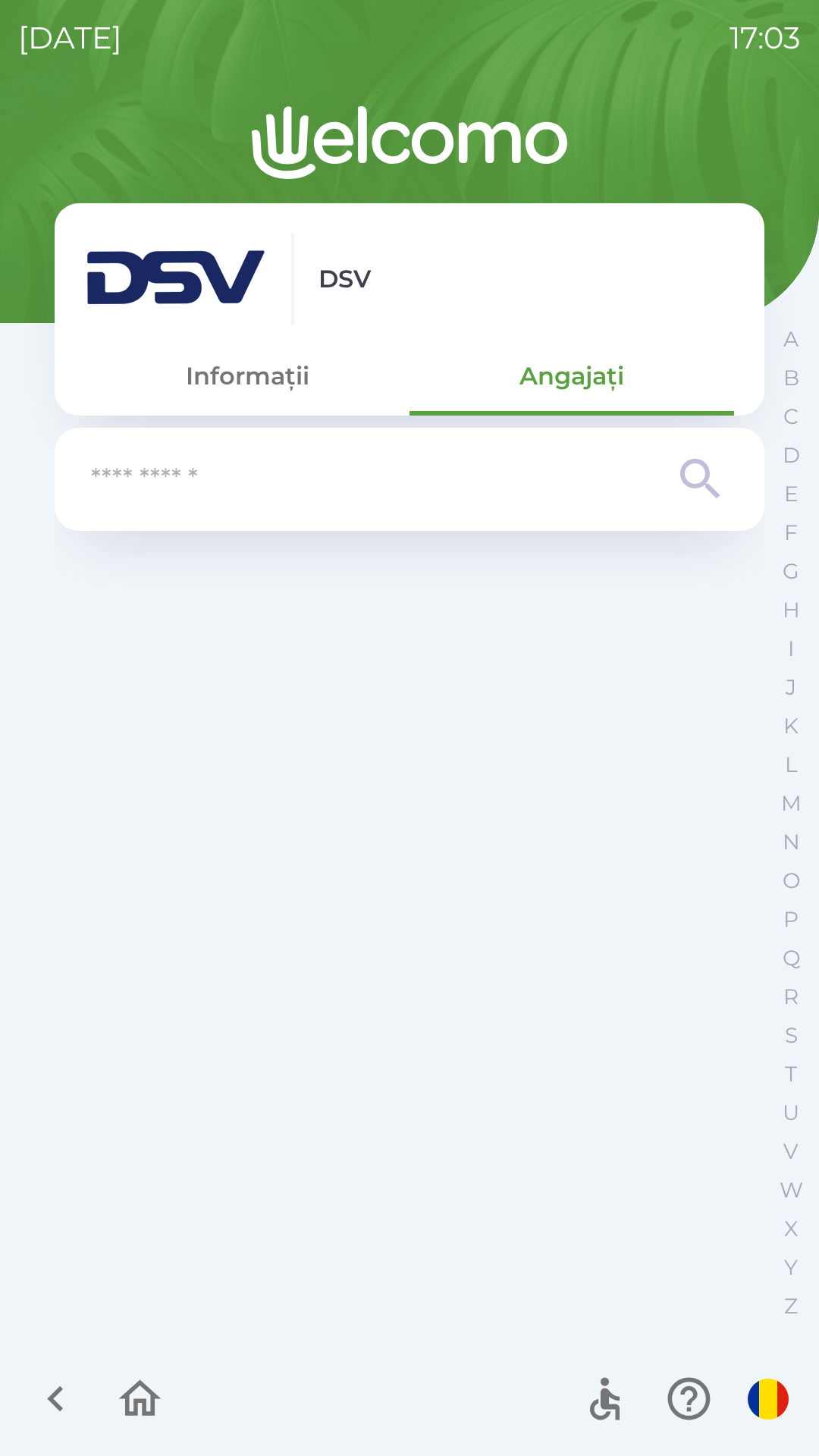
click at [136, 1391] on icon "button" at bounding box center [140, 1399] width 50 height 50
